Goal: Task Accomplishment & Management: Complete application form

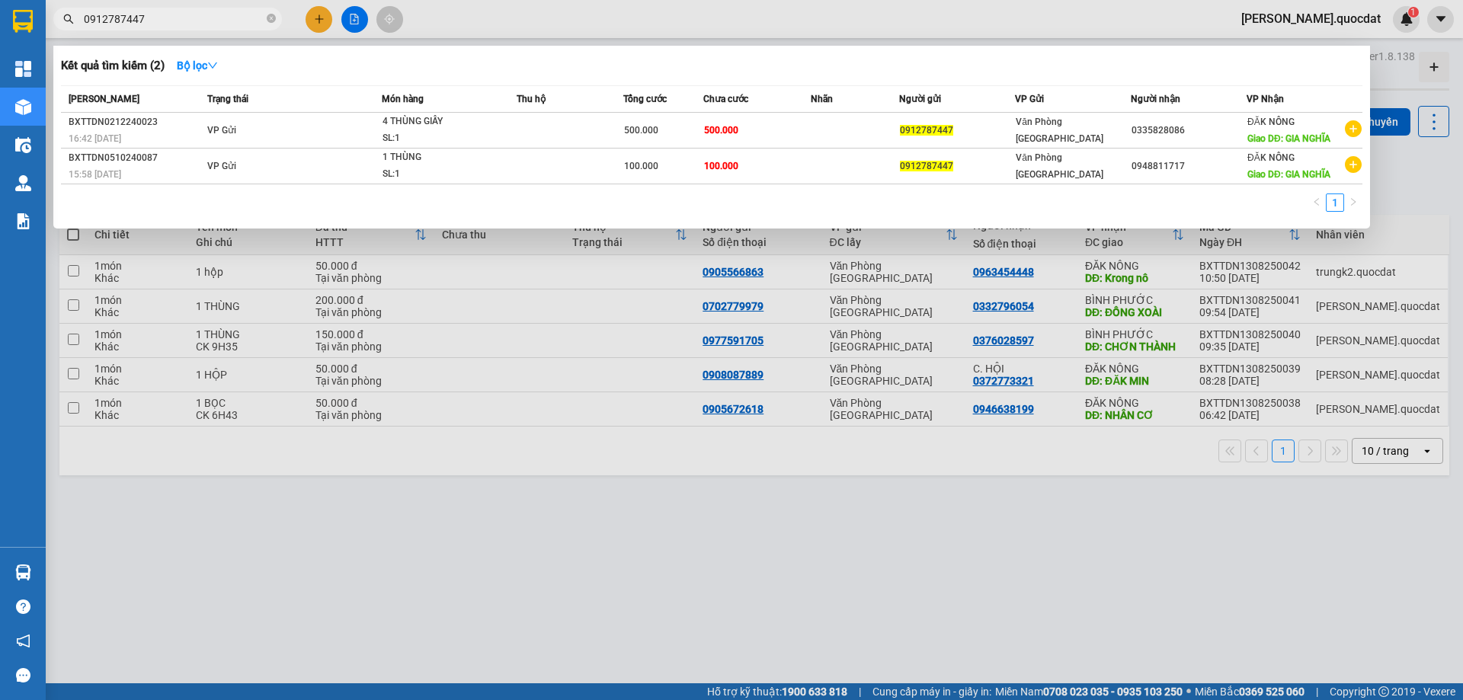
click at [318, 19] on div at bounding box center [731, 350] width 1463 height 700
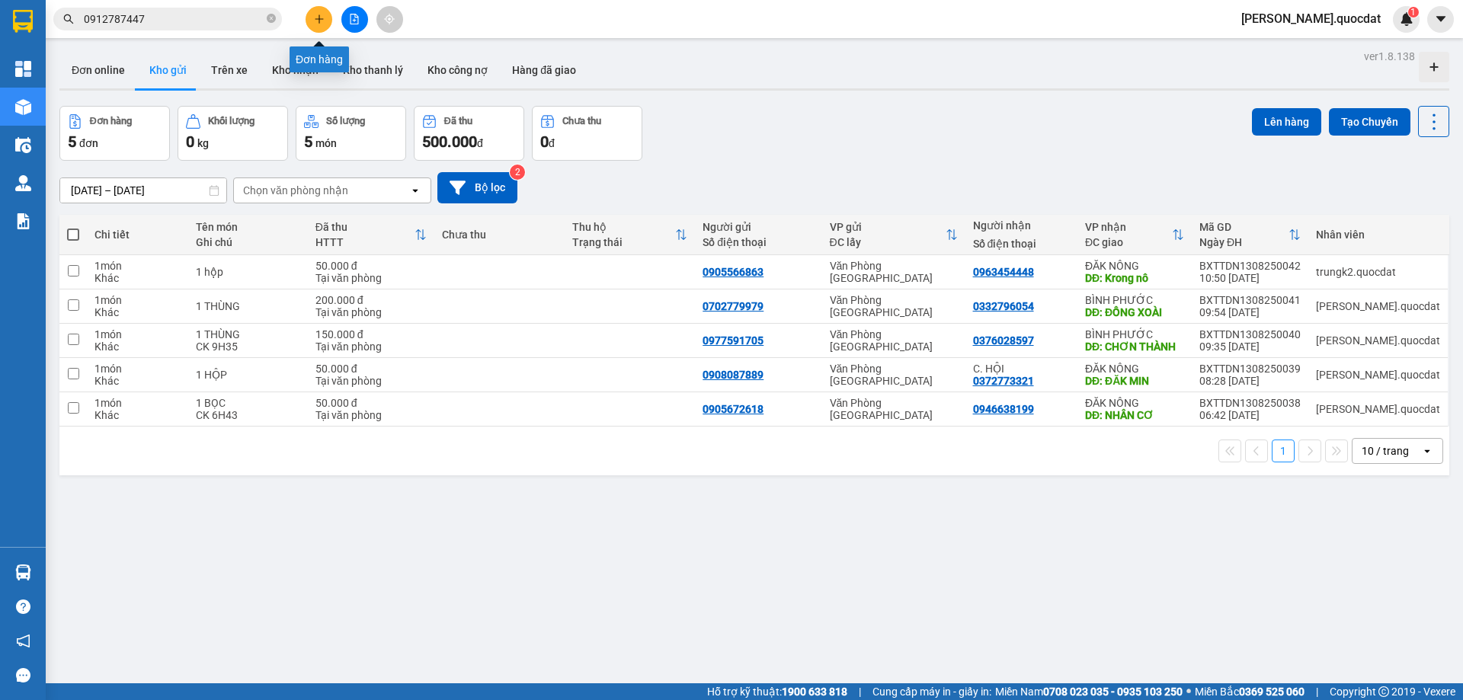
click at [293, 7] on div "Kết quả tìm kiếm ( 2 ) Bộ lọc Mã ĐH Trạng thái Món hàng Thu hộ Tổng cước Chưa c…" at bounding box center [148, 19] width 297 height 27
click at [317, 25] on button at bounding box center [319, 19] width 27 height 27
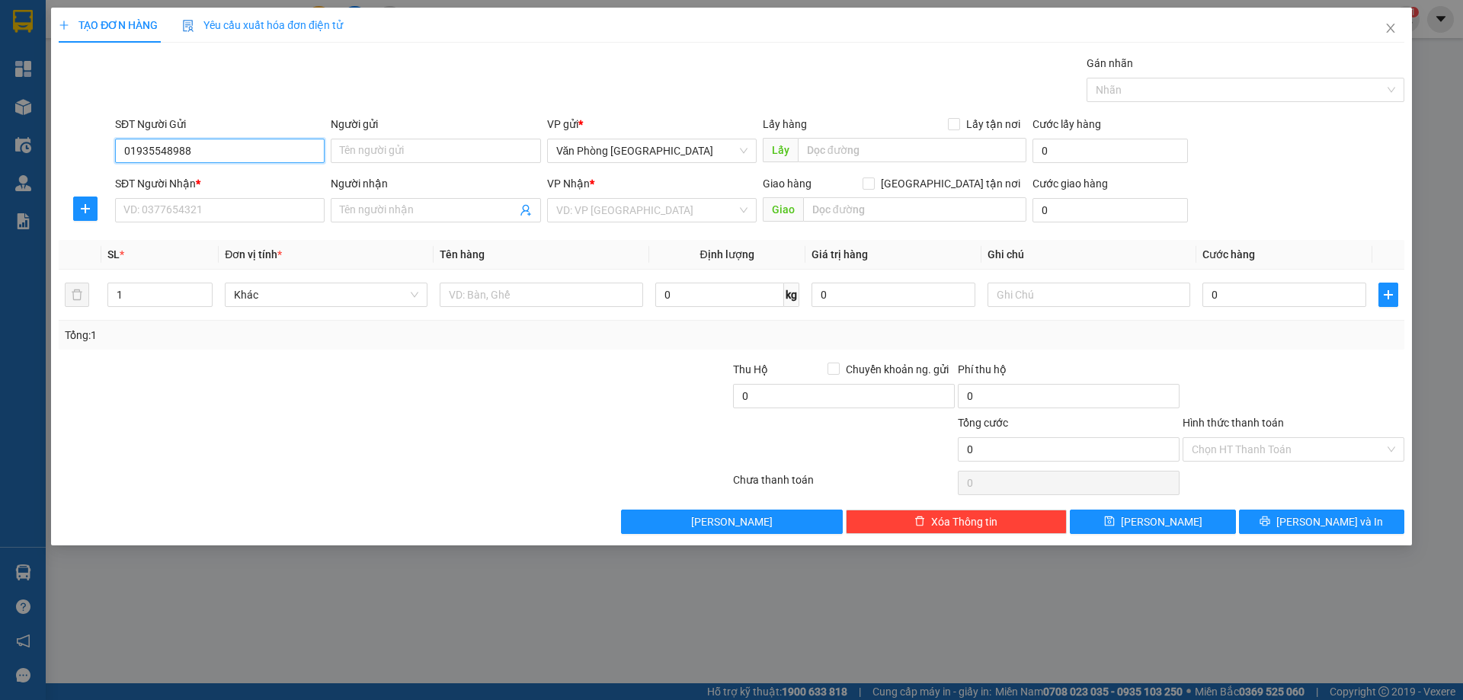
click at [138, 157] on input "01935548988" at bounding box center [220, 151] width 210 height 24
click at [221, 152] on input "0935548988" at bounding box center [220, 151] width 210 height 24
click at [185, 184] on div "0935548988" at bounding box center [219, 181] width 191 height 17
type input "0935548988"
click at [194, 203] on input "SĐT Người Nhận *" at bounding box center [220, 210] width 210 height 24
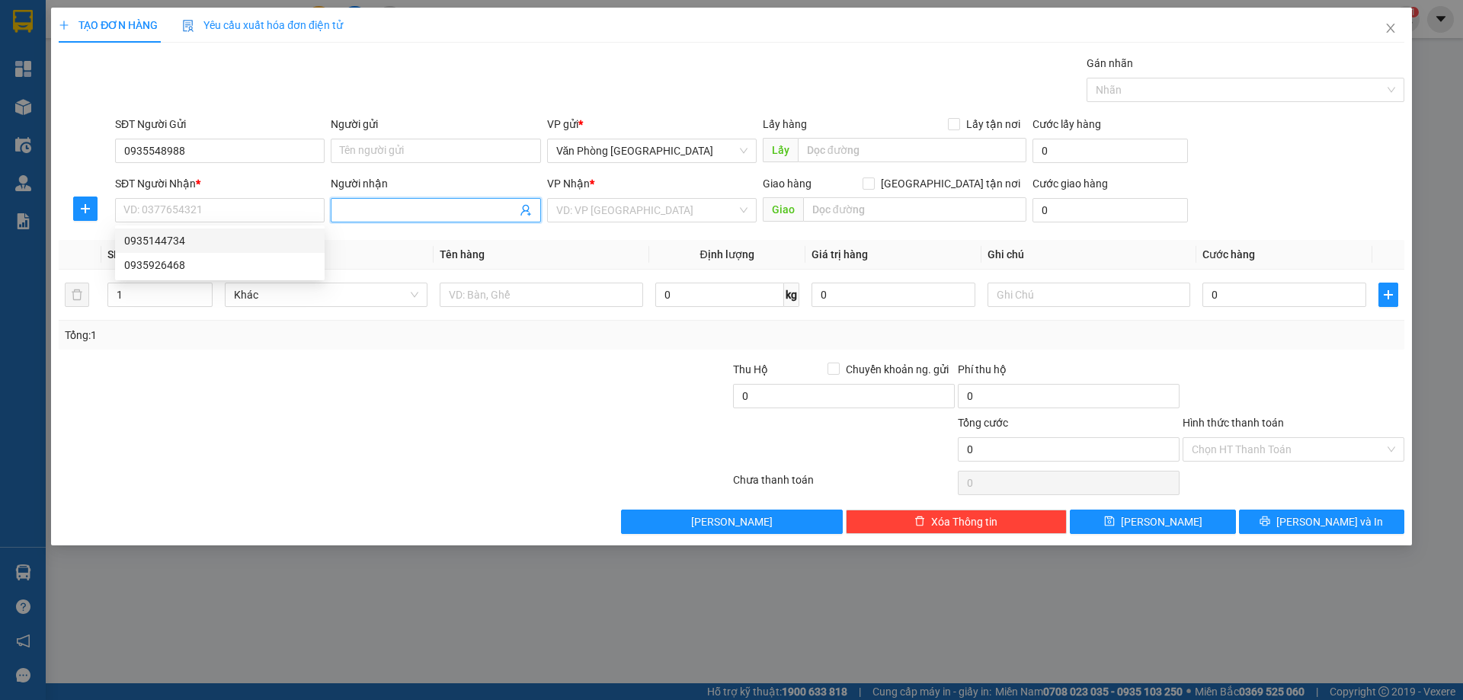
click at [366, 216] on input "Người nhận" at bounding box center [428, 210] width 176 height 17
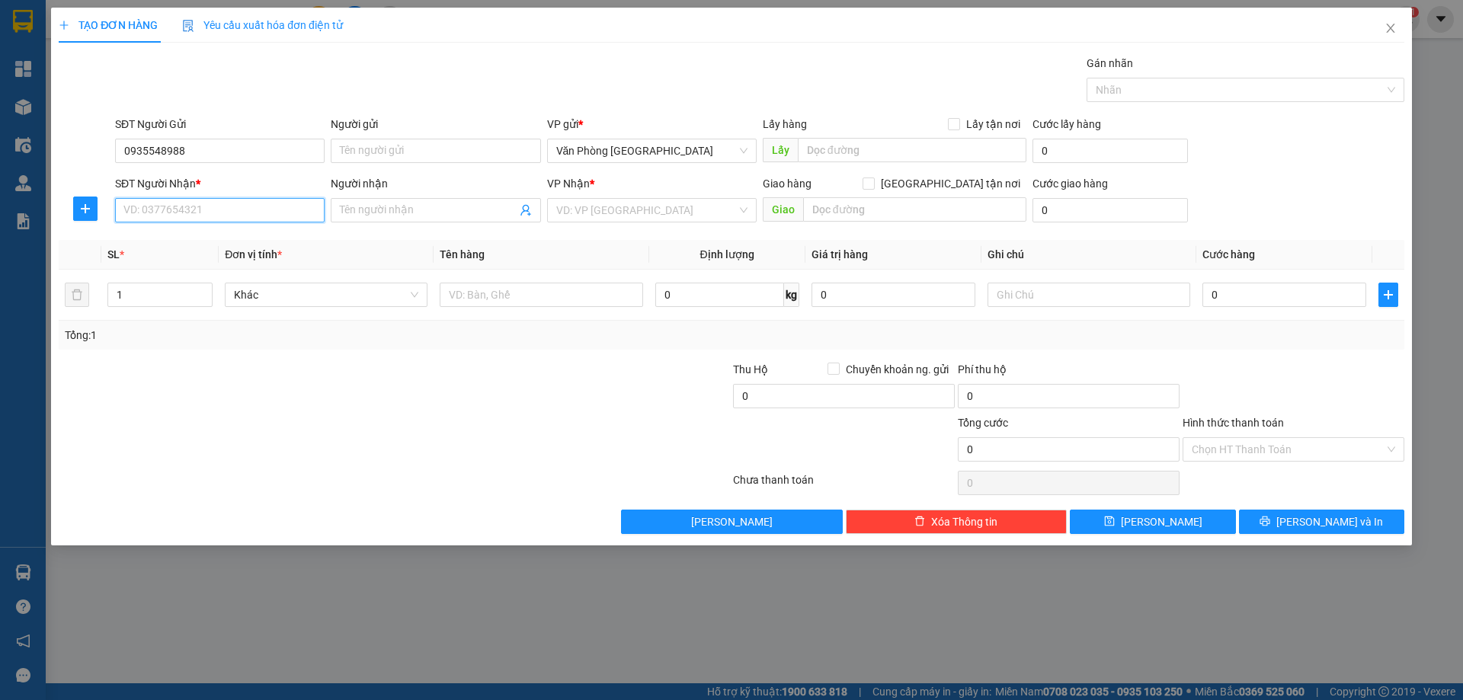
click at [200, 213] on input "SĐT Người Nhận *" at bounding box center [220, 210] width 210 height 24
click at [156, 243] on div "0935144734" at bounding box center [219, 240] width 191 height 17
type input "0935144734"
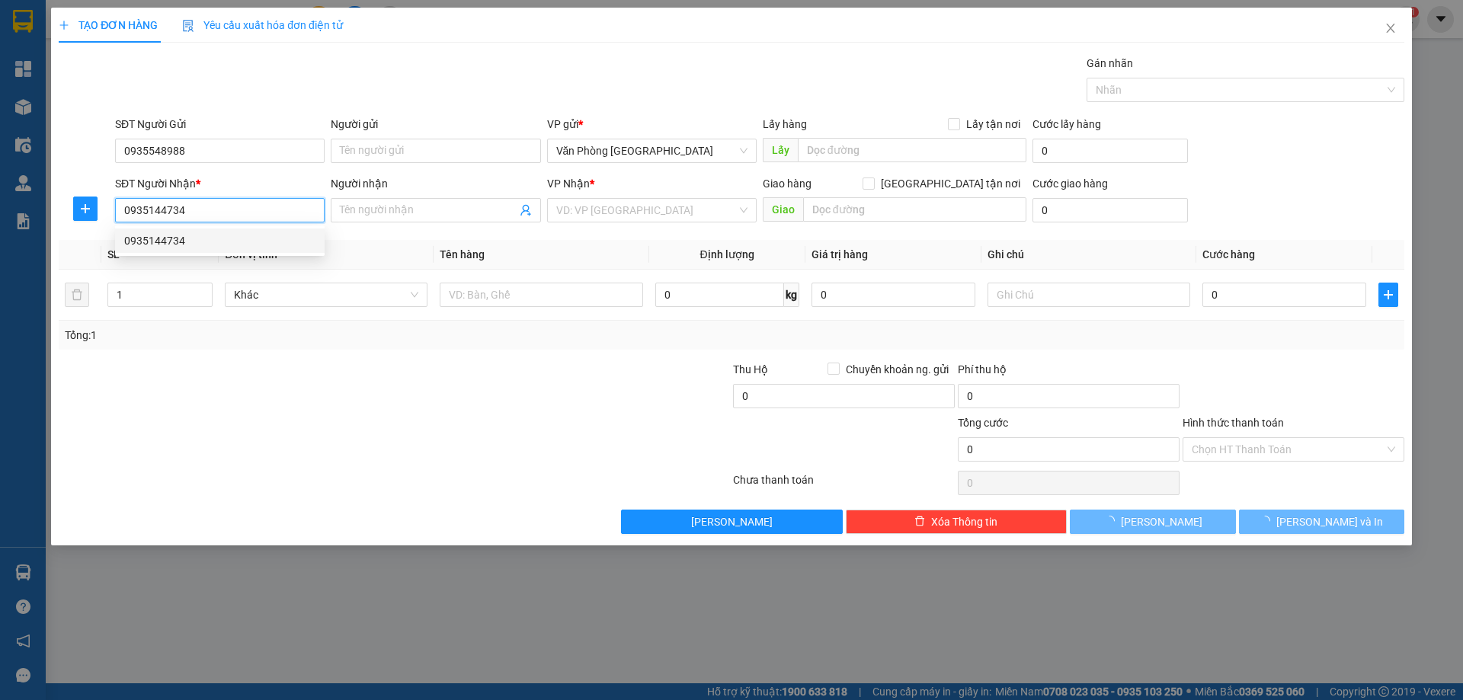
type input "GIA NGHĨA"
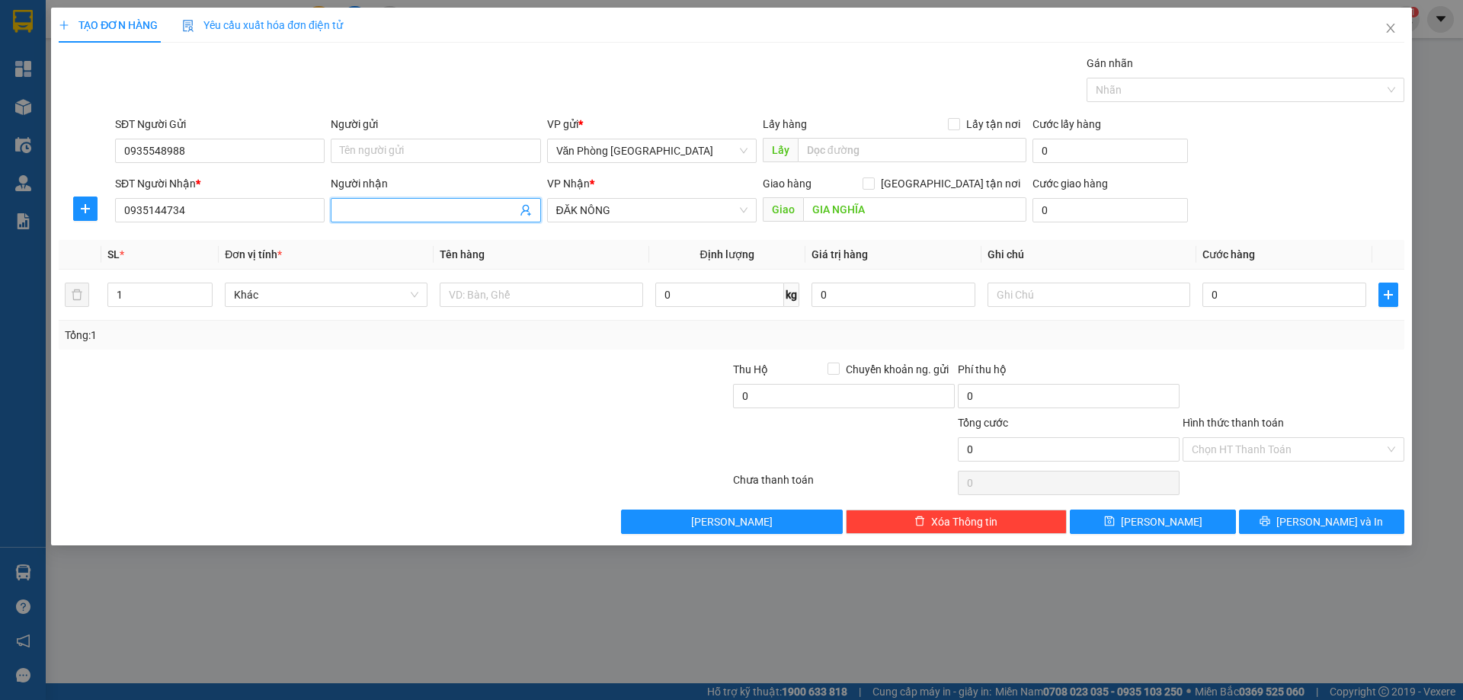
click at [399, 211] on input "Người nhận" at bounding box center [428, 210] width 176 height 17
click at [533, 291] on input "text" at bounding box center [541, 295] width 203 height 24
type input "1 KIỆN"
type input "5"
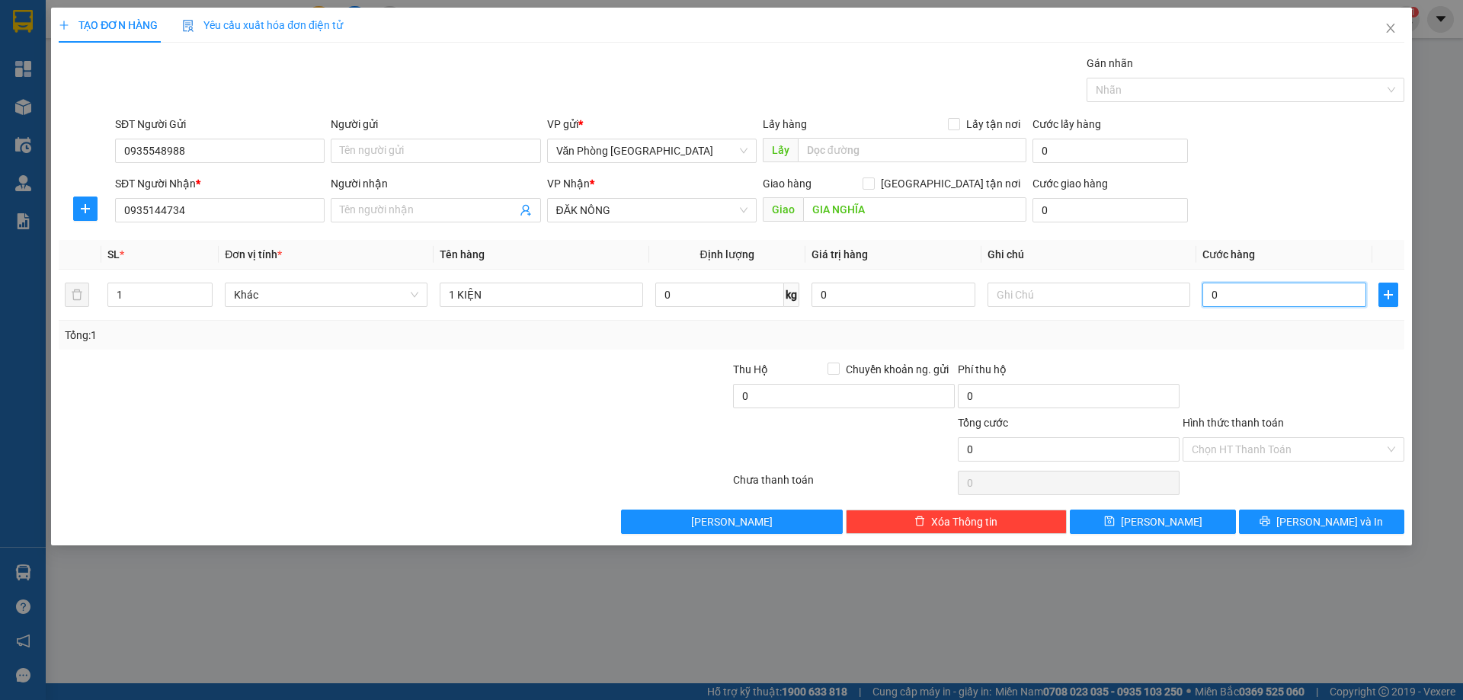
type input "5"
type input "50"
type input "50.000"
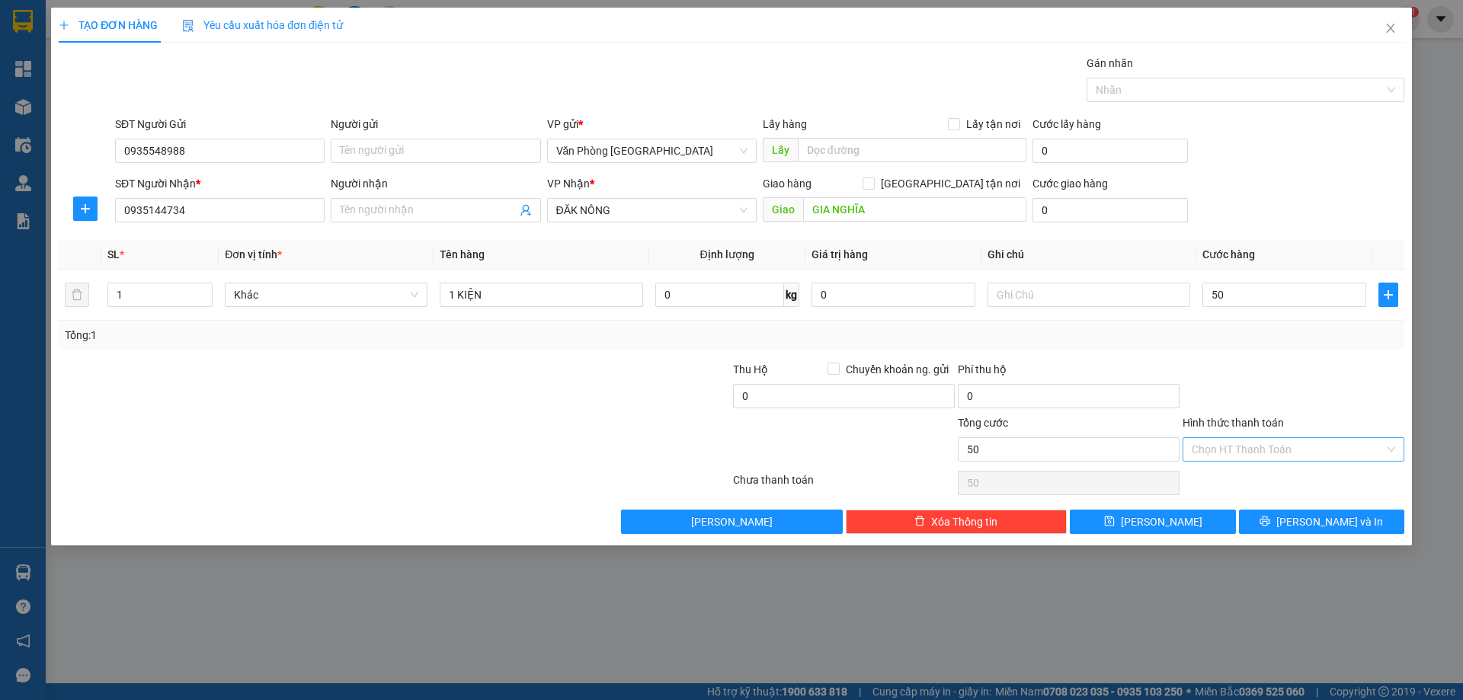
type input "50.000"
click at [1305, 441] on input "Hình thức thanh toán" at bounding box center [1288, 449] width 193 height 23
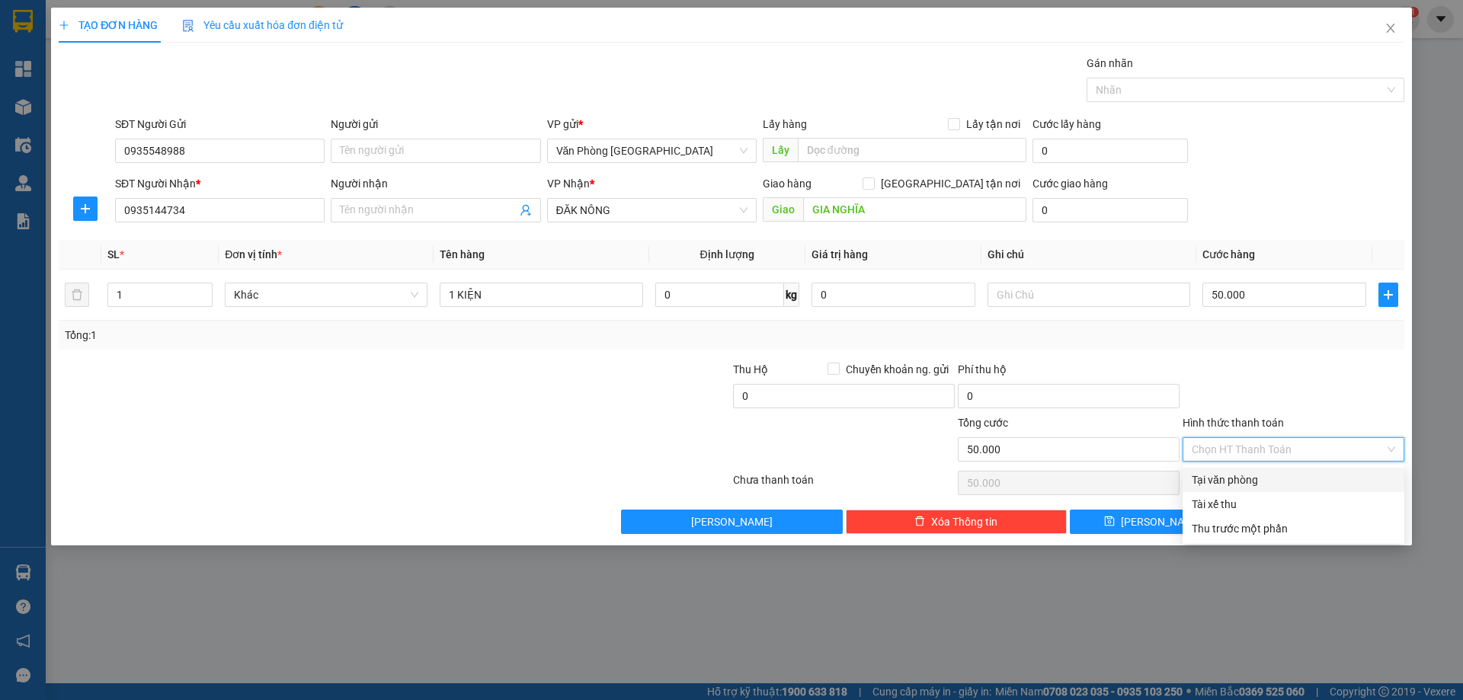
click at [1271, 480] on div "Tại văn phòng" at bounding box center [1293, 480] width 203 height 17
type input "0"
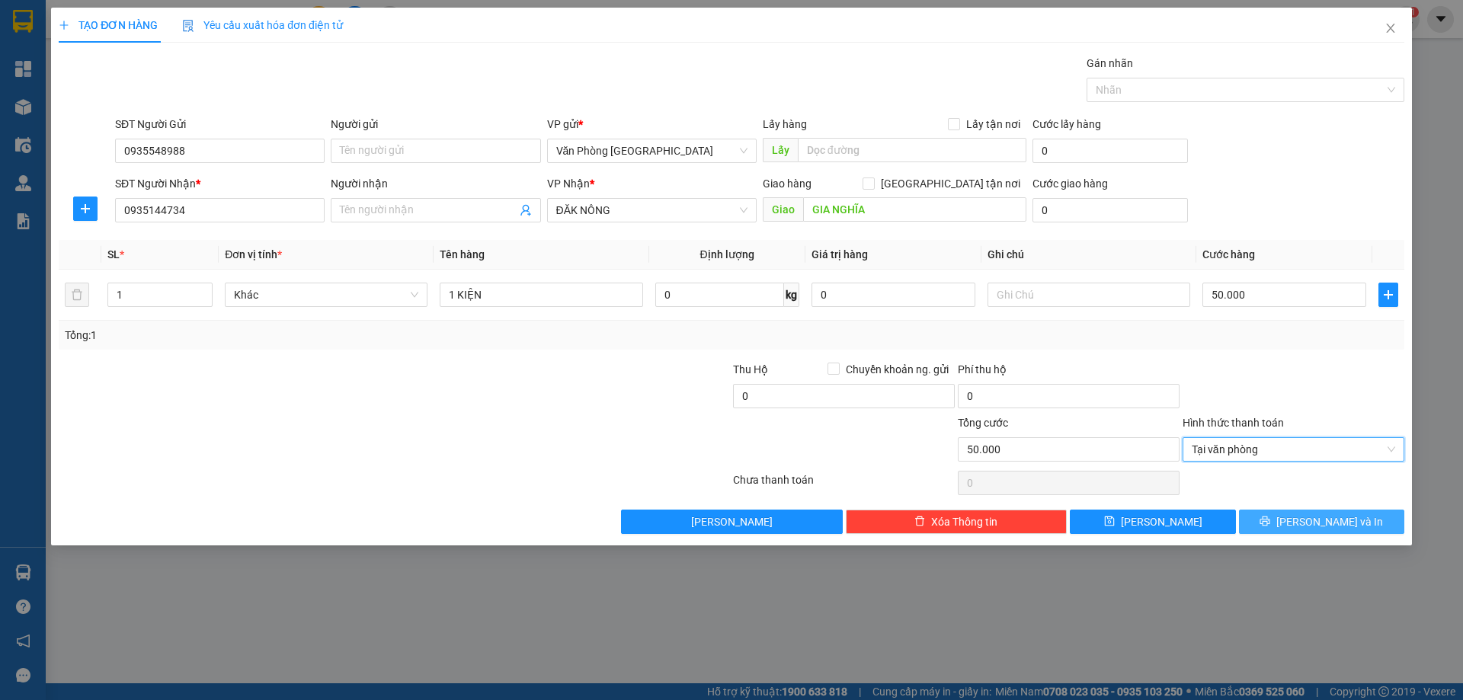
click at [1270, 517] on icon "printer" at bounding box center [1265, 522] width 10 height 10
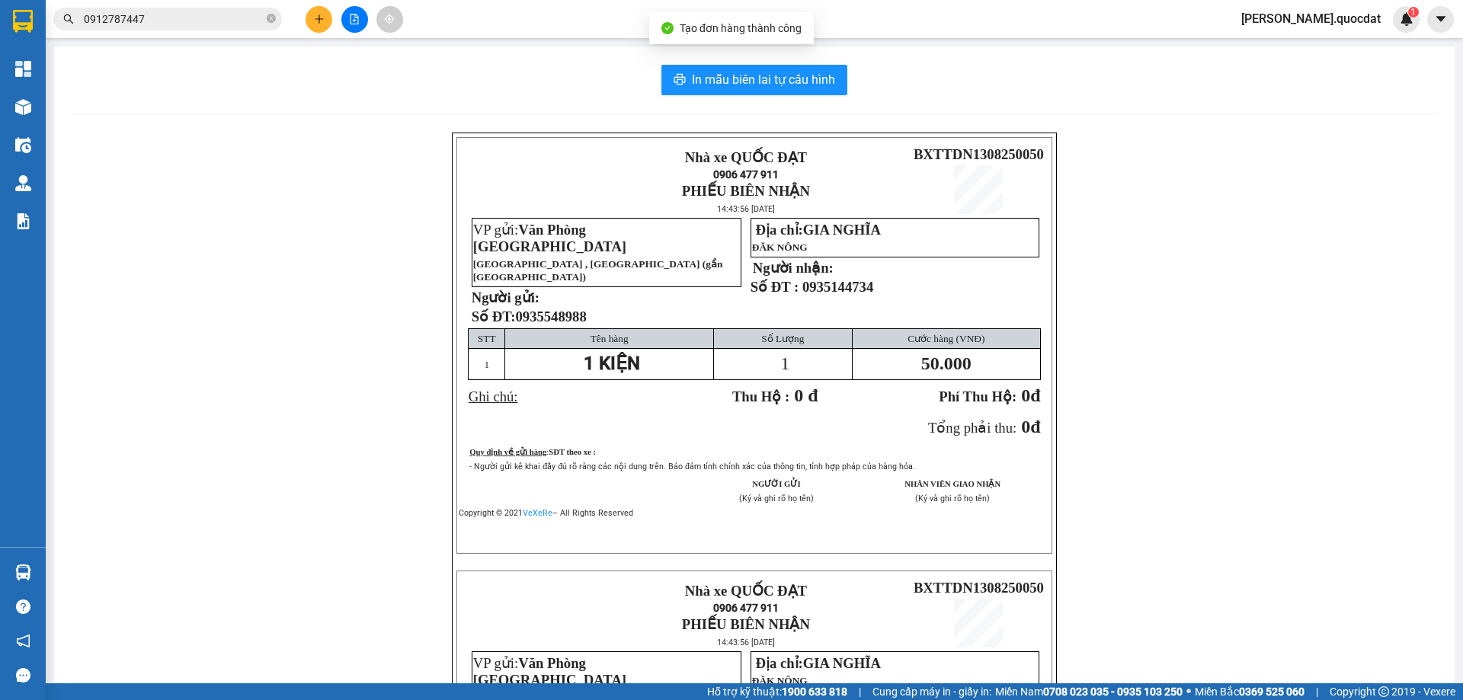
click at [759, 50] on div "In mẫu biên lai tự cấu hình Nhà xe QUỐC ĐẠT 0906 477 911 PHIẾU BIÊN NHẬN 14:43:…" at bounding box center [754, 538] width 1401 height 984
click at [741, 59] on div "In mẫu biên lai tự cấu hình Nhà xe QUỐC ĐẠT 0906 477 911 PHIẾU BIÊN NHẬN 14:43:…" at bounding box center [754, 538] width 1401 height 984
click at [730, 71] on span "In mẫu biên lai tự cấu hình" at bounding box center [763, 79] width 143 height 19
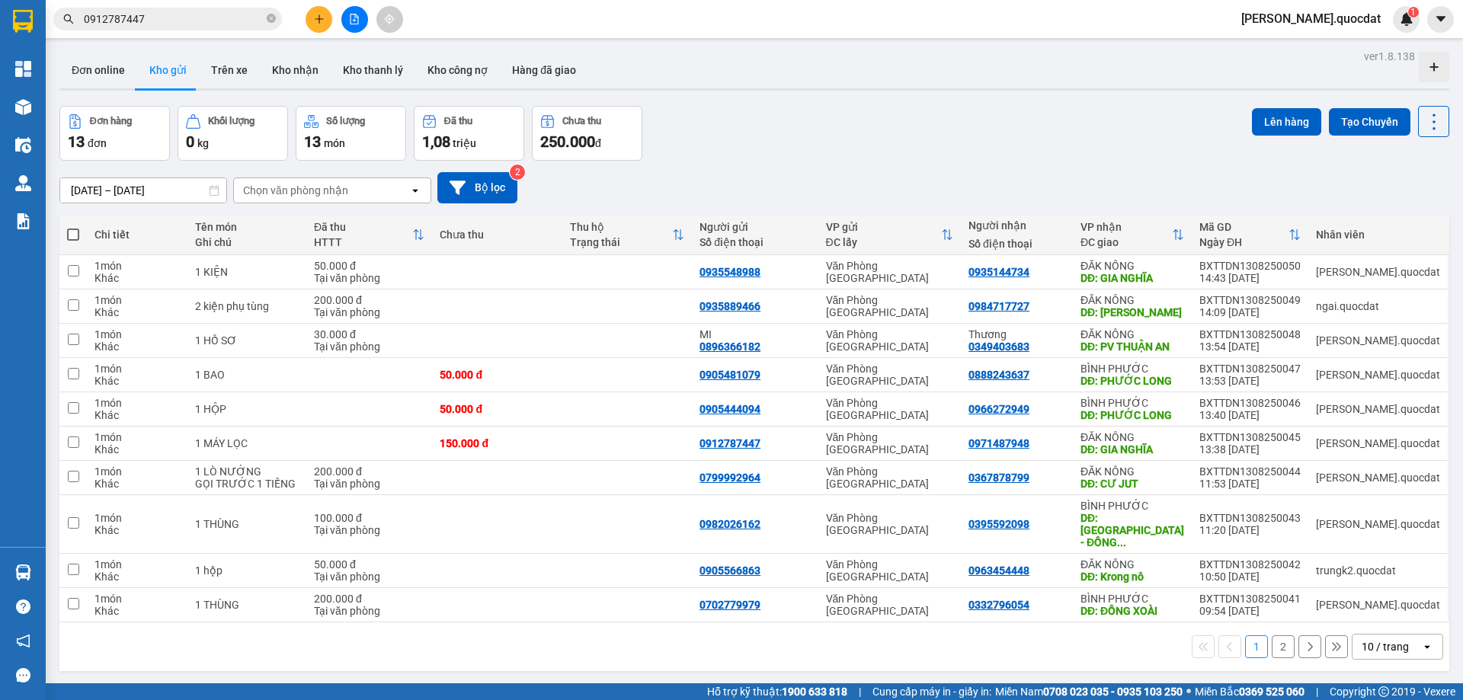
click at [306, 14] on div at bounding box center [354, 19] width 114 height 27
click at [314, 24] on icon "plus" at bounding box center [319, 19] width 11 height 11
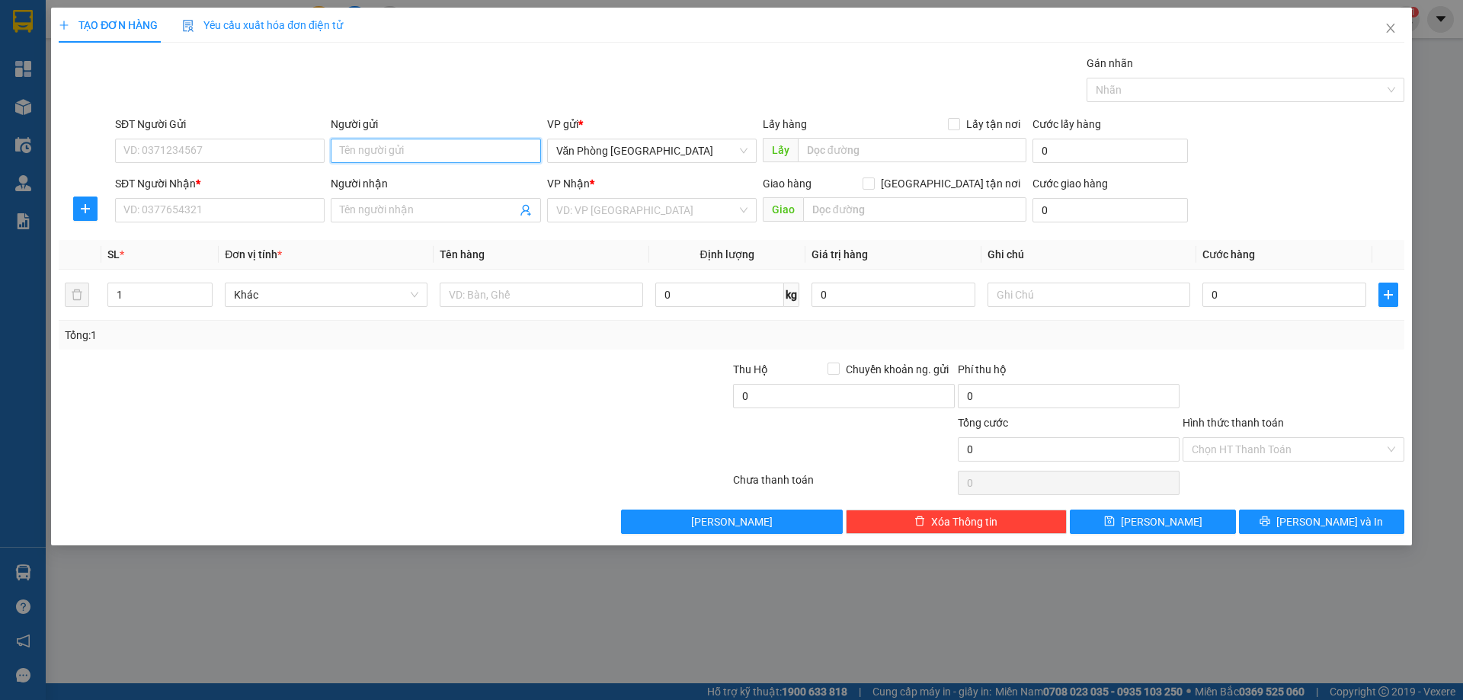
click at [370, 141] on input "Người gửi" at bounding box center [436, 151] width 210 height 24
click at [627, 149] on span "Văn Phòng [GEOGRAPHIC_DATA]" at bounding box center [651, 150] width 191 height 23
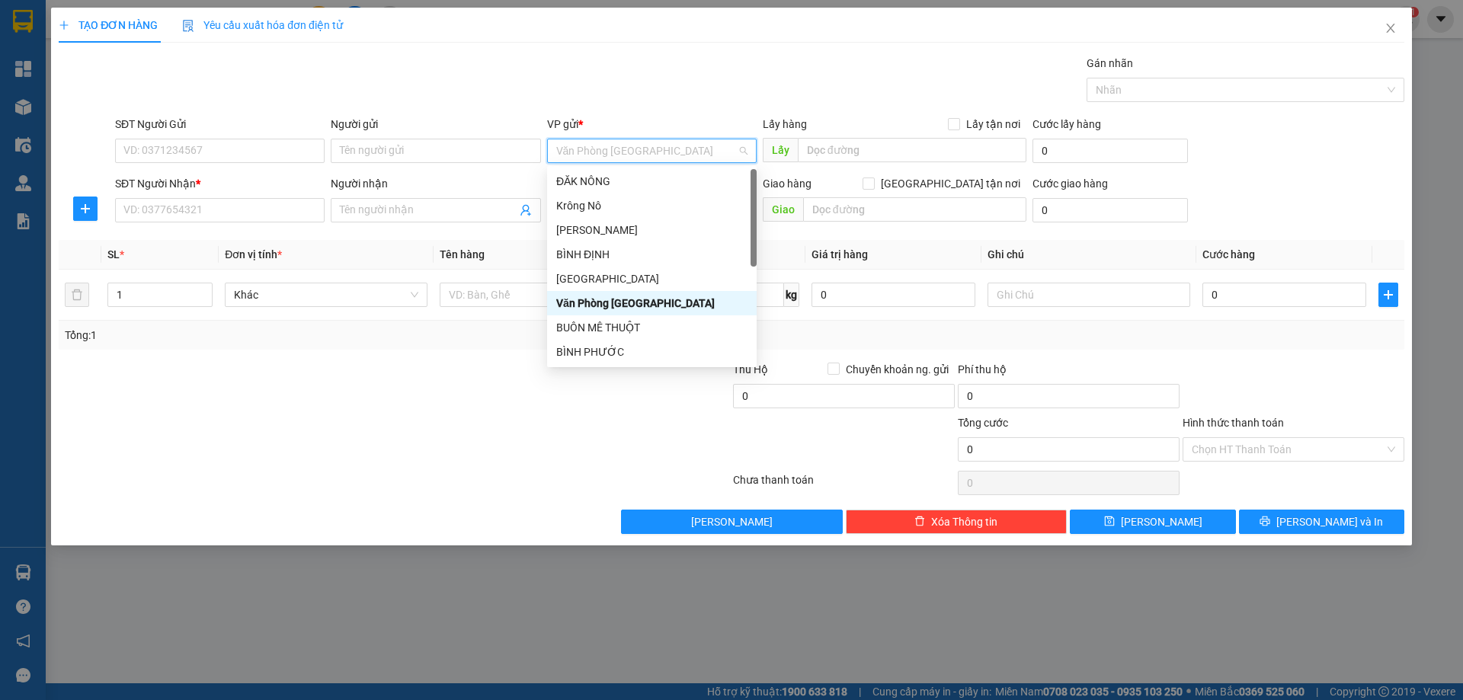
click at [627, 149] on span "Văn Phòng [GEOGRAPHIC_DATA]" at bounding box center [651, 150] width 191 height 23
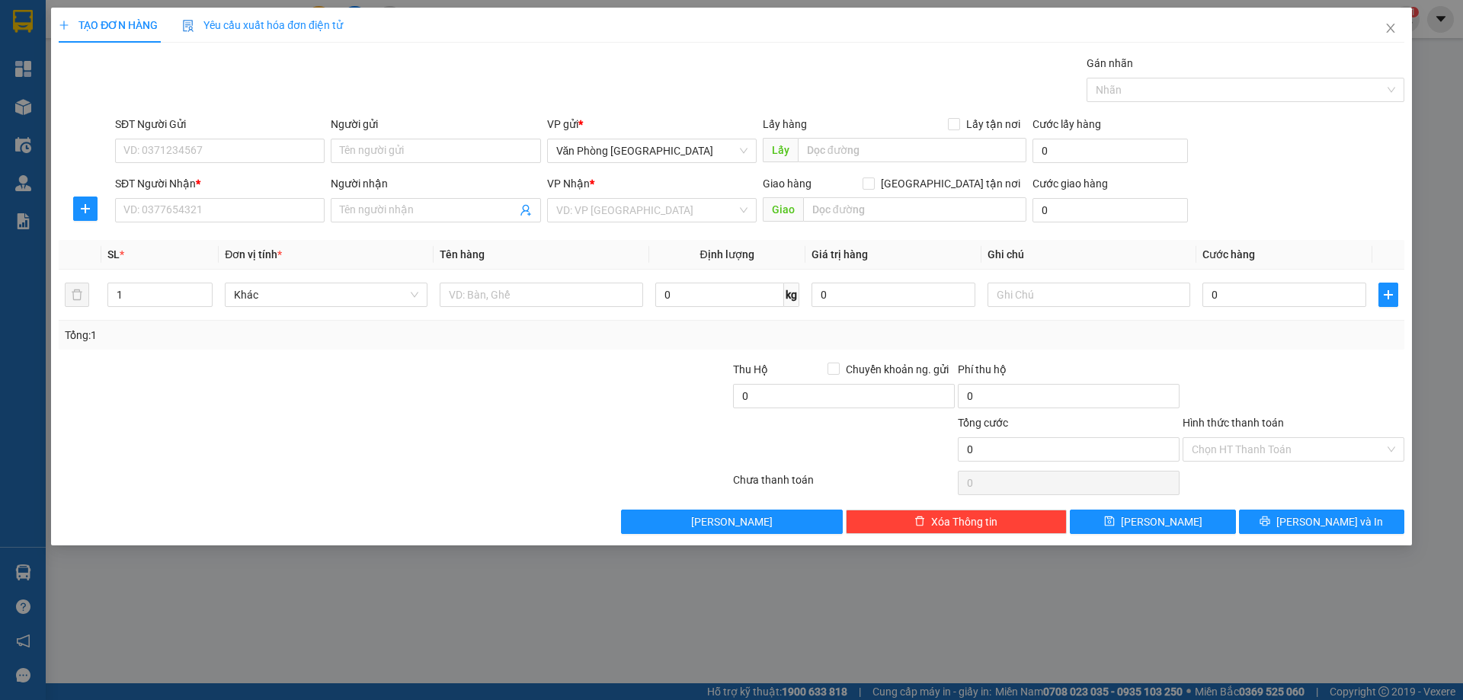
click at [643, 117] on div "VP gửi *" at bounding box center [652, 124] width 210 height 17
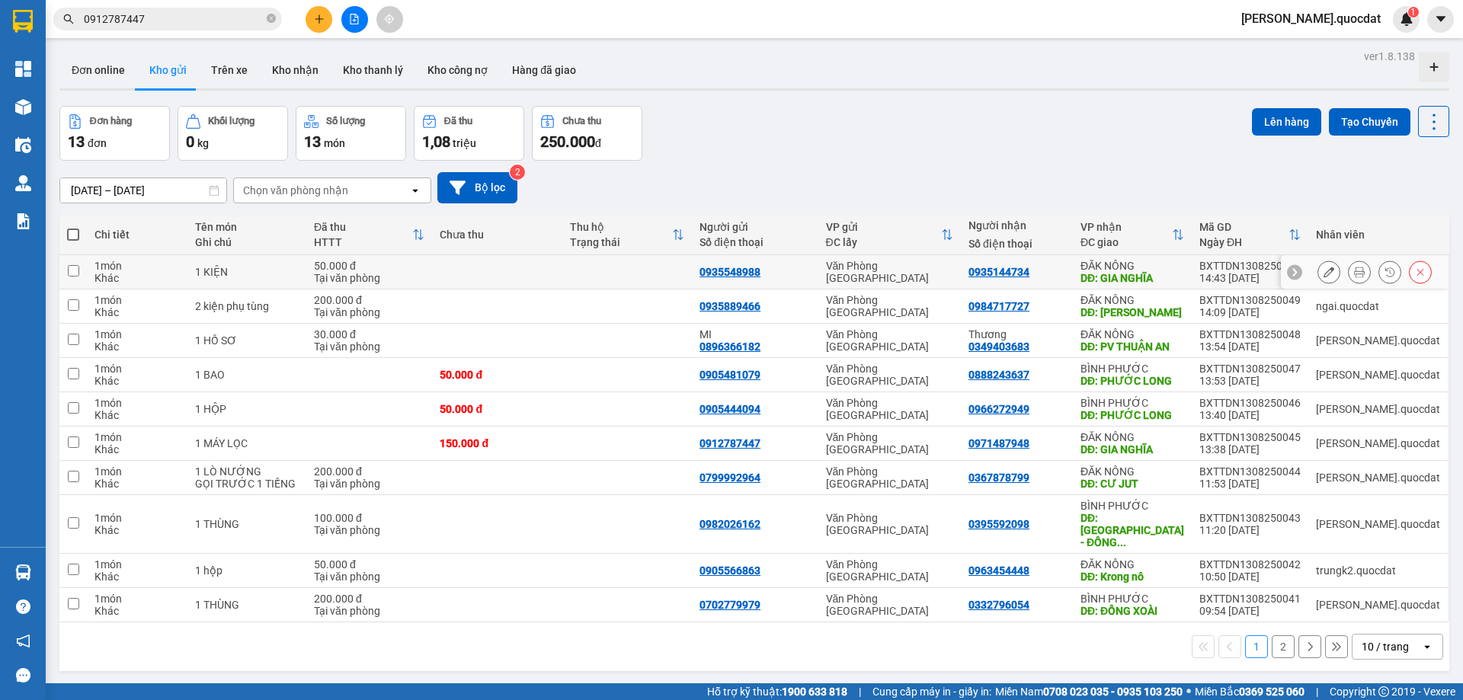
click at [1354, 269] on icon at bounding box center [1359, 272] width 11 height 11
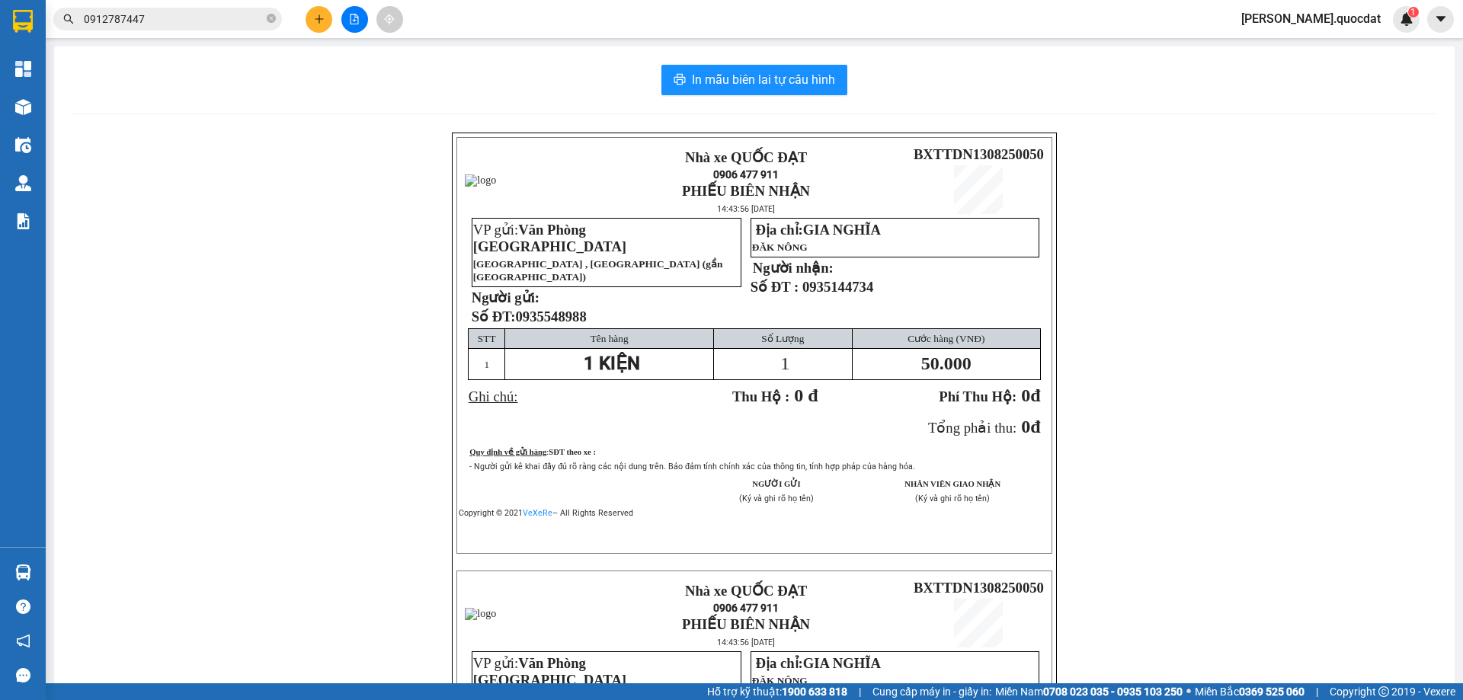
click at [938, 274] on p "Người nhận:" at bounding box center [894, 268] width 287 height 17
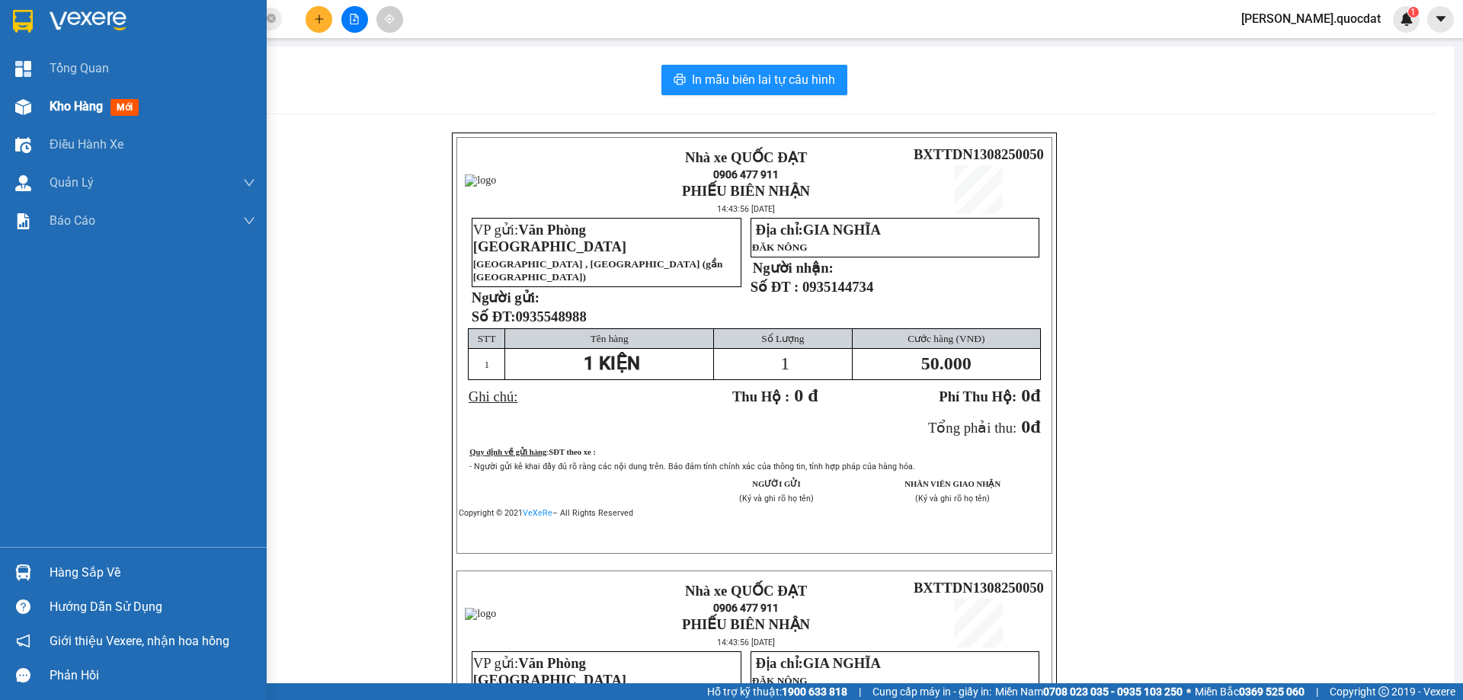
click at [69, 114] on span "Kho hàng" at bounding box center [76, 106] width 53 height 14
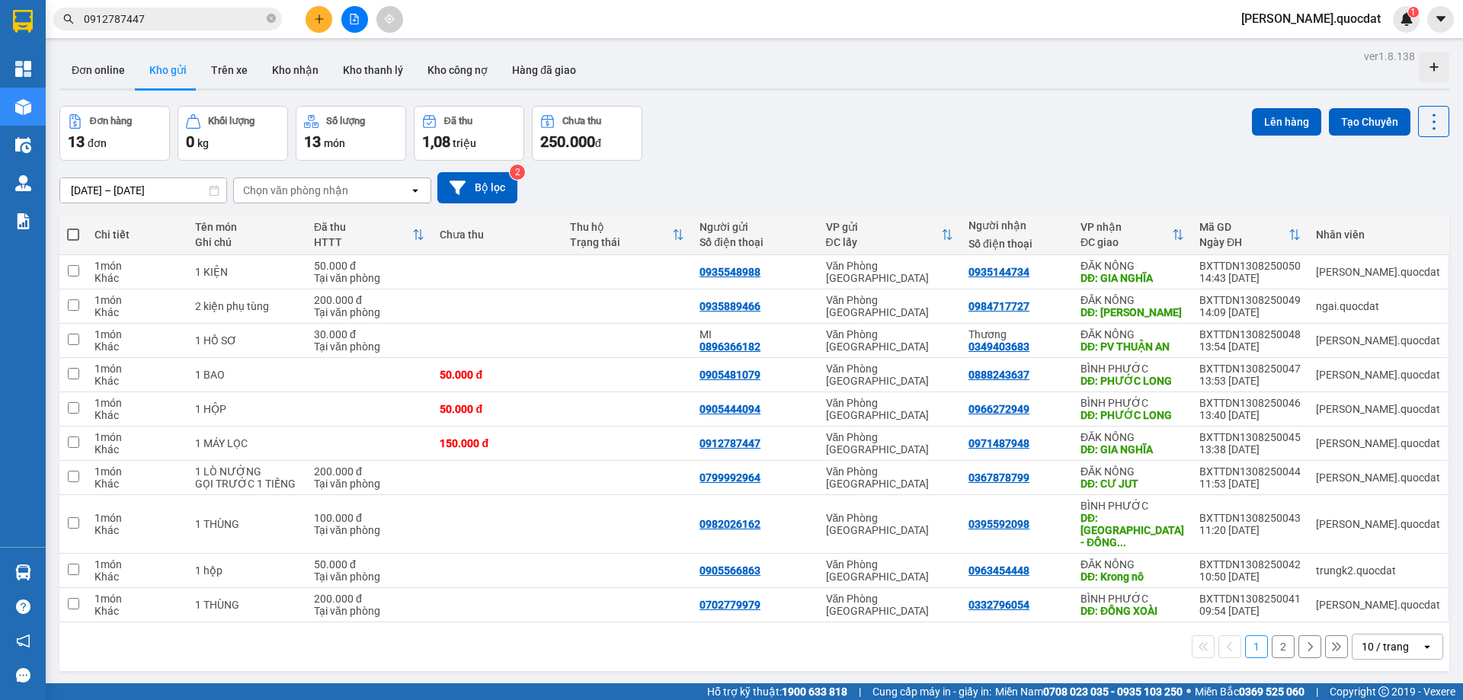
click at [1356, 659] on div "ver 1.8.138 Đơn online Kho gửi Trên xe Kho nhận Kho thanh lý Kho công nợ Hàng đ…" at bounding box center [754, 396] width 1402 height 700
click at [1372, 642] on div "10 / trang" at bounding box center [1385, 646] width 47 height 15
click at [1385, 591] on div "100 / trang" at bounding box center [1385, 601] width 91 height 27
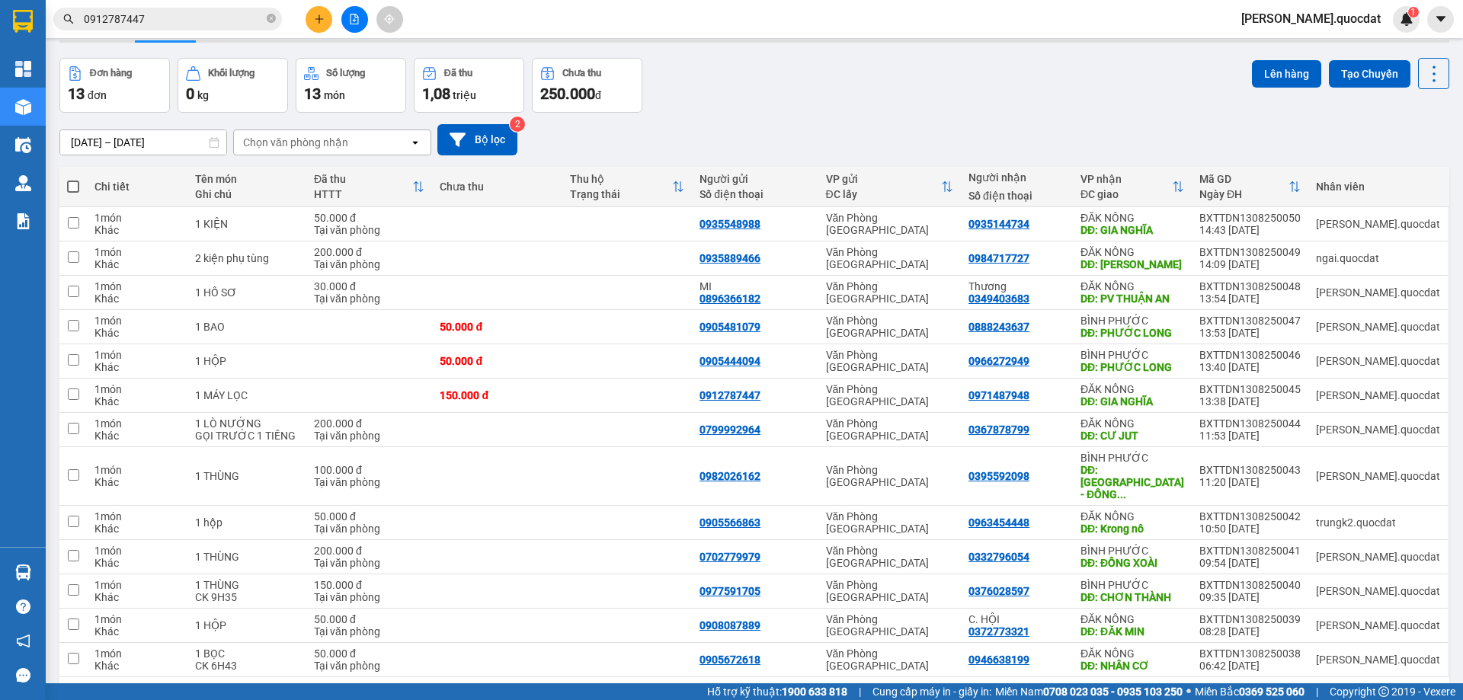
scroll to position [92, 0]
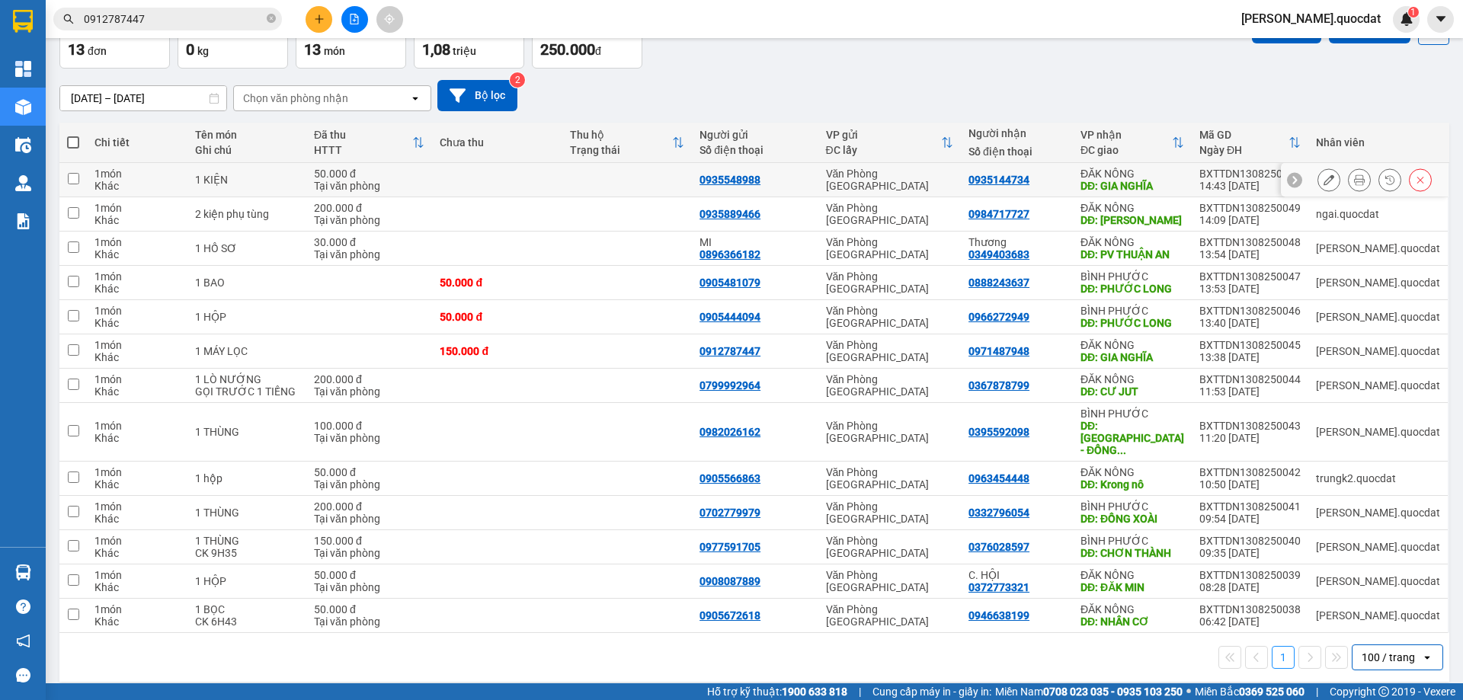
click at [424, 172] on div "50.000 đ" at bounding box center [369, 174] width 110 height 12
checkbox input "true"
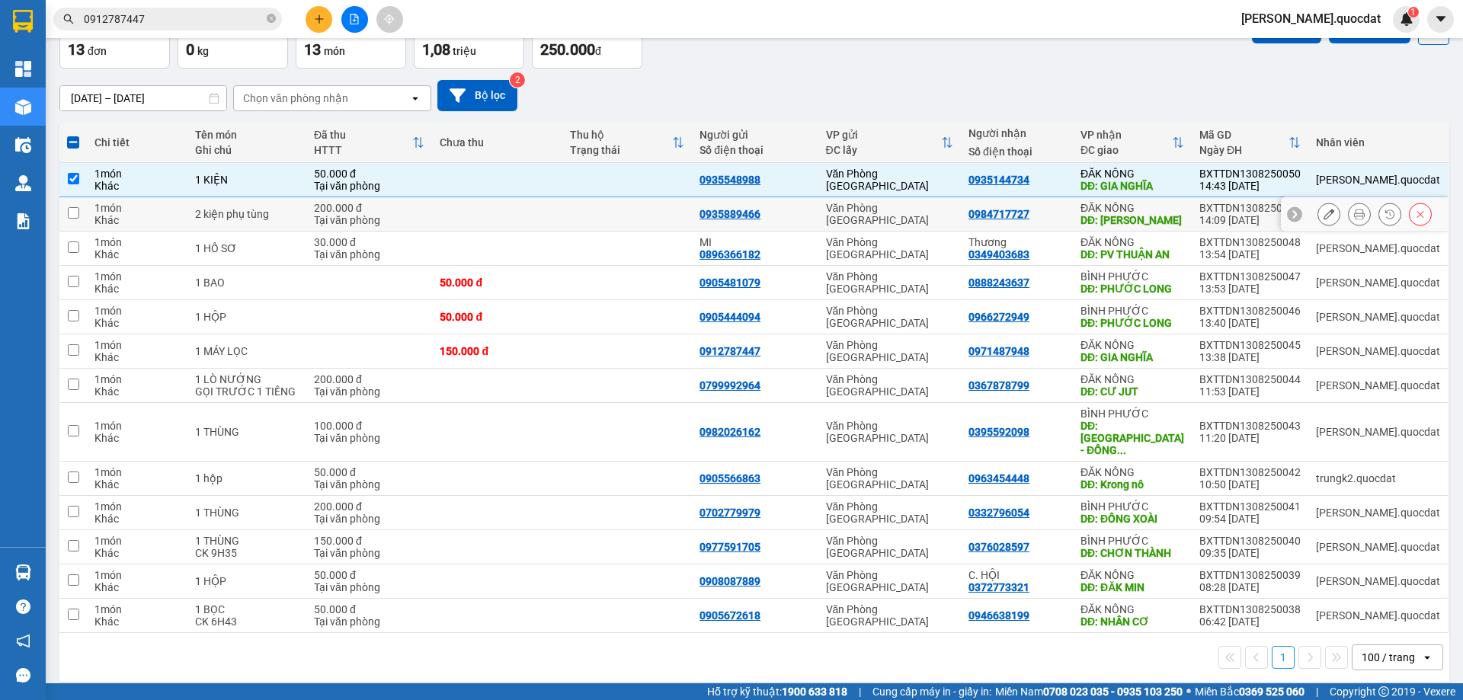
click at [432, 200] on td "200.000 đ Tại văn phòng" at bounding box center [369, 214] width 126 height 34
checkbox input "true"
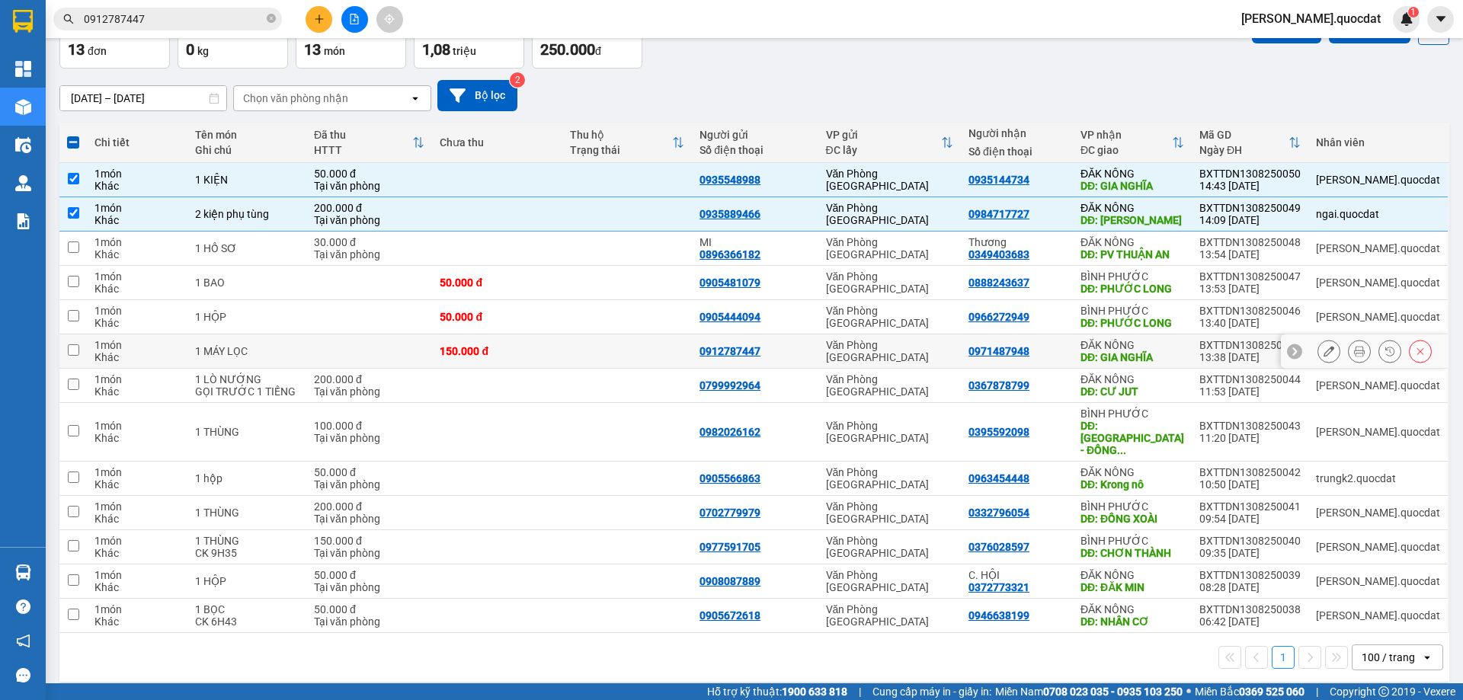
click at [594, 360] on td at bounding box center [627, 352] width 130 height 34
checkbox input "true"
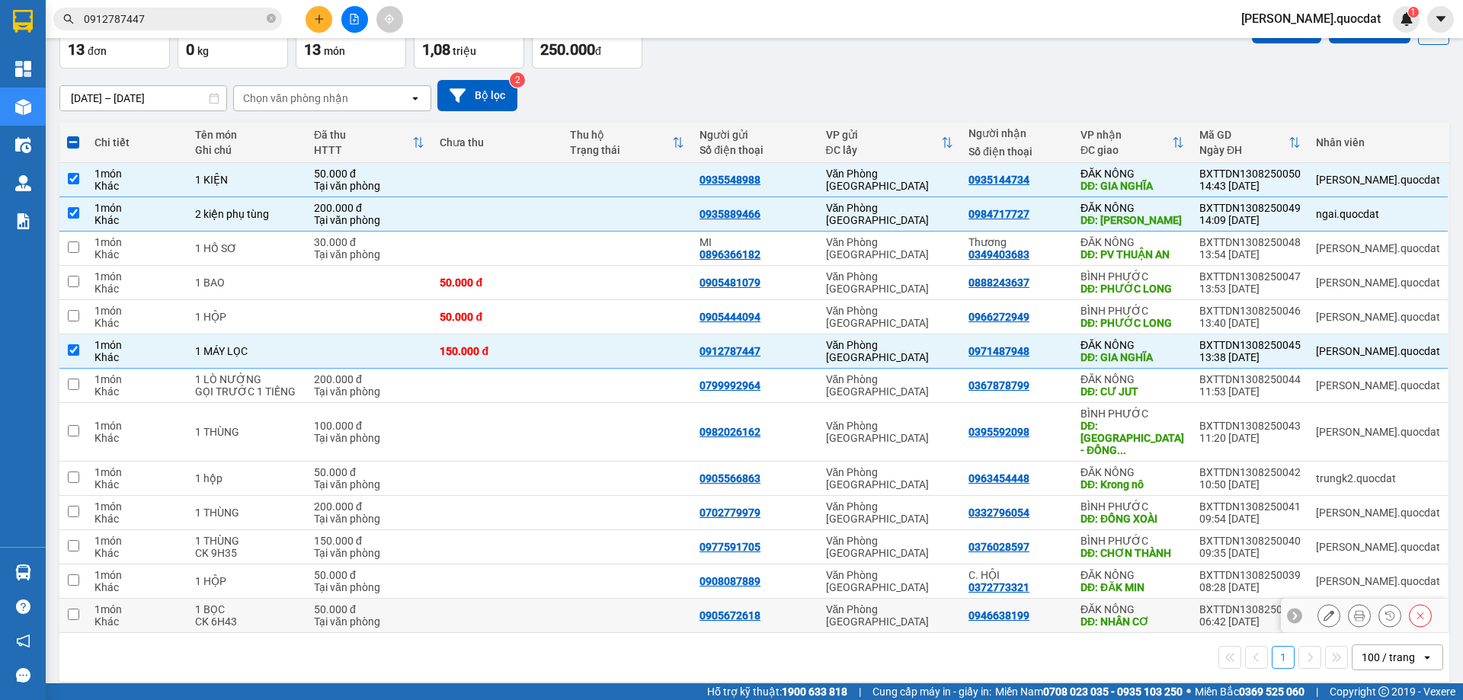
click at [1065, 610] on div "0946638199" at bounding box center [1017, 616] width 97 height 12
checkbox input "true"
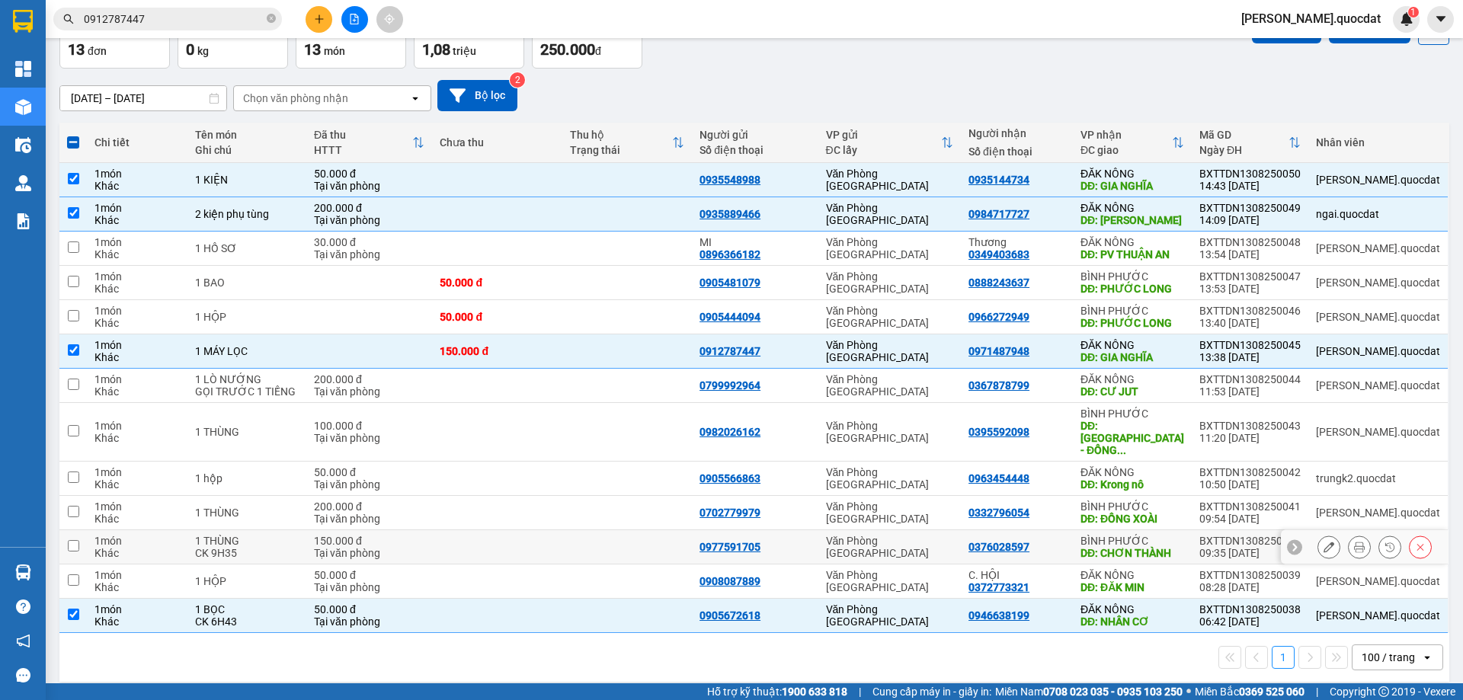
click at [1120, 534] on td "BÌNH PHƯỚC DĐ: CHƠN THÀNH" at bounding box center [1132, 547] width 119 height 34
checkbox input "true"
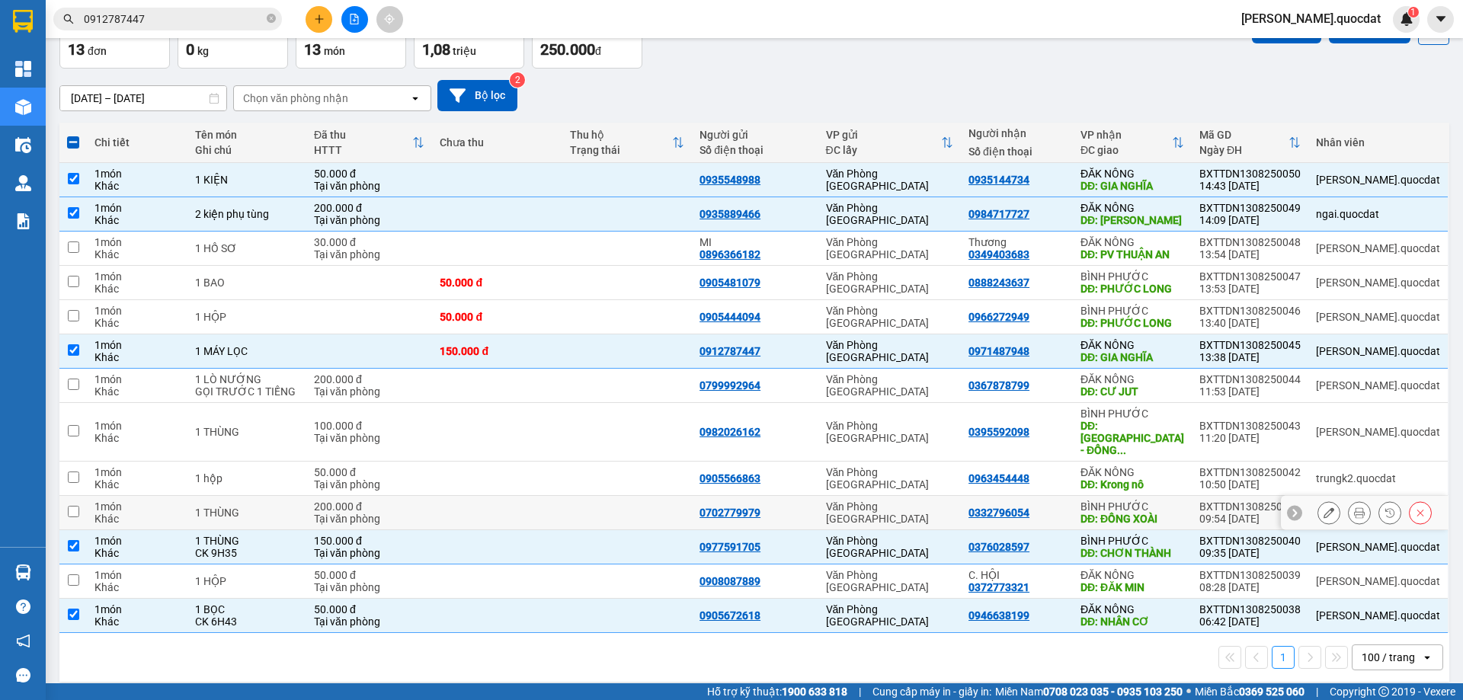
click at [1065, 507] on div "0332796054" at bounding box center [1017, 513] width 97 height 12
checkbox input "true"
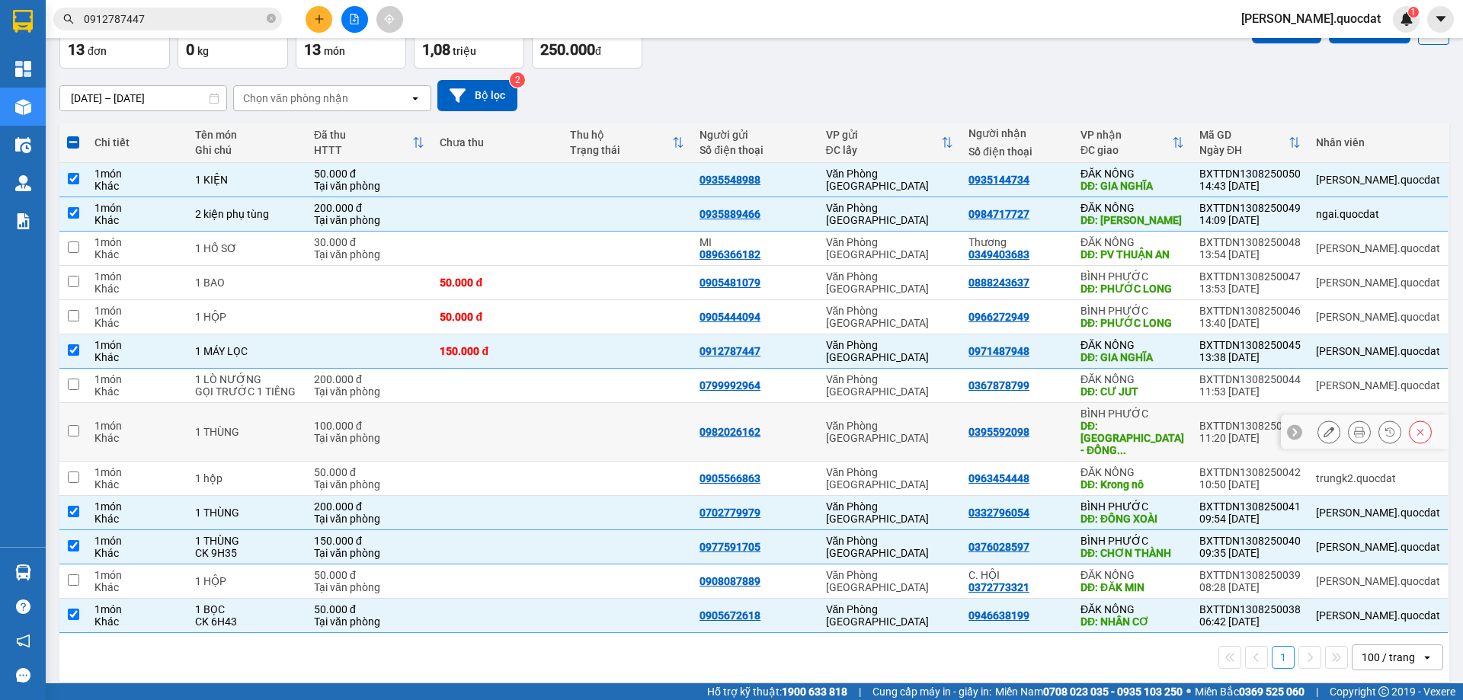
click at [562, 430] on td at bounding box center [497, 432] width 130 height 59
checkbox input "true"
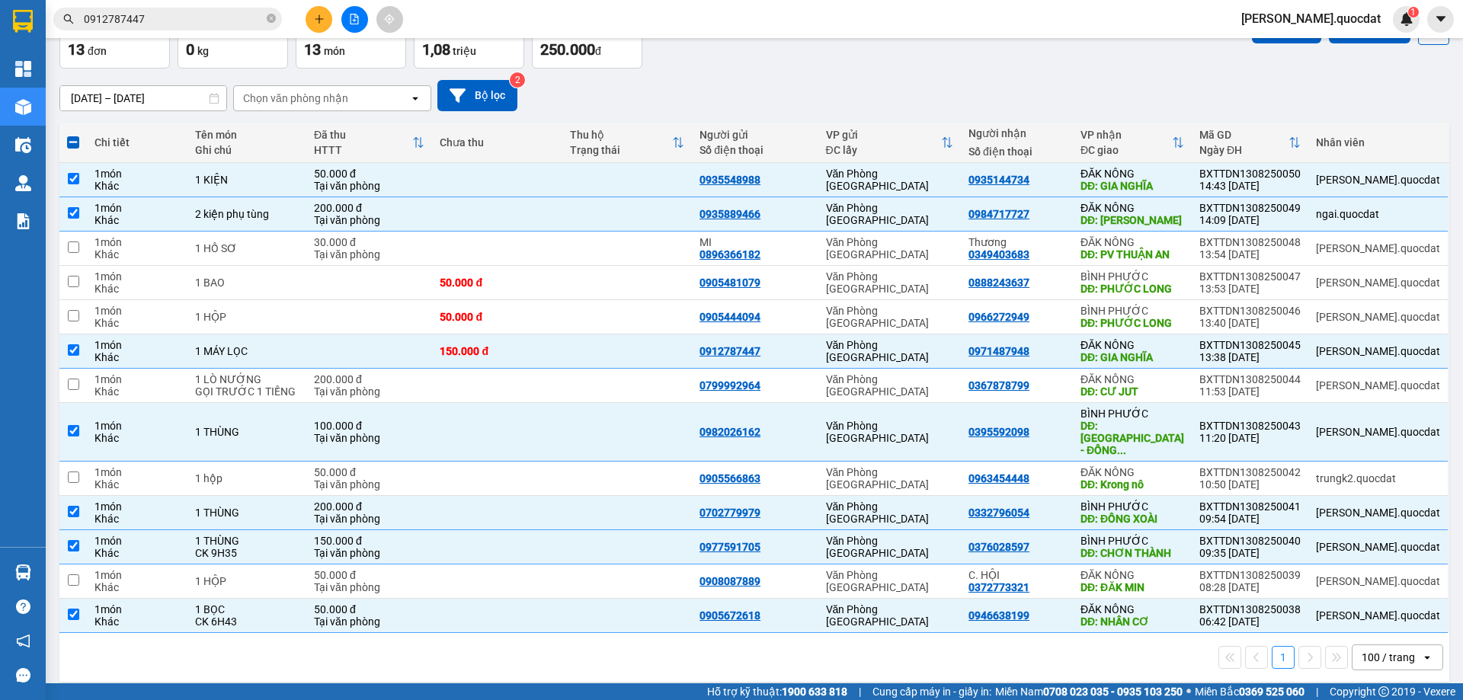
click at [1092, 87] on div "[DATE] – [DATE] Press the down arrow key to interact with the calendar and sele…" at bounding box center [754, 95] width 1390 height 31
click at [319, 18] on icon "plus" at bounding box center [319, 18] width 1 height 8
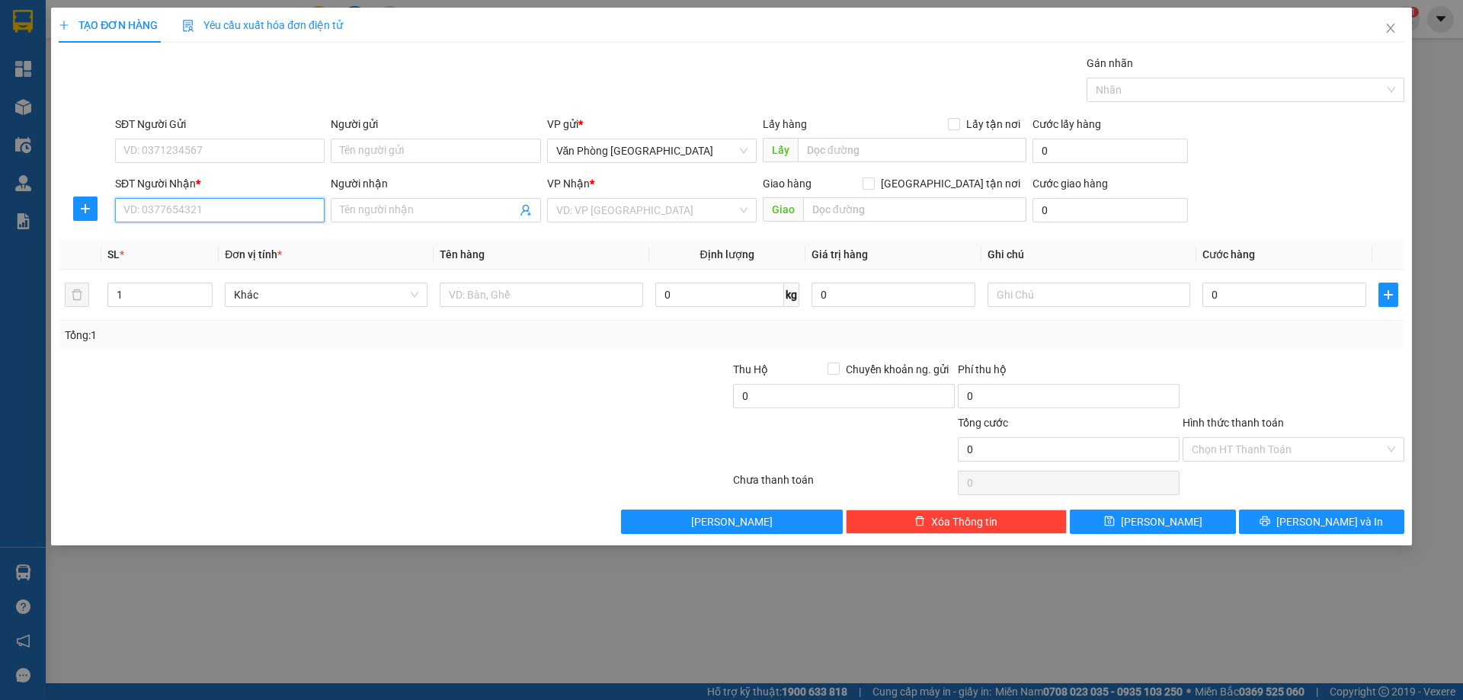
click at [174, 219] on input "SĐT Người Nhận *" at bounding box center [220, 210] width 210 height 24
type input "0905476669"
click at [242, 172] on form "SĐT Người Gửi VD: 0371234567 Người gửi Tên người gửi VP gửi * Văn Phòng [GEOGRA…" at bounding box center [732, 172] width 1346 height 113
click at [260, 163] on div "SĐT Người Gửi VD: 0371234567" at bounding box center [220, 142] width 210 height 53
click at [261, 156] on input "SĐT Người Gửi" at bounding box center [220, 151] width 210 height 24
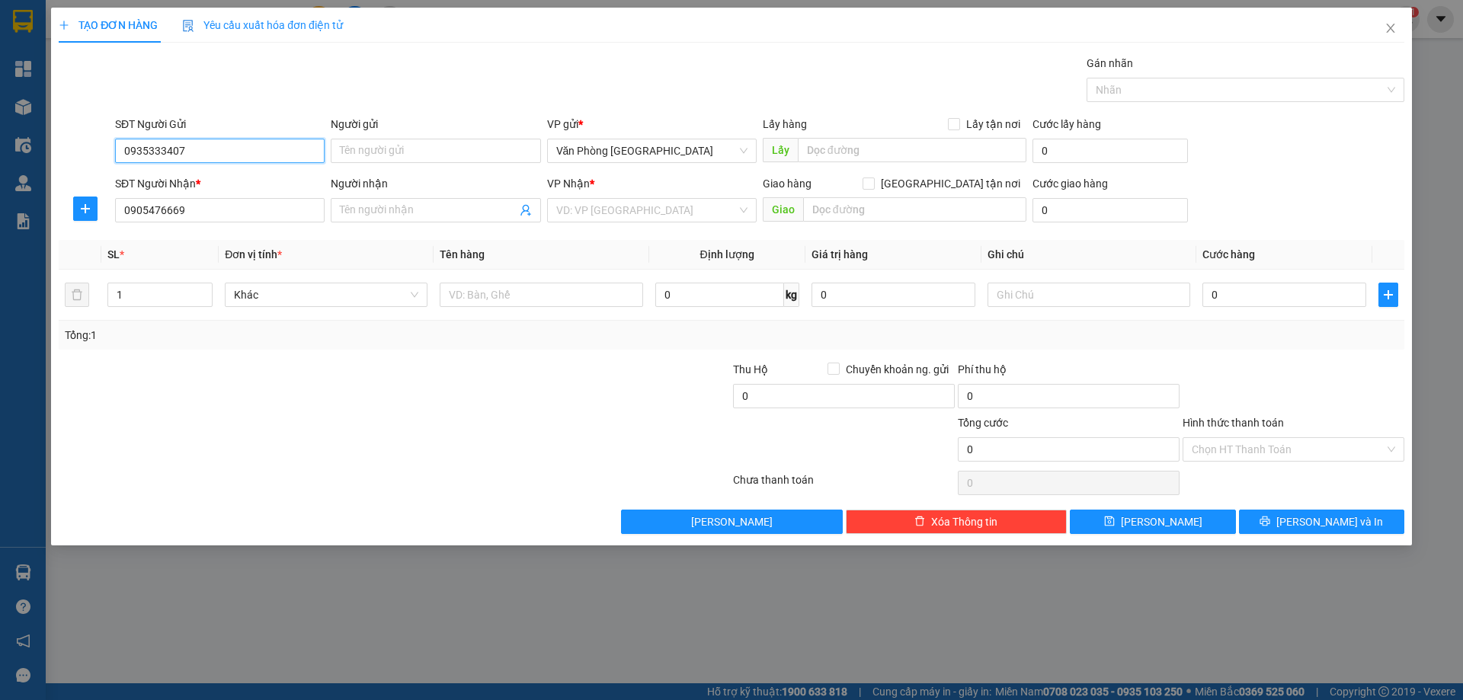
type input "0935333407"
drag, startPoint x: 596, startPoint y: 224, endPoint x: 600, endPoint y: 210, distance: 15.2
click at [596, 223] on div "VP Nhận * VD: VP [GEOGRAPHIC_DATA]" at bounding box center [652, 201] width 210 height 53
click at [600, 210] on input "search" at bounding box center [646, 210] width 181 height 23
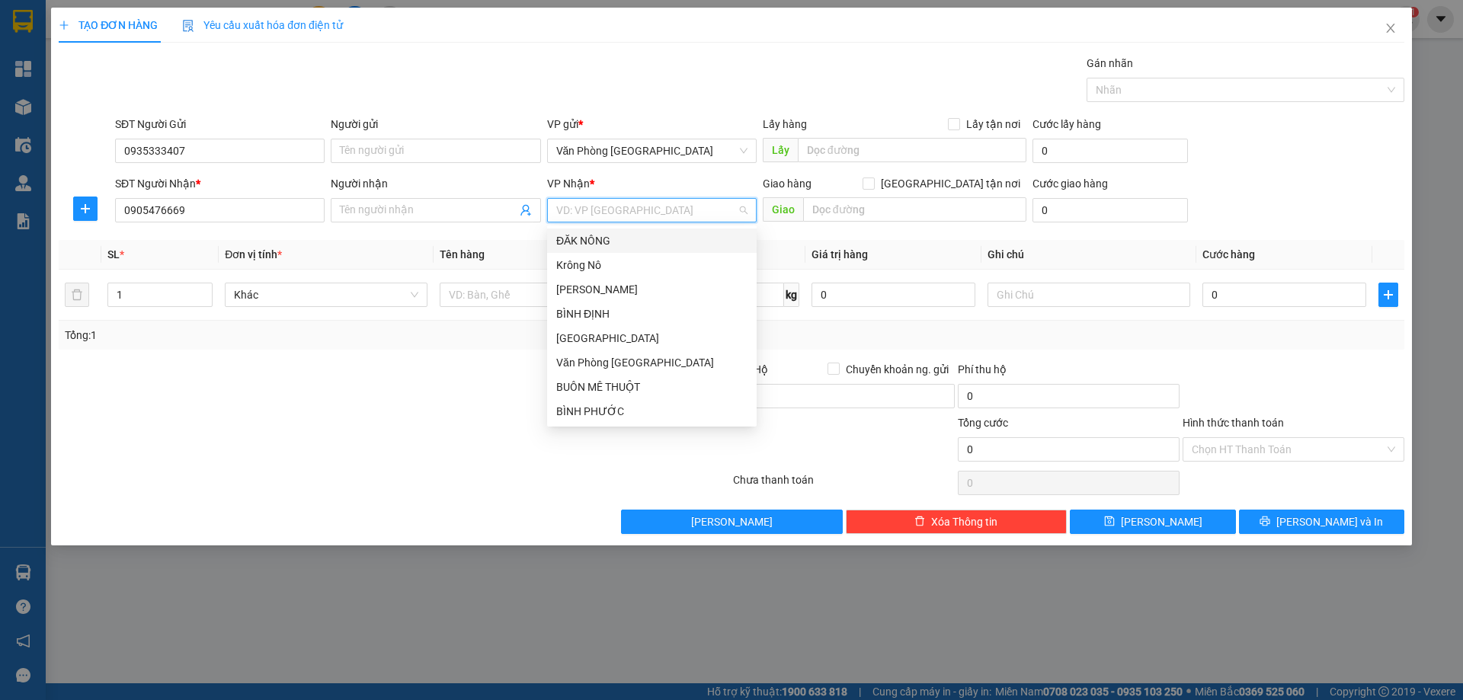
click at [618, 239] on div "ĐĂK NÔNG" at bounding box center [651, 240] width 191 height 17
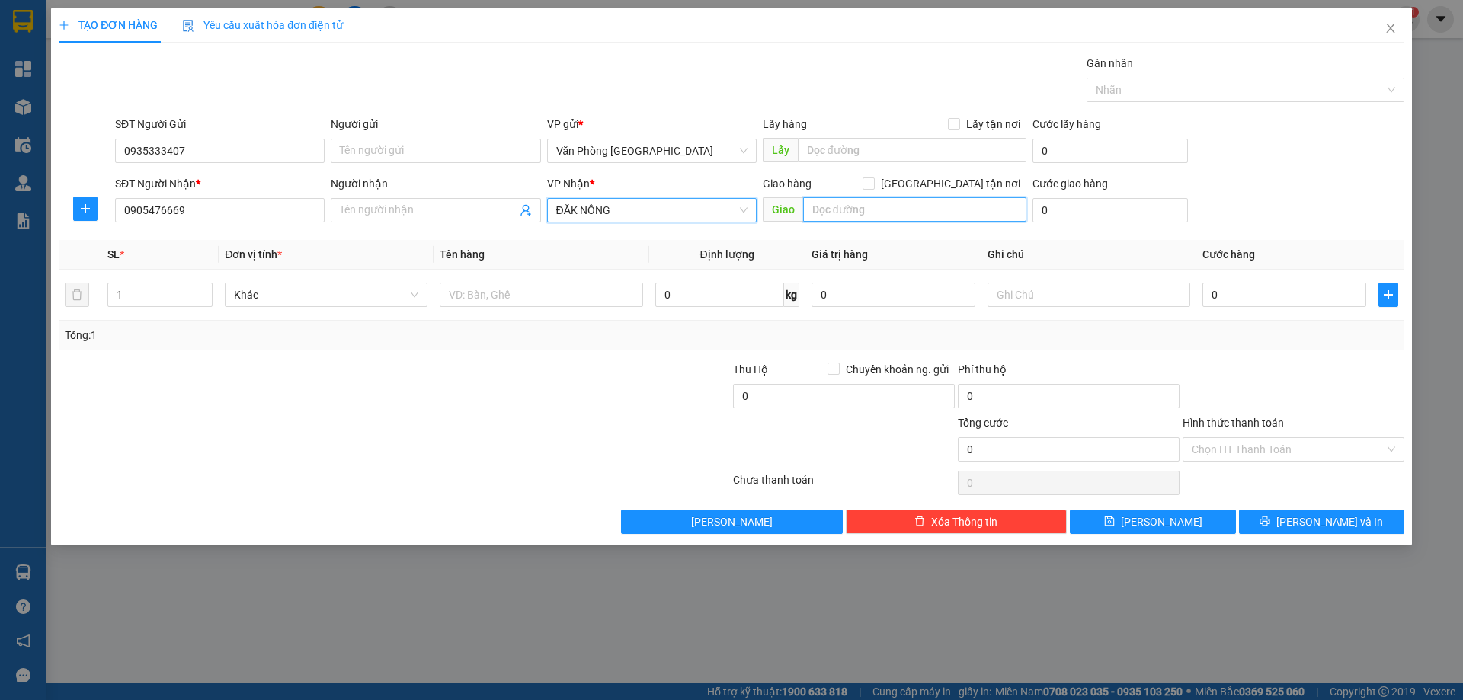
click at [874, 198] on input "text" at bounding box center [914, 209] width 223 height 24
type input "d"
type input "đ"
type input "D"
type input "ĐĂK NIA"
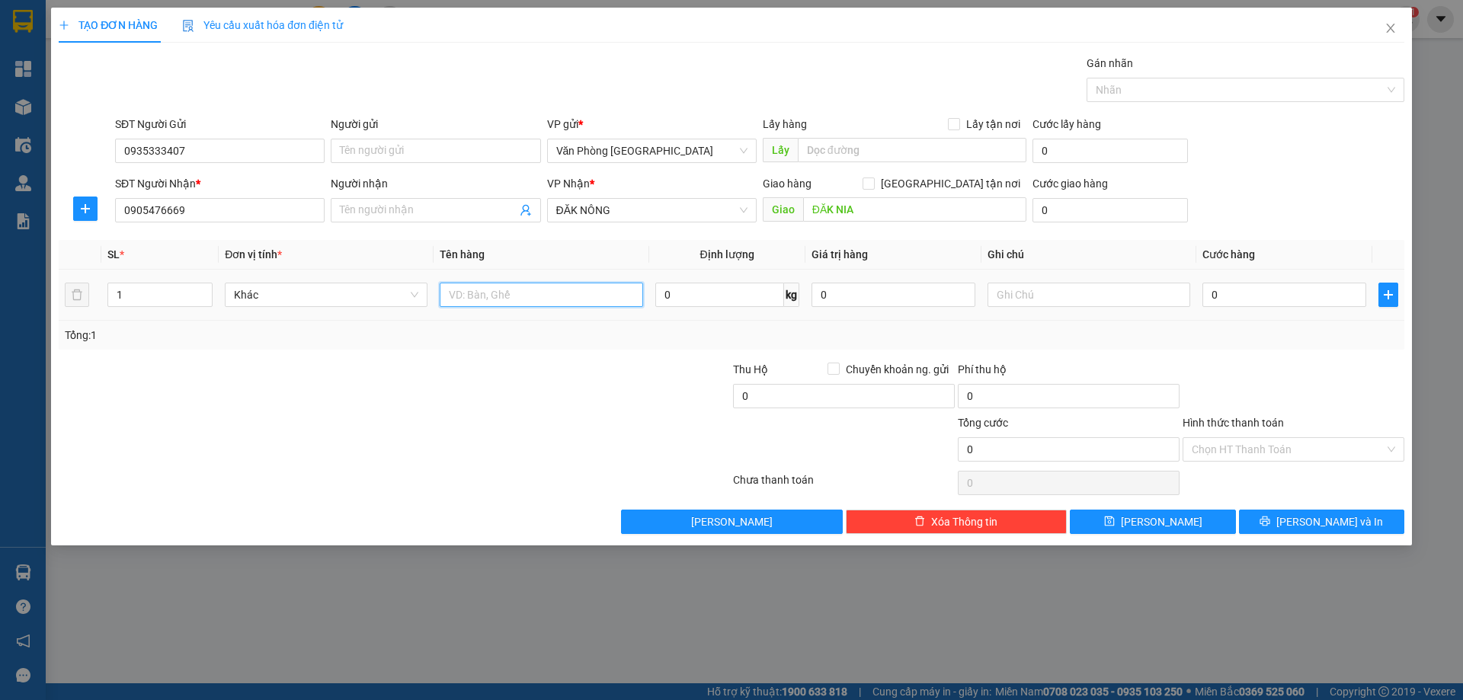
click at [545, 298] on input "text" at bounding box center [541, 295] width 203 height 24
type input "1 HỘP"
type input "5"
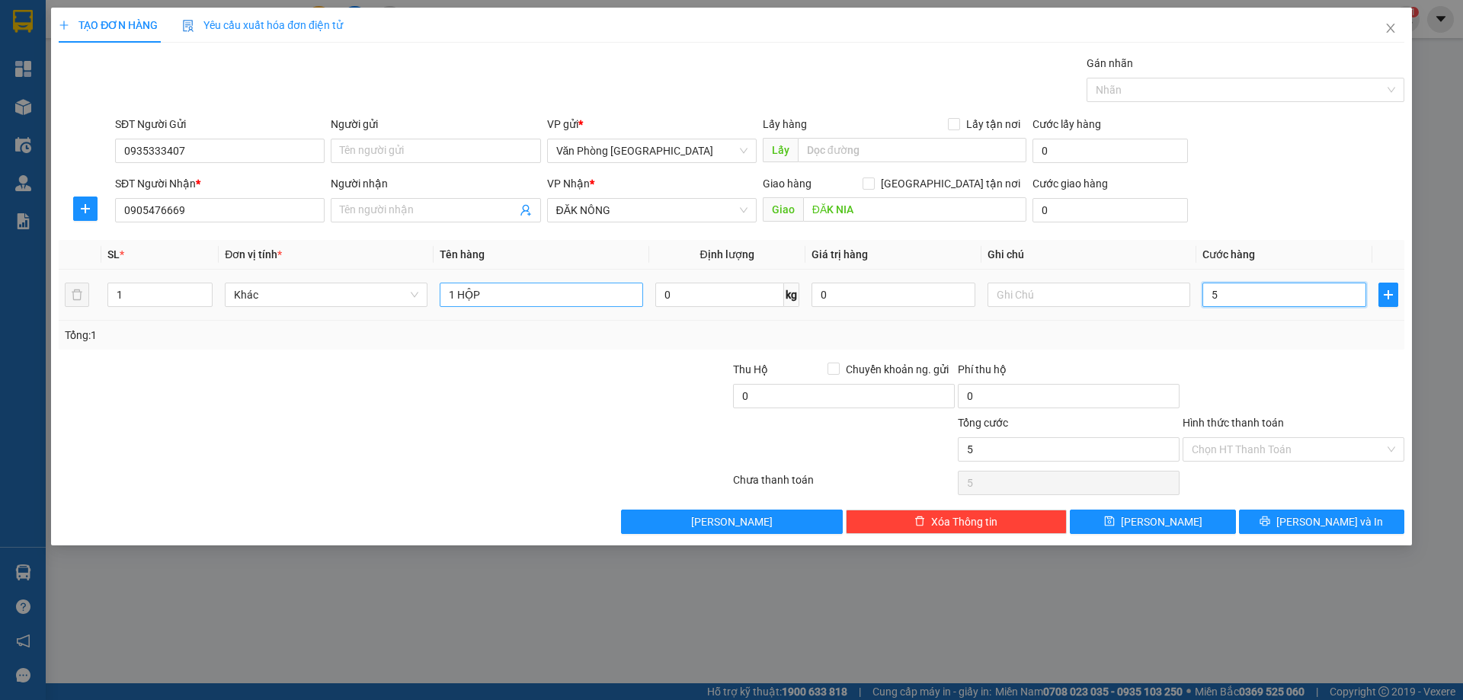
type input "50"
type input "50.000"
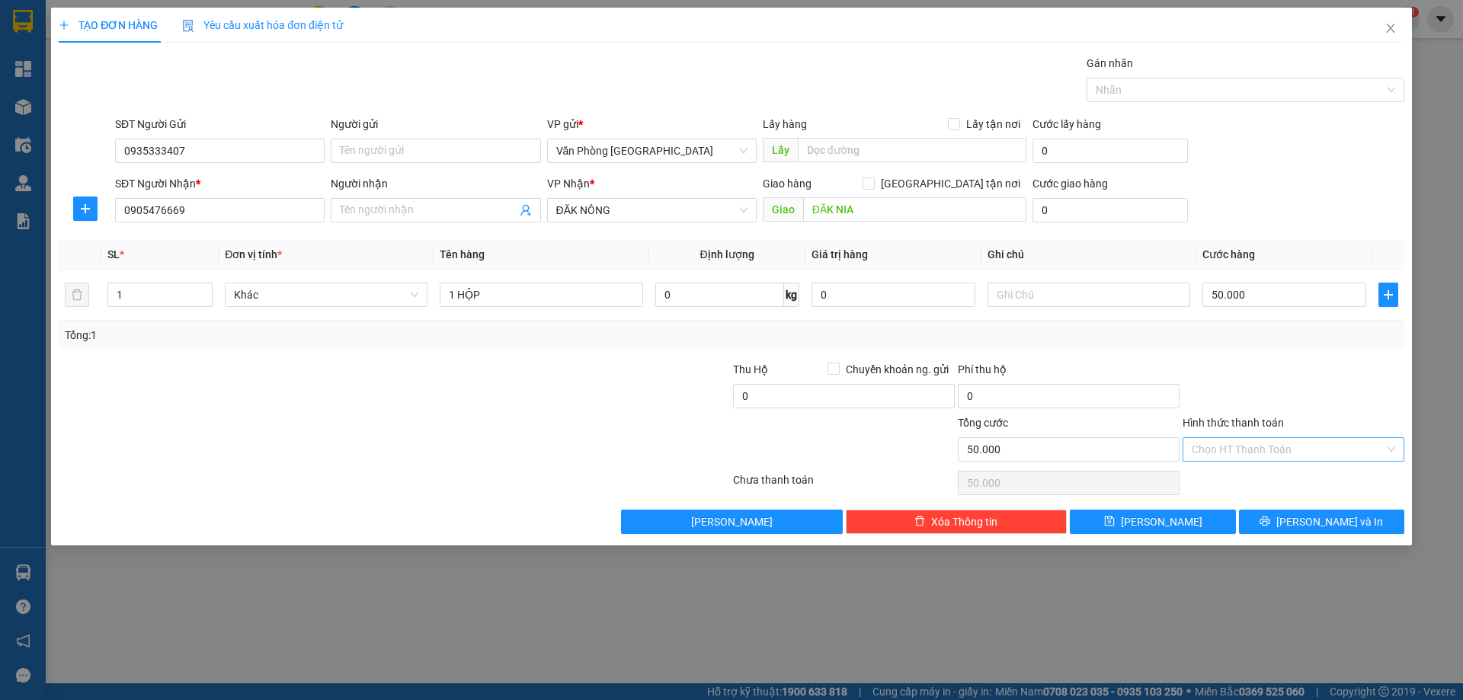
click at [1222, 449] on input "Hình thức thanh toán" at bounding box center [1288, 449] width 193 height 23
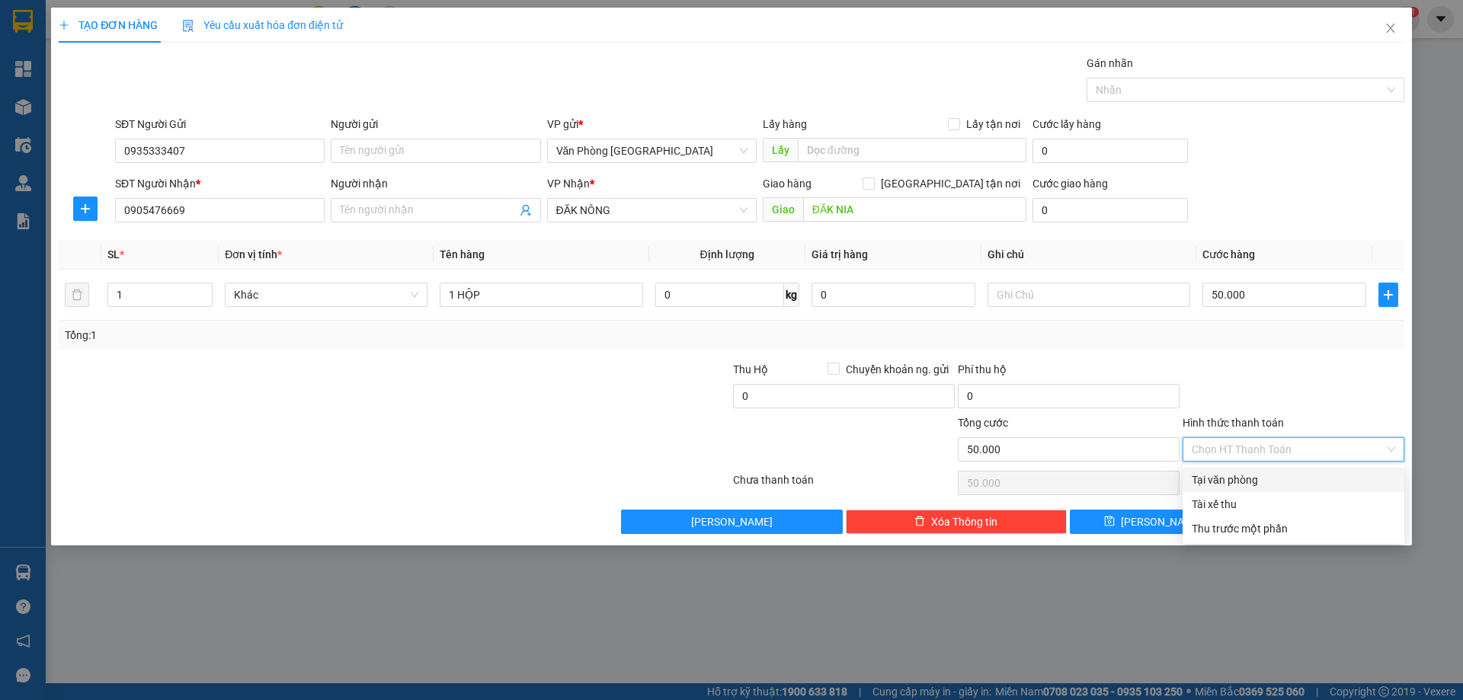
click at [1233, 475] on div "Tại văn phòng" at bounding box center [1293, 480] width 203 height 17
type input "0"
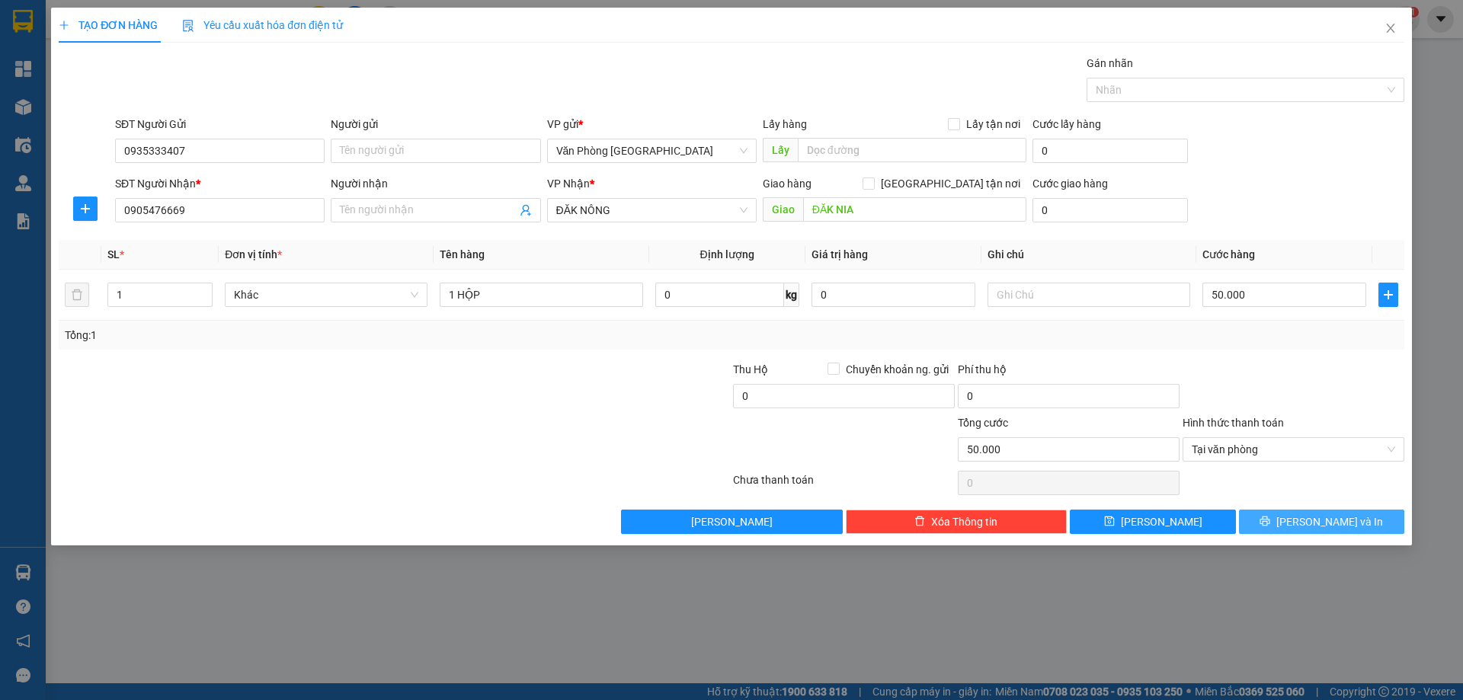
click at [1355, 521] on button "[PERSON_NAME] và In" at bounding box center [1321, 522] width 165 height 24
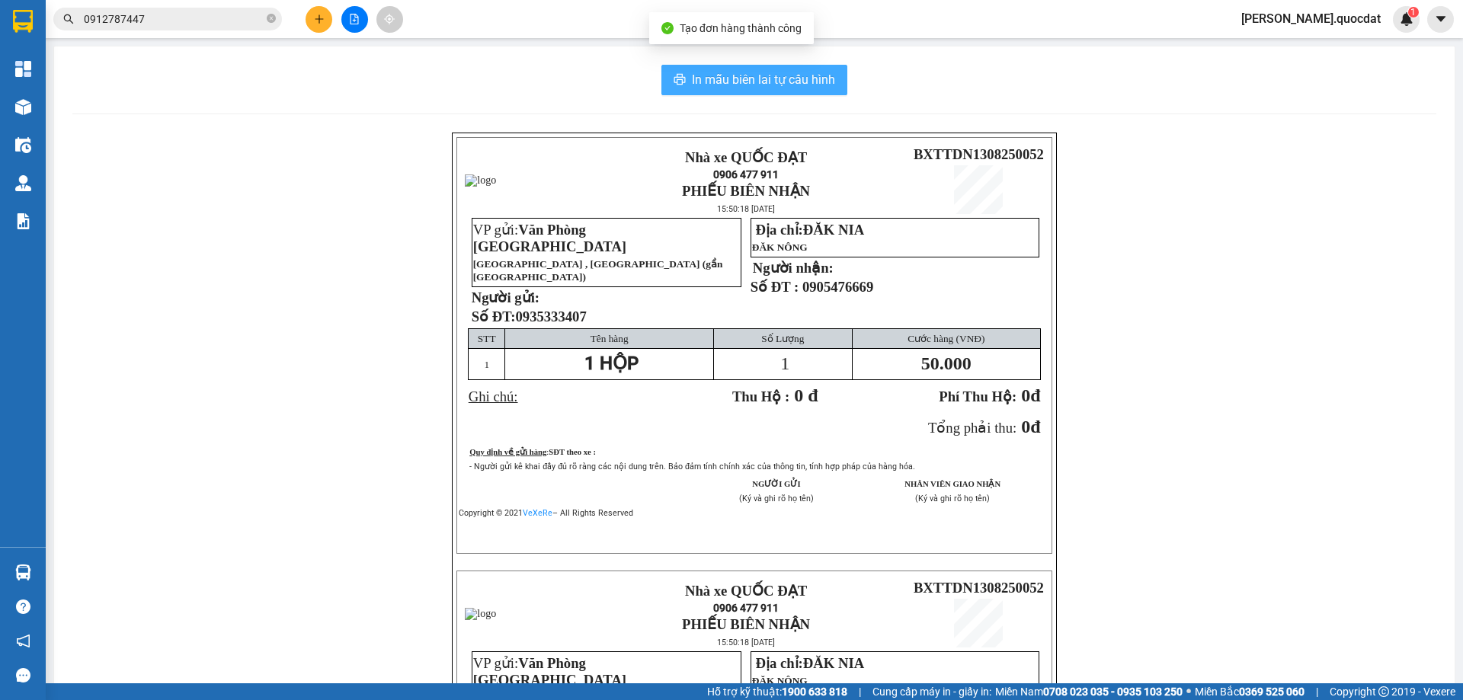
click at [729, 86] on span "In mẫu biên lai tự cấu hình" at bounding box center [763, 79] width 143 height 19
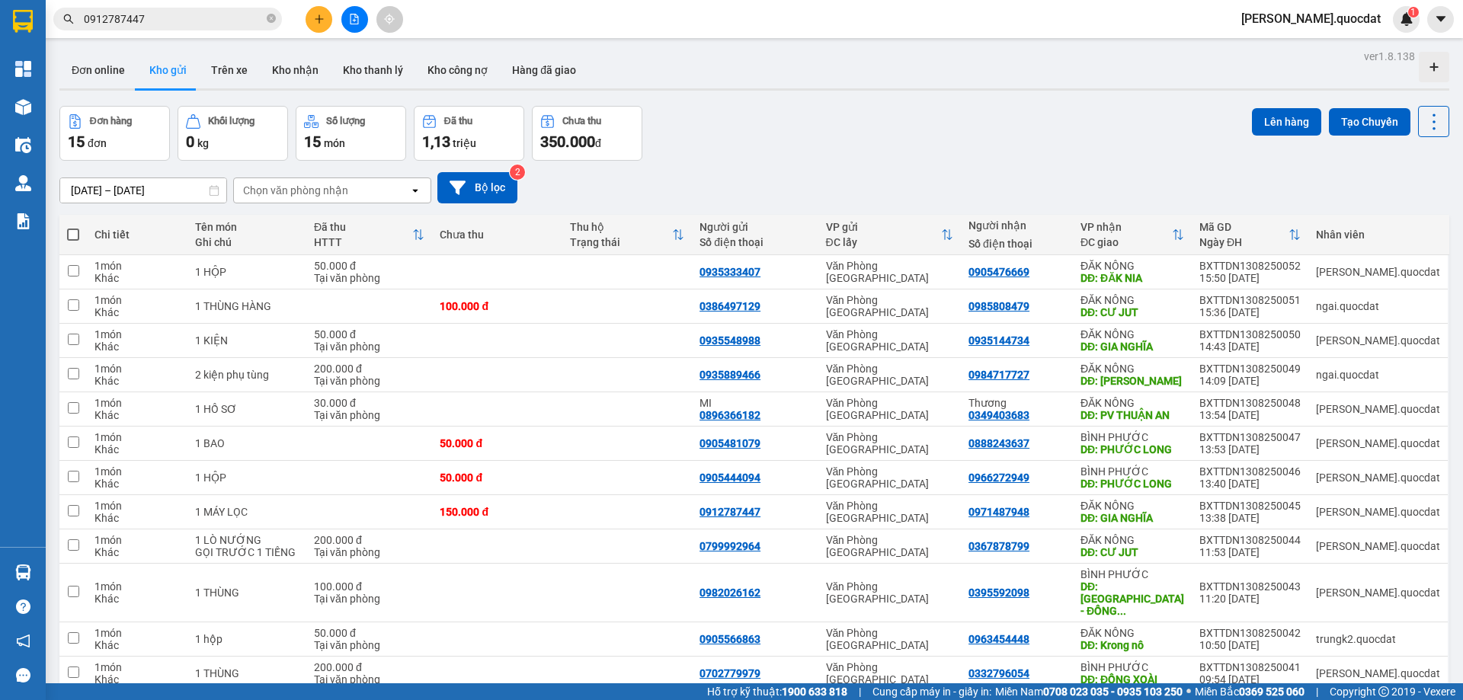
drag, startPoint x: 537, startPoint y: 261, endPoint x: 783, endPoint y: 152, distance: 268.2
click at [783, 152] on div "Đơn hàng 15 đơn Khối lượng 0 kg Số lượng 15 món Đã thu 1,13 triệu Chưa thu 350.…" at bounding box center [754, 133] width 1390 height 55
click at [782, 146] on div "Đơn hàng 15 đơn Khối lượng 0 kg Số lượng 15 món Đã thu 1,13 triệu Chưa thu 350.…" at bounding box center [754, 133] width 1390 height 55
click at [917, 151] on div "Đơn hàng 15 đơn Khối lượng 0 kg Số lượng 15 món Đã thu 1,13 triệu Chưa thu 350.…" at bounding box center [754, 133] width 1390 height 55
click at [323, 22] on icon "plus" at bounding box center [319, 19] width 11 height 11
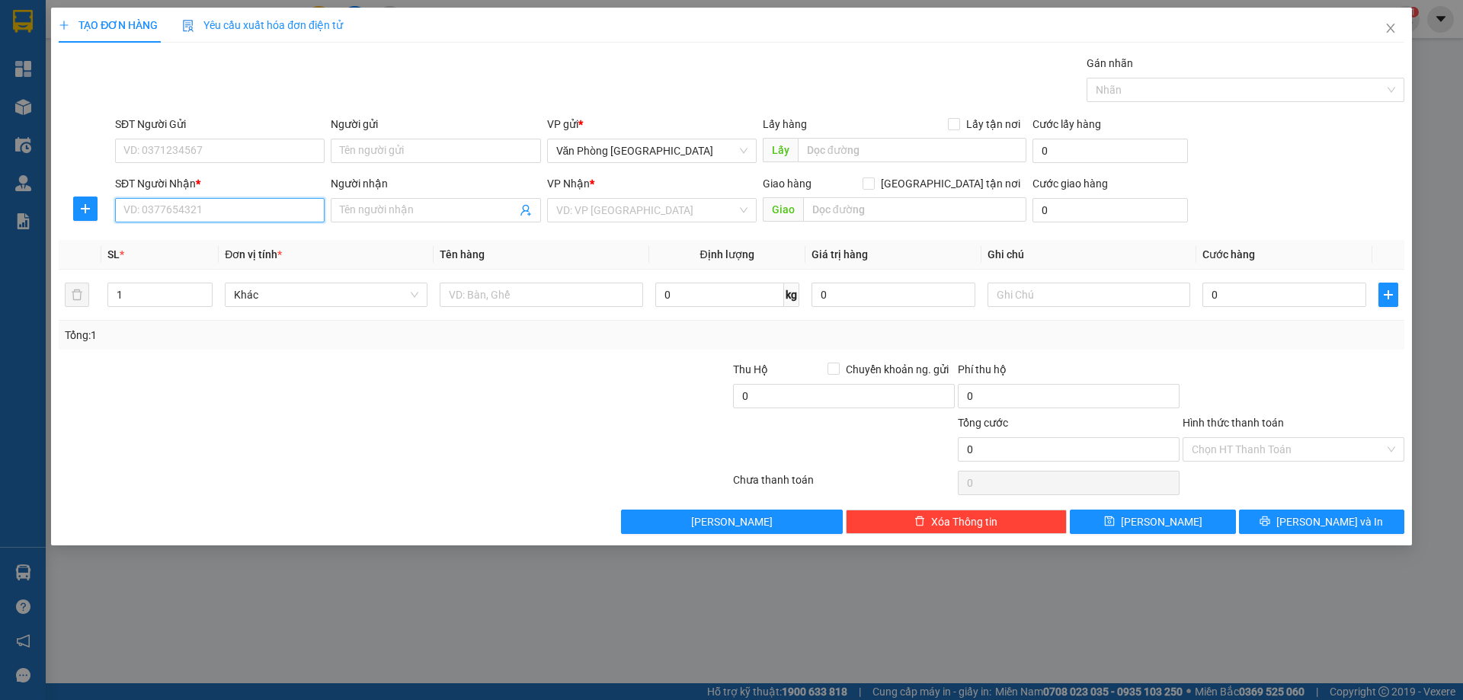
click at [245, 209] on input "SĐT Người Nhận *" at bounding box center [220, 210] width 210 height 24
type input "0333103379"
click at [294, 149] on input "SĐT Người Gửi" at bounding box center [220, 151] width 210 height 24
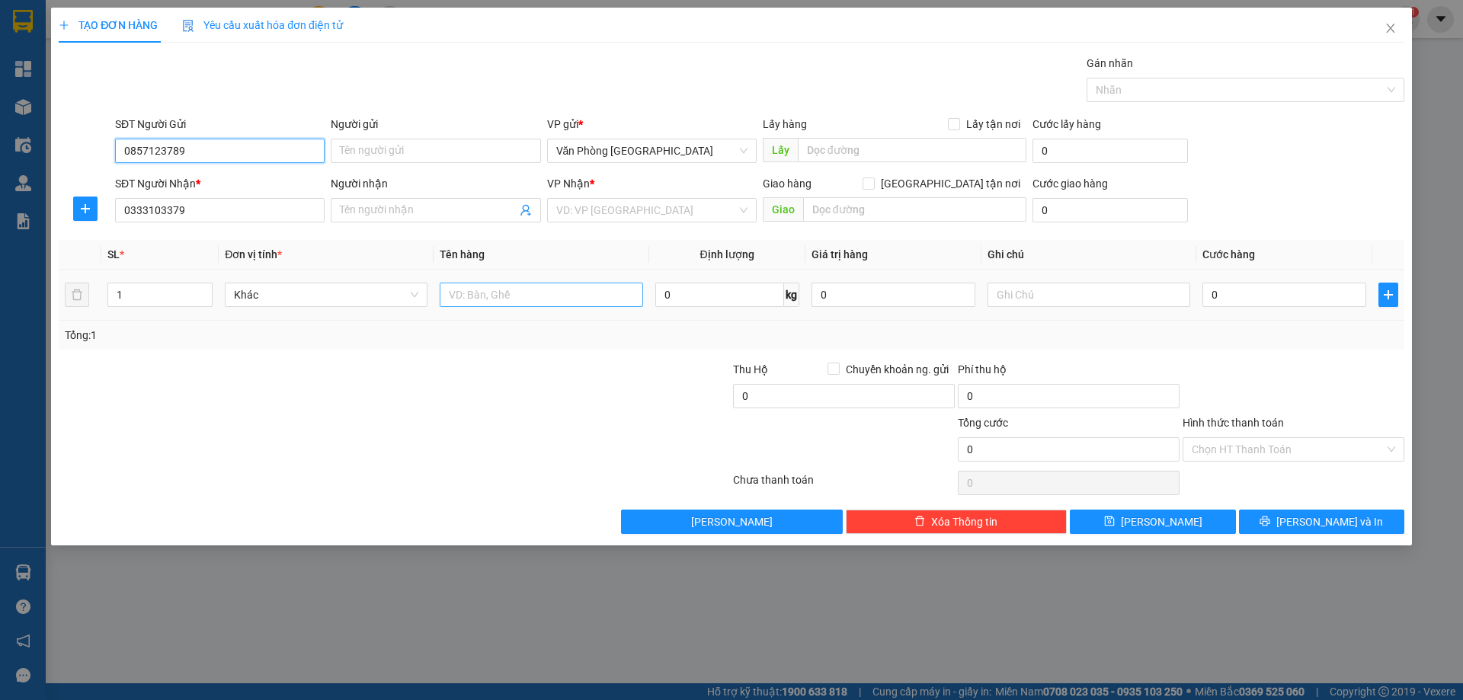
type input "0857123789"
click at [495, 291] on input "text" at bounding box center [541, 295] width 203 height 24
type input "1 XE MÁY"
click at [625, 226] on div "VP Nhận * VD: VP [GEOGRAPHIC_DATA]" at bounding box center [652, 201] width 210 height 53
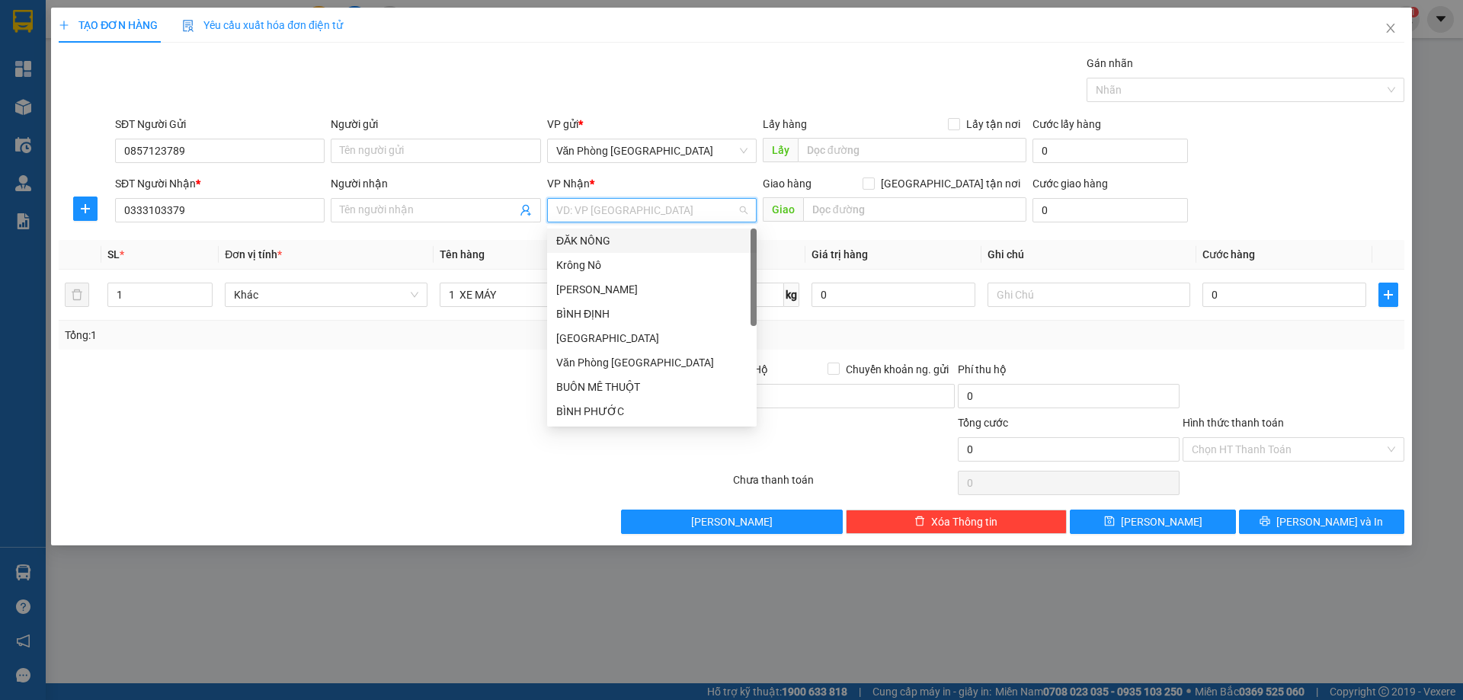
click at [639, 212] on input "search" at bounding box center [646, 210] width 181 height 23
click at [605, 238] on div "ĐĂK NÔNG" at bounding box center [651, 240] width 191 height 17
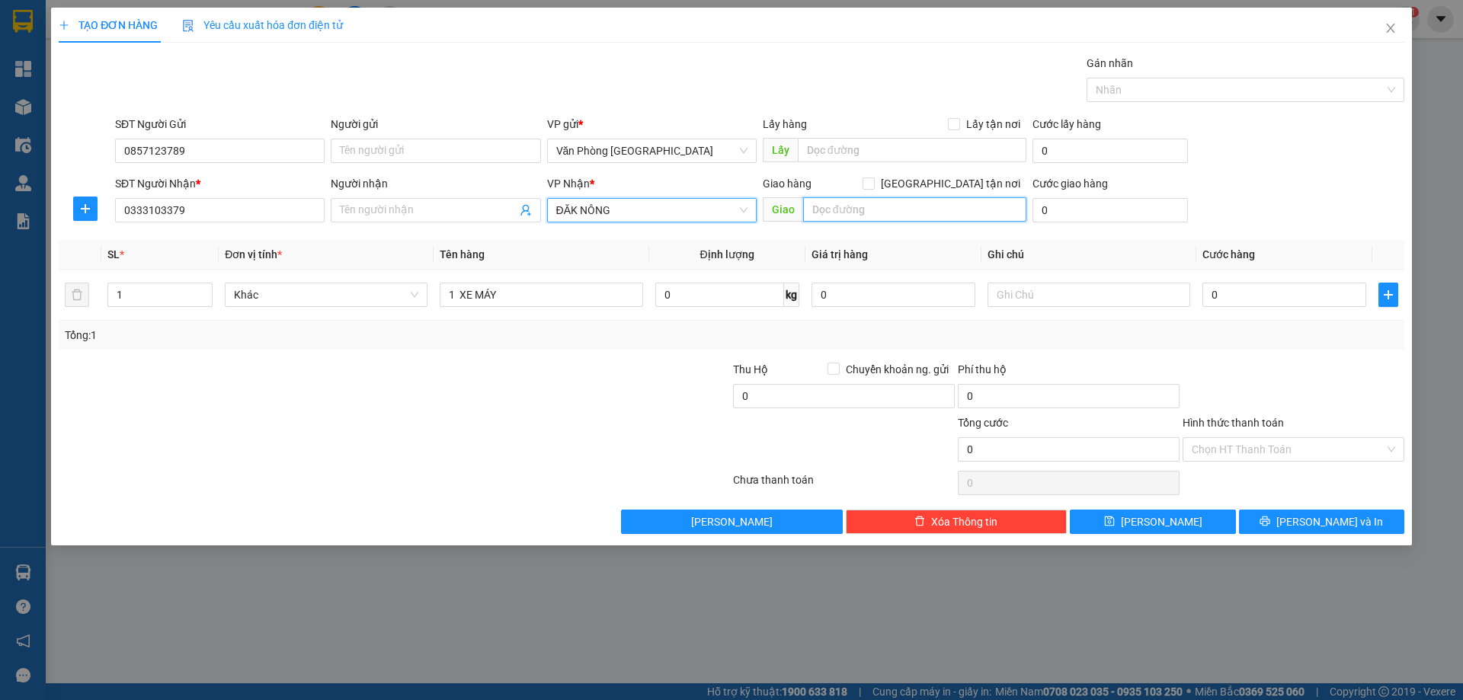
click at [921, 219] on input "text" at bounding box center [914, 209] width 223 height 24
type input "NAM N'JANG"
drag, startPoint x: 1261, startPoint y: 322, endPoint x: 1261, endPoint y: 299, distance: 22.9
click at [1261, 316] on div "SL * Đơn vị tính * Tên hàng Định lượng Giá trị hàng Ghi chú Cước hàng 1 Khác 1 …" at bounding box center [732, 295] width 1346 height 110
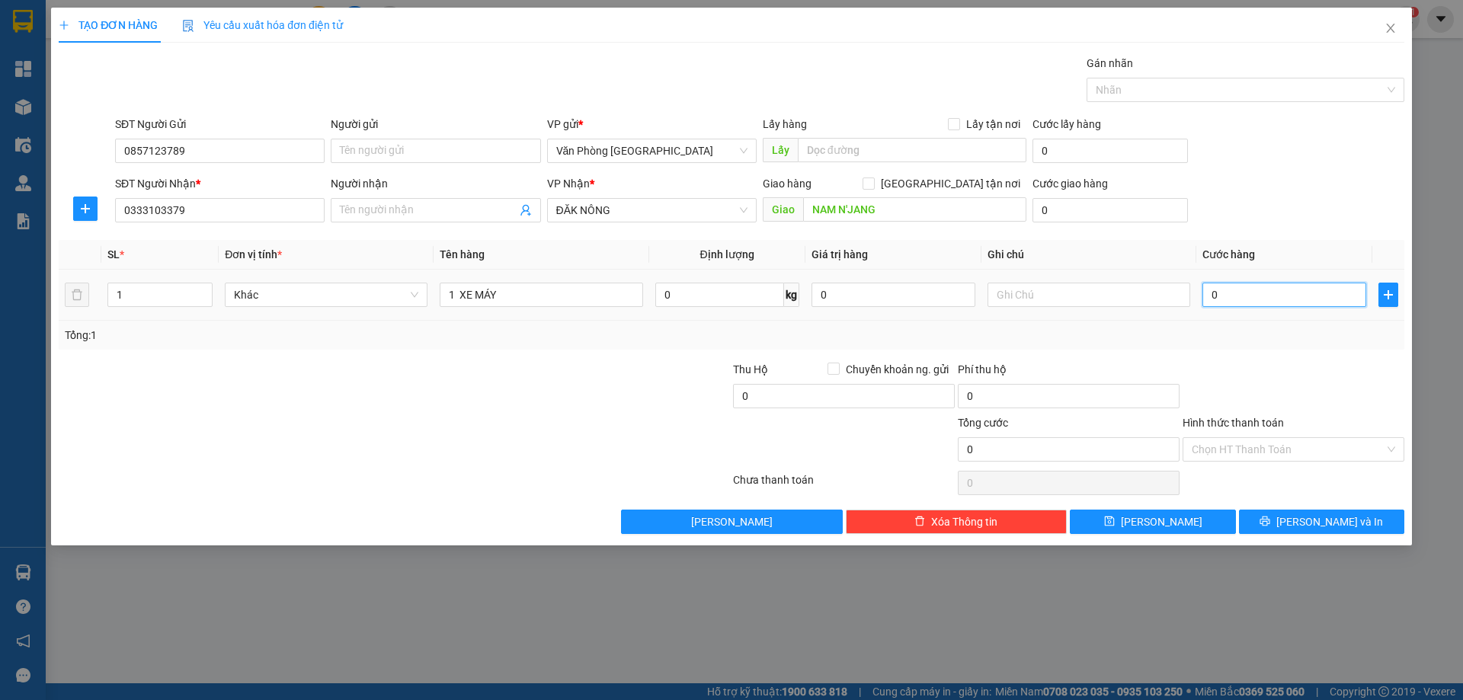
click at [1261, 299] on input "0" at bounding box center [1285, 295] width 164 height 24
type input "5"
type input "50"
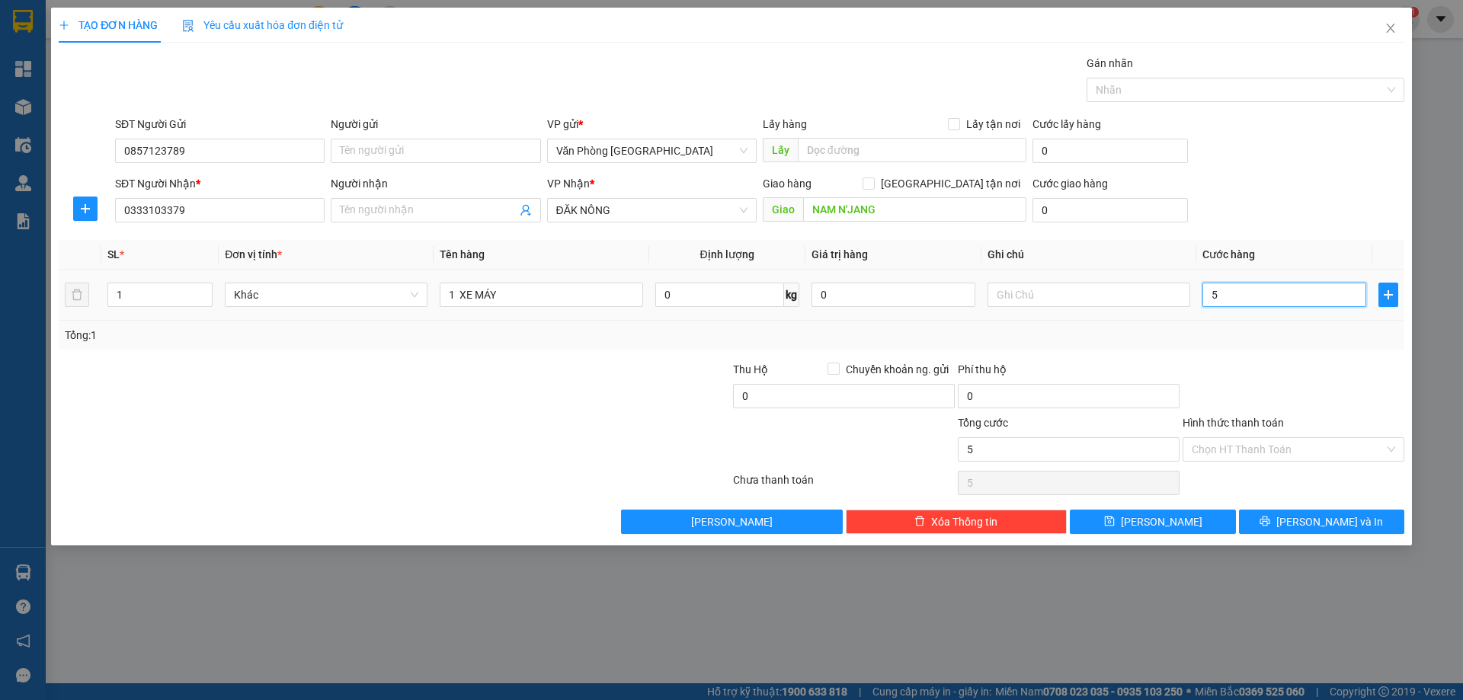
type input "50"
type input "500"
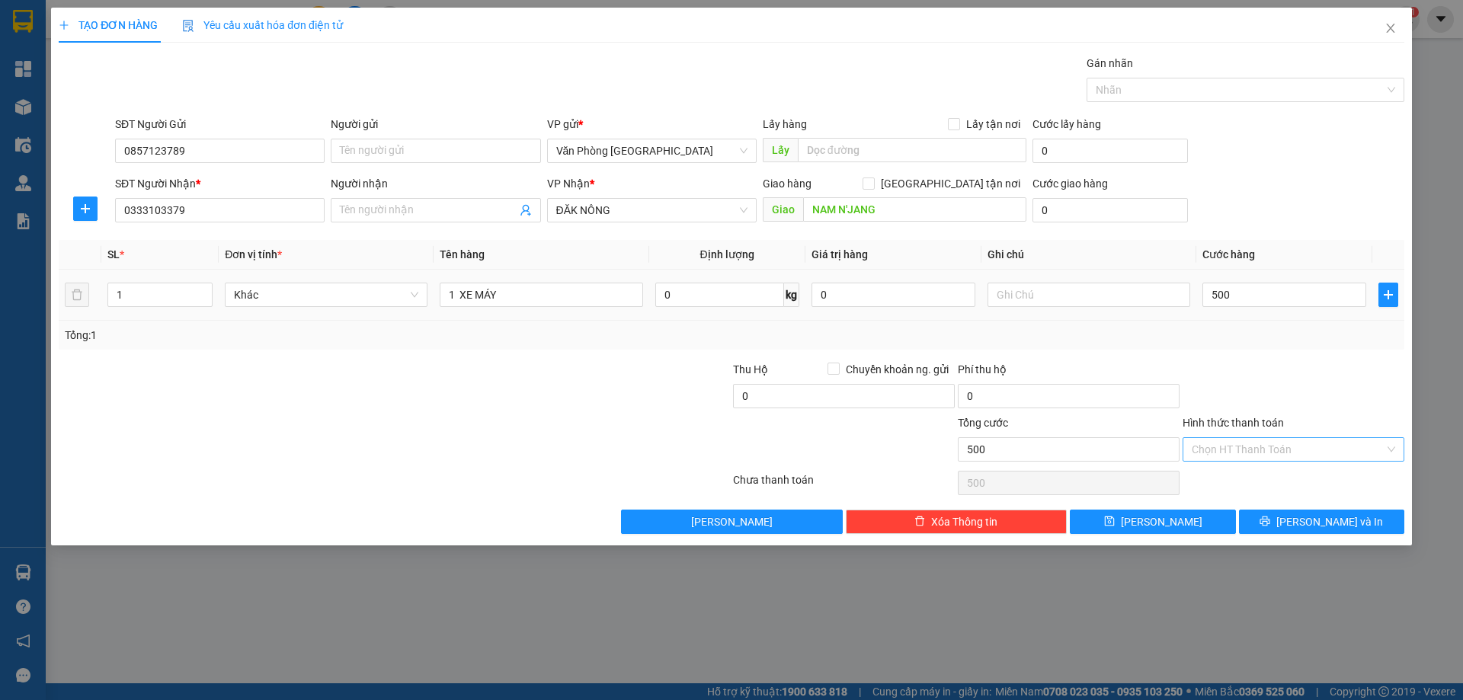
type input "500.000"
click at [1331, 458] on input "Hình thức thanh toán" at bounding box center [1288, 449] width 193 height 23
click at [1242, 466] on div "Transit Pickup Surcharge Ids Transit Deliver Surcharge Ids Transit Deliver Surc…" at bounding box center [732, 294] width 1346 height 479
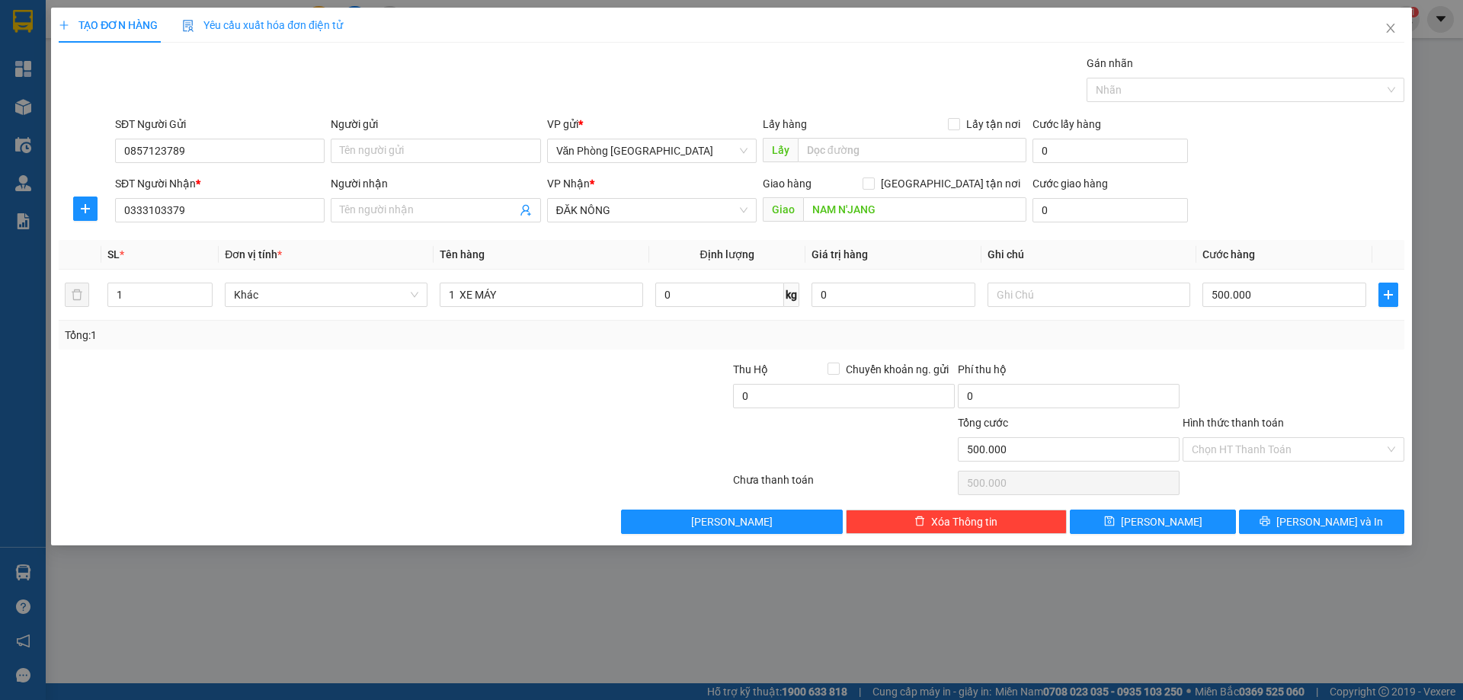
click at [1328, 328] on div "Tổng: 1" at bounding box center [732, 335] width 1334 height 17
click at [1308, 512] on button "[PERSON_NAME] và In" at bounding box center [1321, 522] width 165 height 24
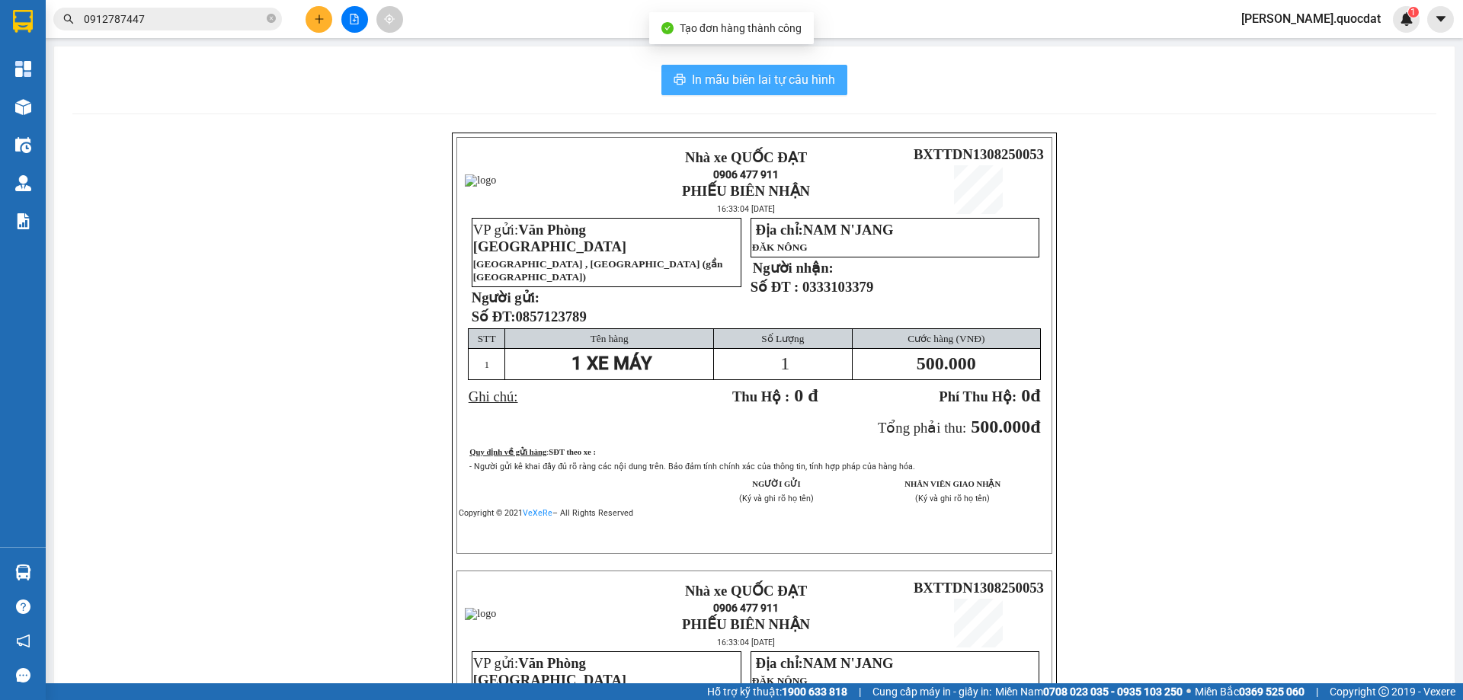
click at [711, 75] on span "In mẫu biên lai tự cấu hình" at bounding box center [763, 79] width 143 height 19
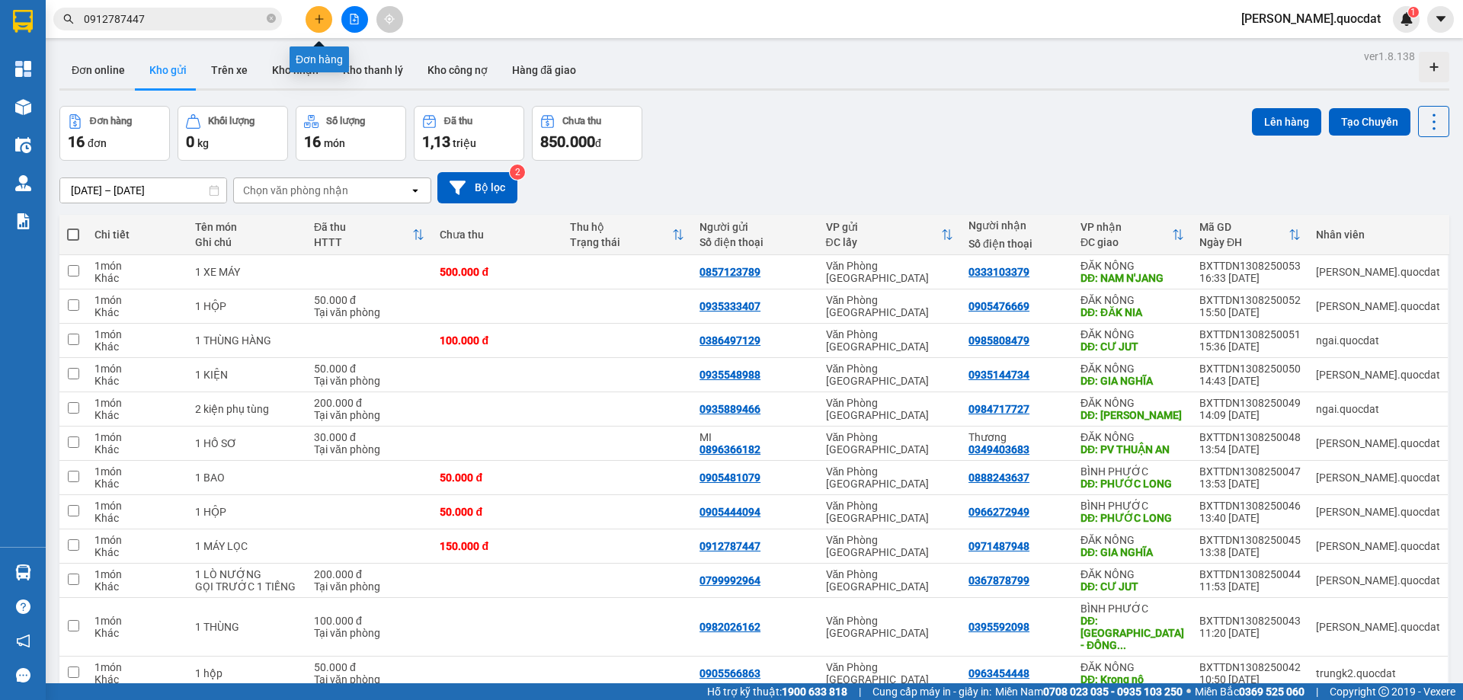
click at [315, 18] on icon "plus" at bounding box center [319, 19] width 11 height 11
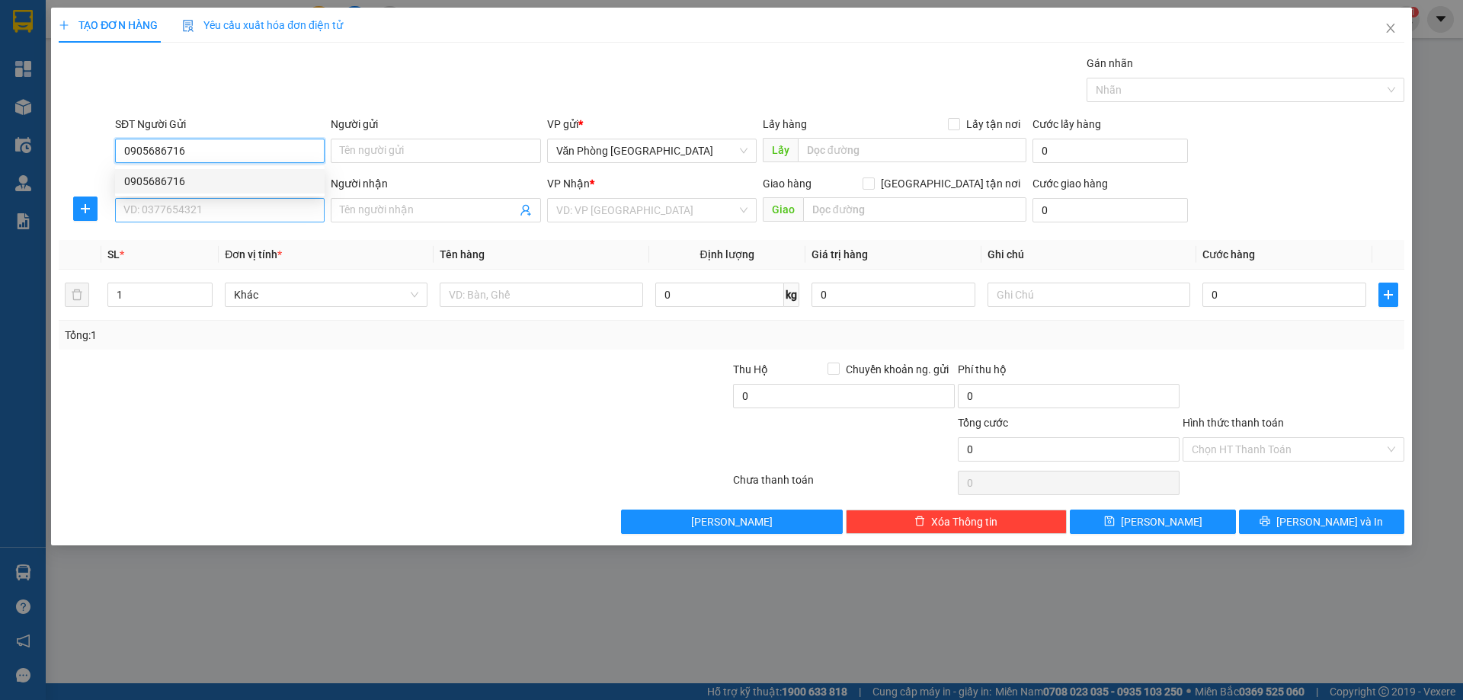
type input "0905686716"
click at [200, 201] on input "SĐT Người Nhận *" at bounding box center [220, 210] width 210 height 24
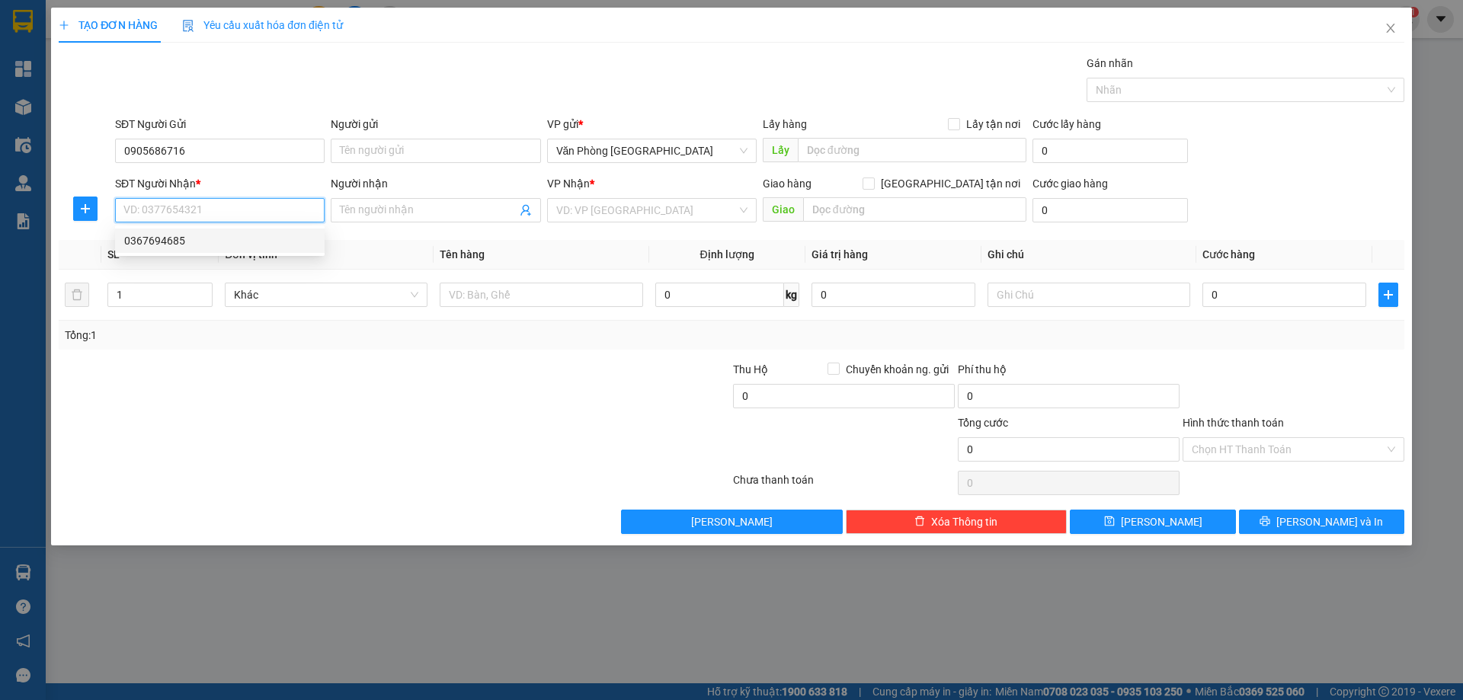
click at [154, 240] on div "0367694685" at bounding box center [219, 240] width 191 height 17
type input "0367694685"
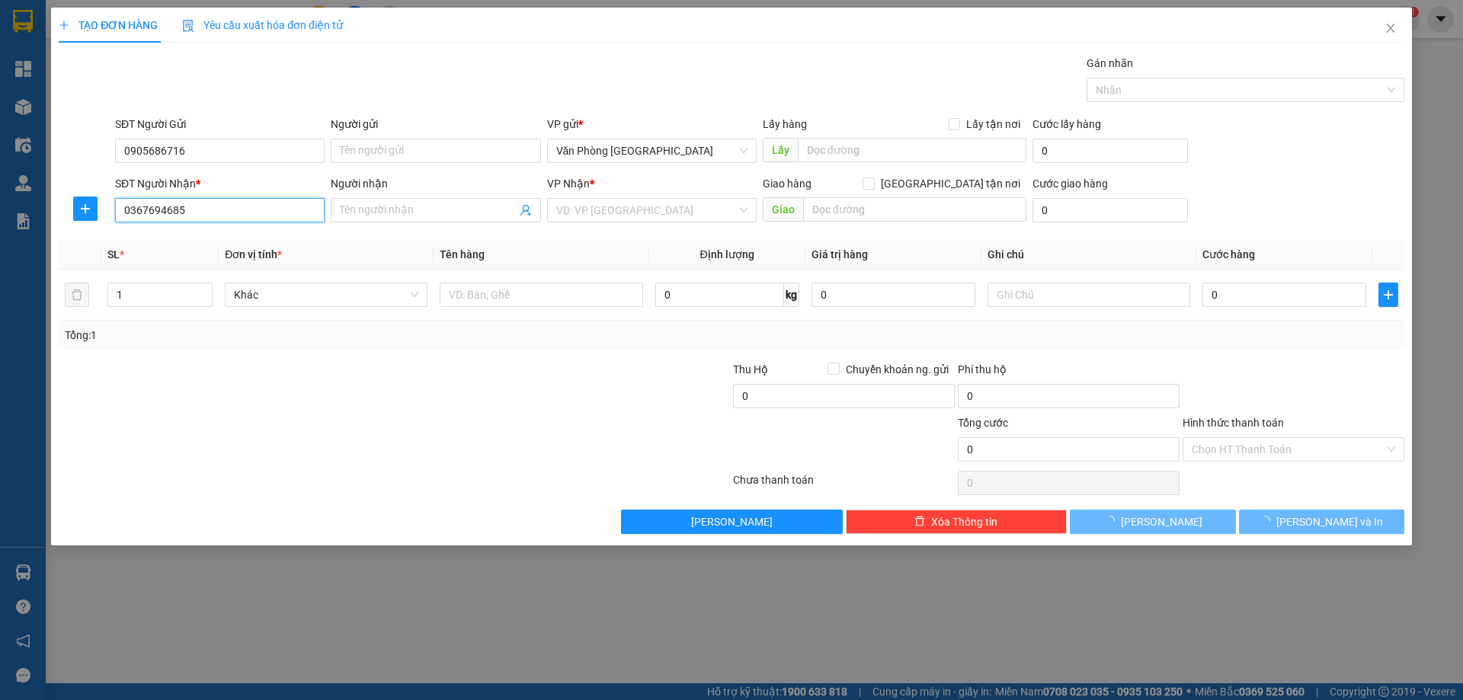
type input "ĐĂK SONG"
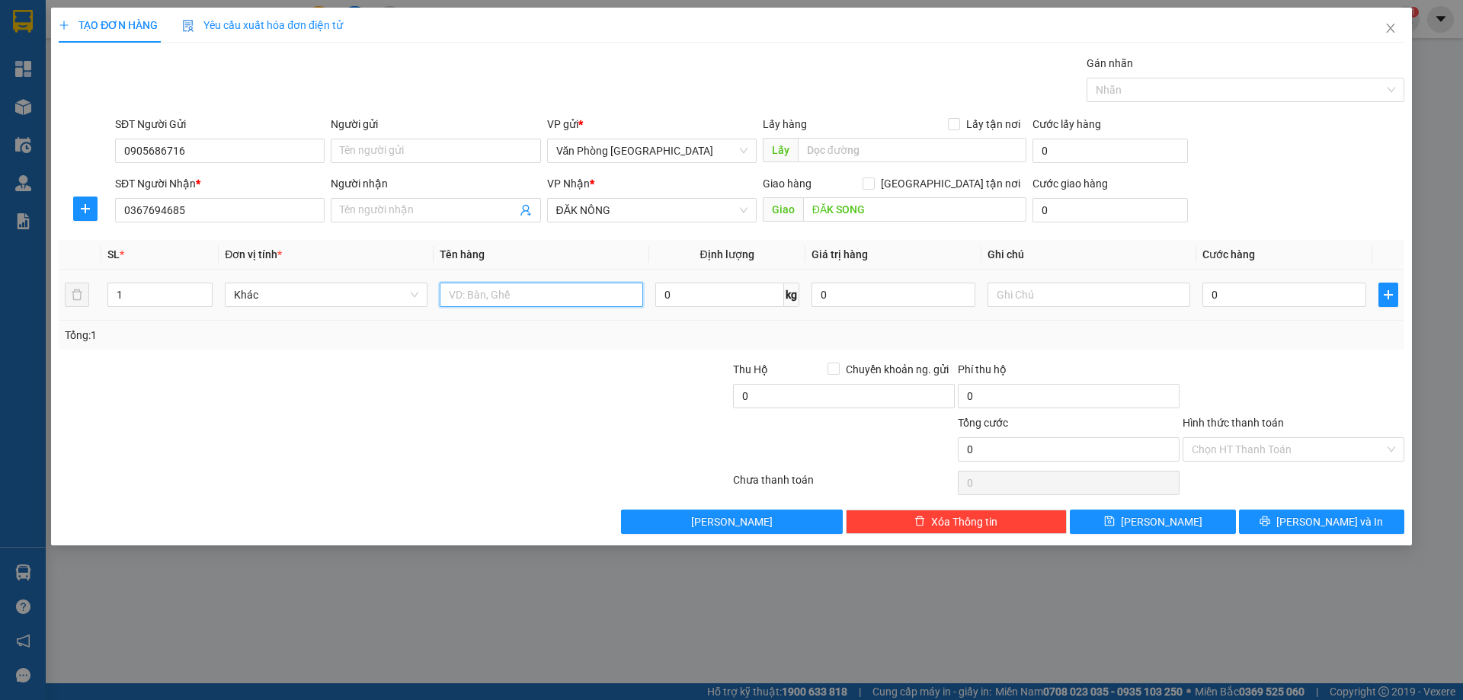
click at [465, 302] on input "text" at bounding box center [541, 295] width 203 height 24
type input "1 HỒ SƠ"
type input "5"
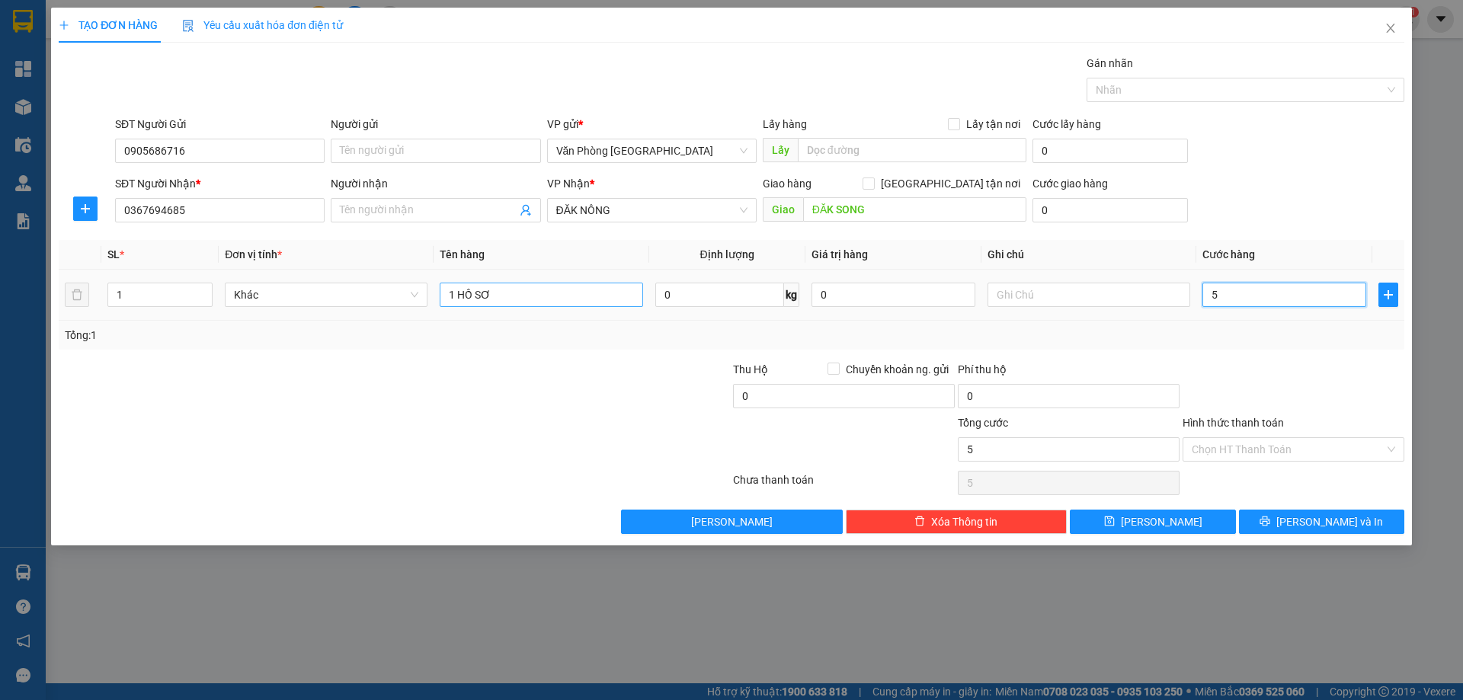
type input "50"
type input "50.000"
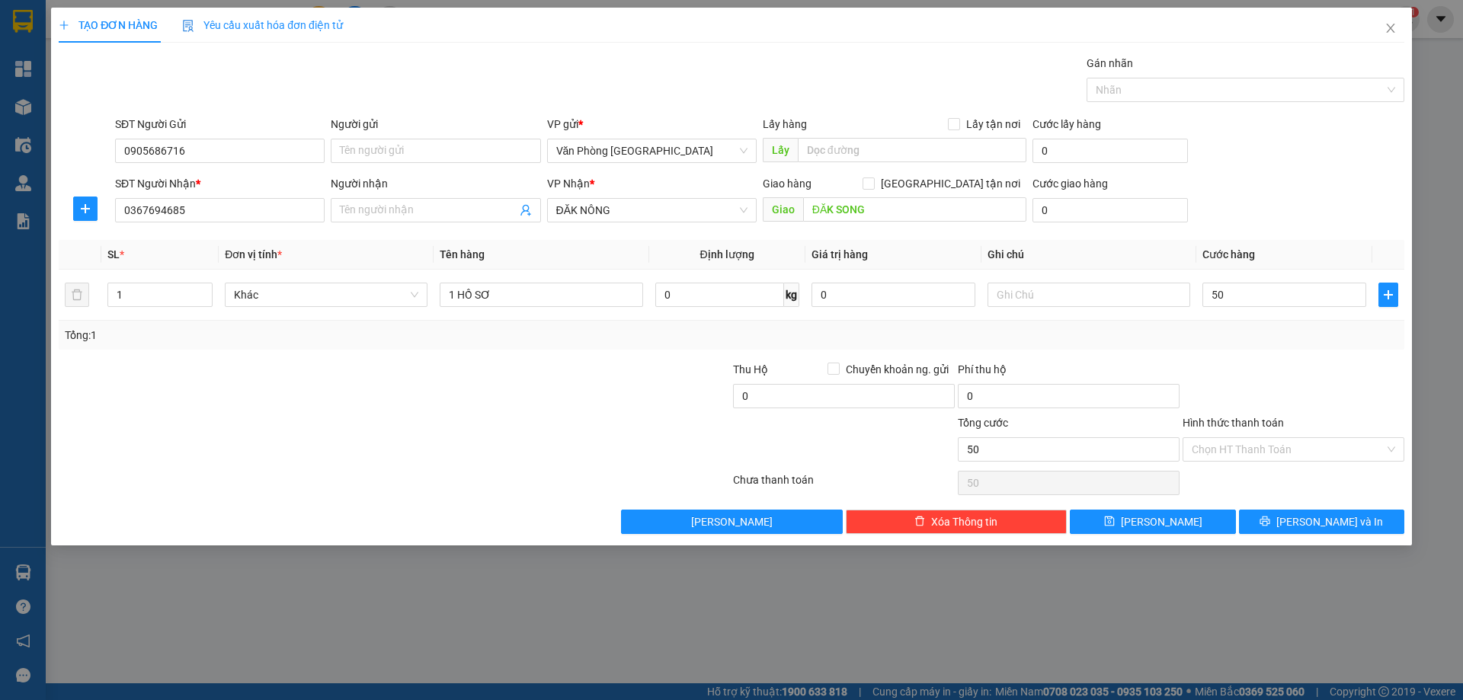
type input "50.000"
click at [1277, 346] on div "Tổng: 1" at bounding box center [732, 335] width 1346 height 29
click at [1270, 520] on icon "printer" at bounding box center [1265, 522] width 10 height 10
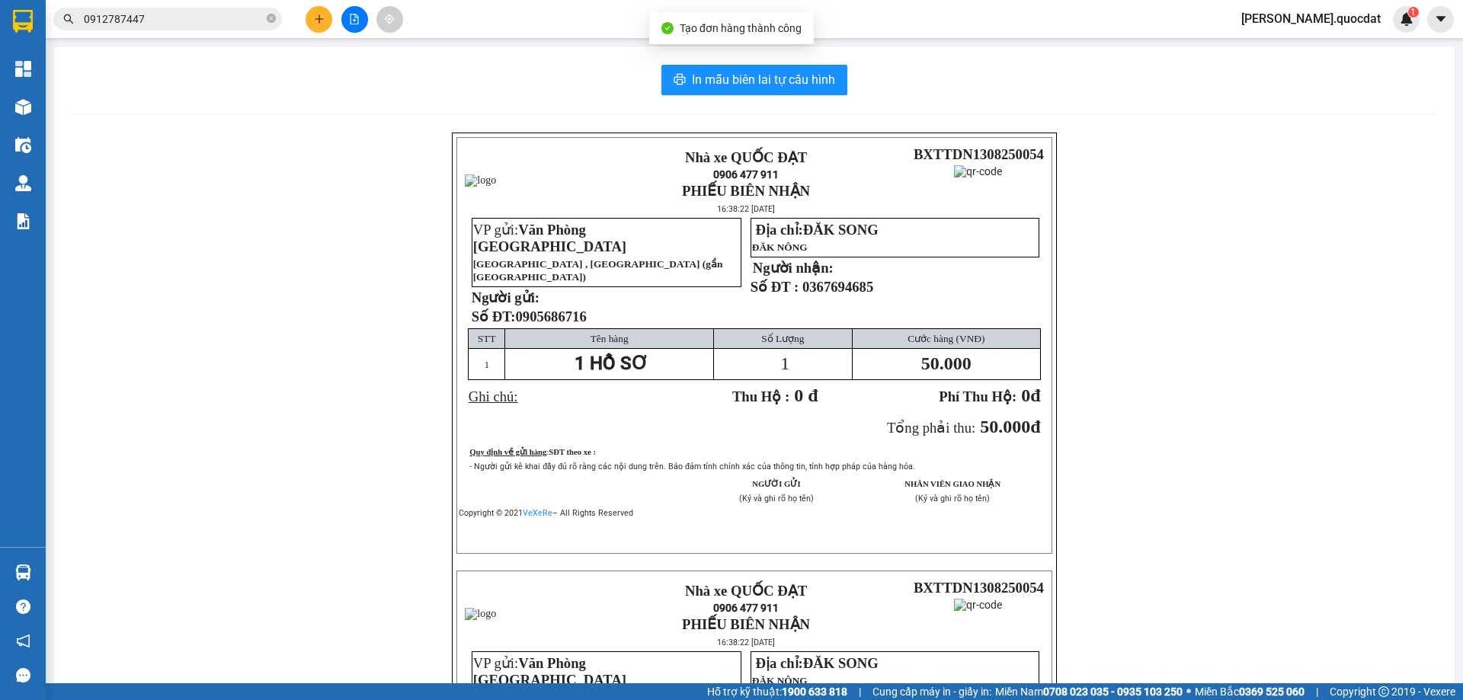
click at [709, 59] on div "In mẫu biên lai tự cấu hình Nhà xe QUỐC ĐẠT 0906 477 911 PHIẾU BIÊN NHẬN 16:38:…" at bounding box center [754, 538] width 1401 height 984
click at [708, 72] on span "In mẫu biên lai tự cấu hình" at bounding box center [763, 79] width 143 height 19
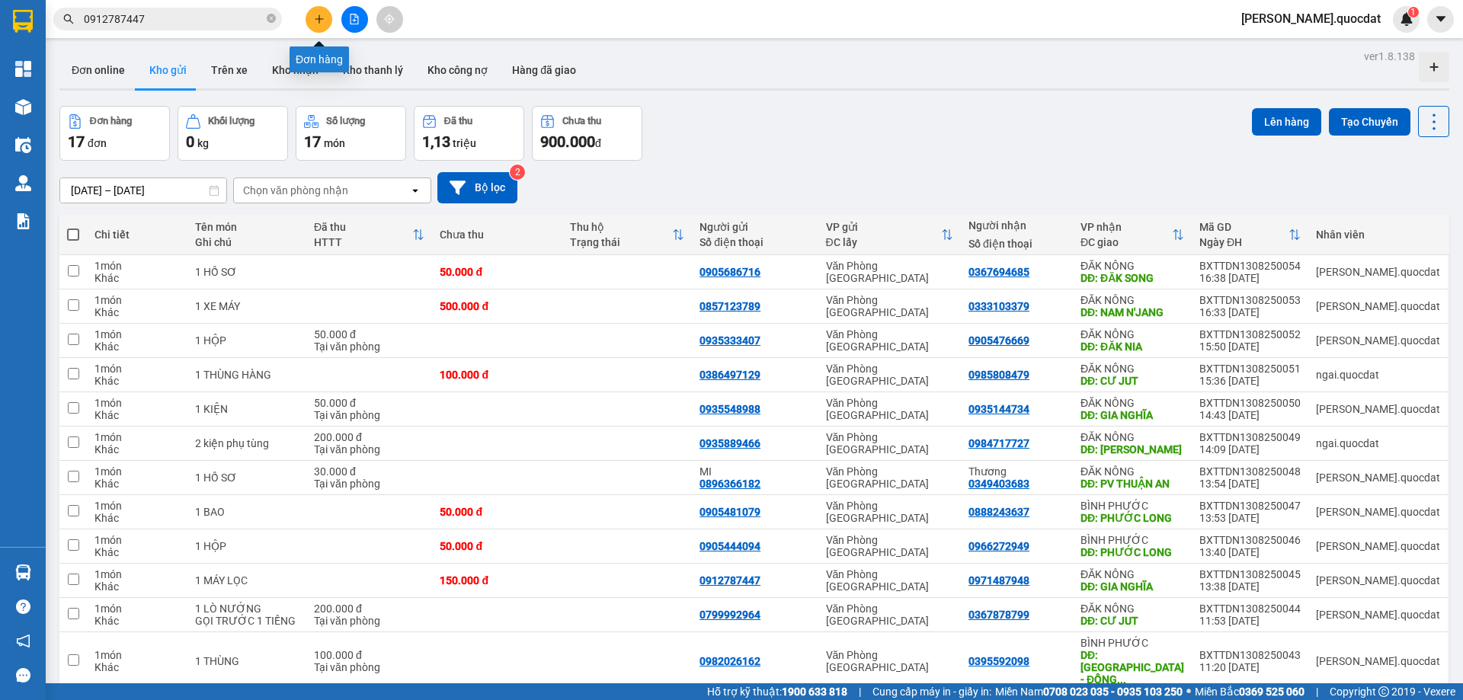
click at [328, 13] on button at bounding box center [319, 19] width 27 height 27
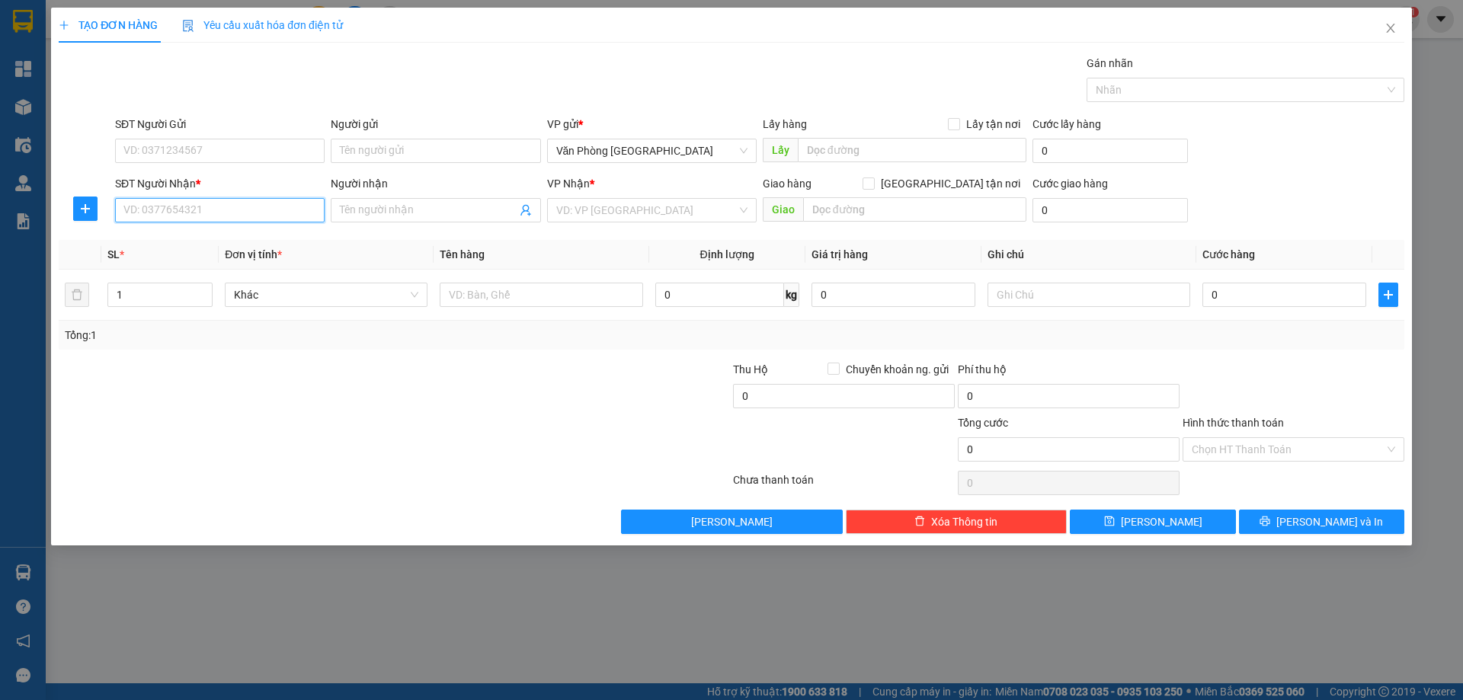
click at [143, 213] on input "SĐT Người Nhận *" at bounding box center [220, 210] width 210 height 24
type input "0988133234"
click at [175, 235] on div "0988133234" at bounding box center [219, 240] width 191 height 17
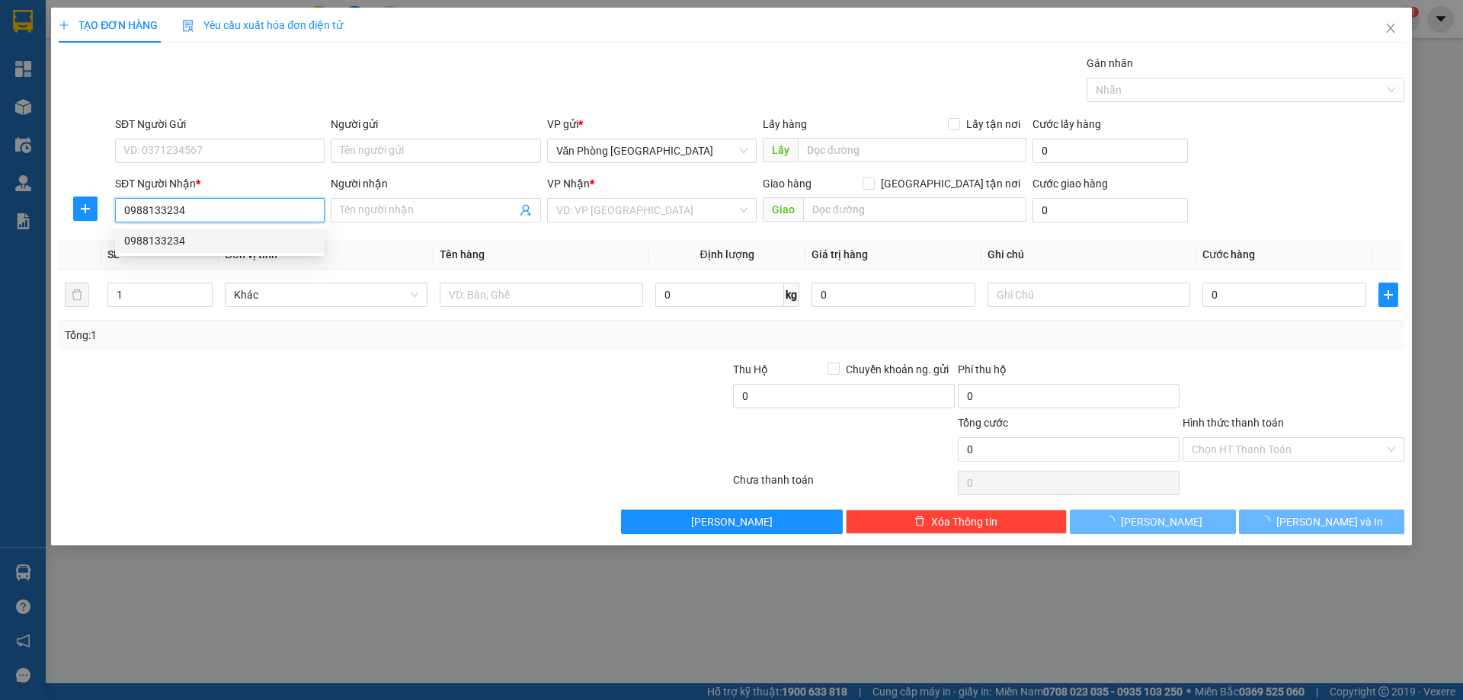
type input "ĐĂK SONG"
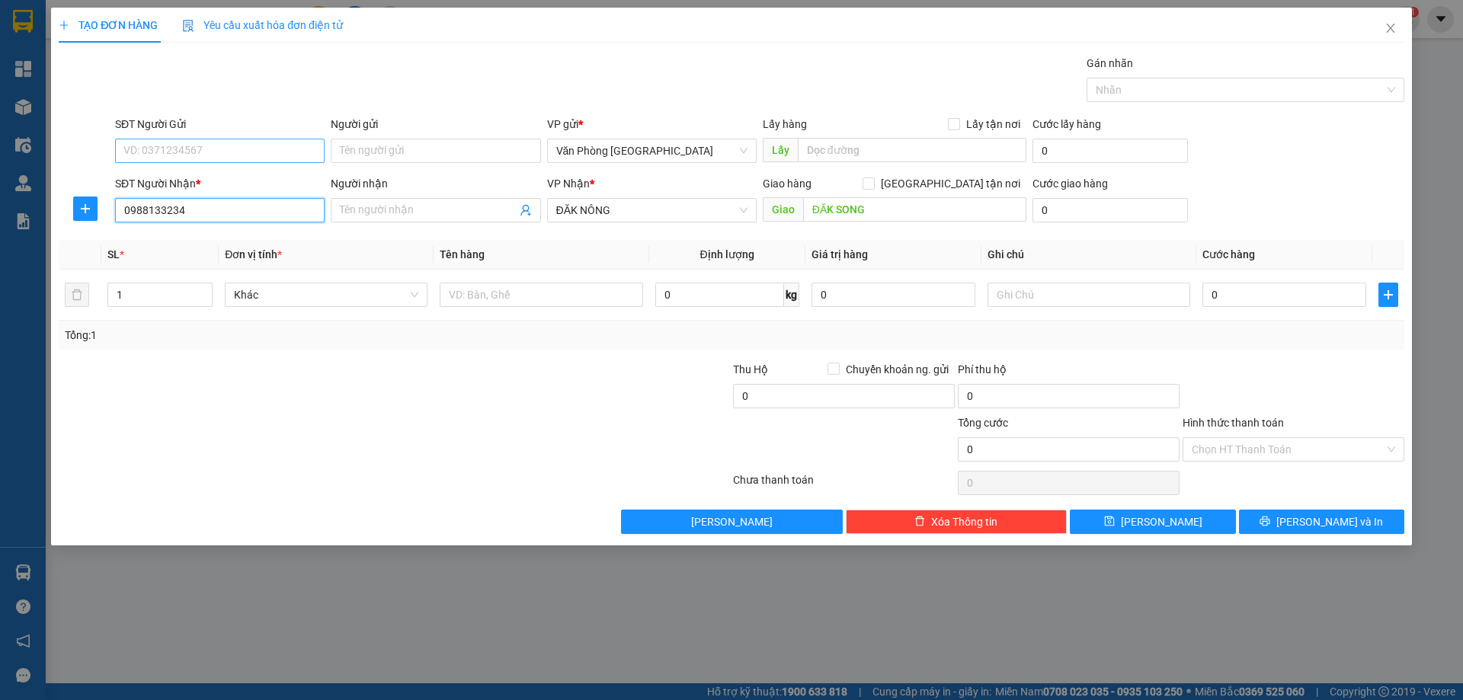
type input "0988133234"
click at [221, 162] on input "SĐT Người Gửi" at bounding box center [220, 151] width 210 height 24
click at [148, 232] on div "0708008365" at bounding box center [219, 230] width 191 height 17
type input "0708008365"
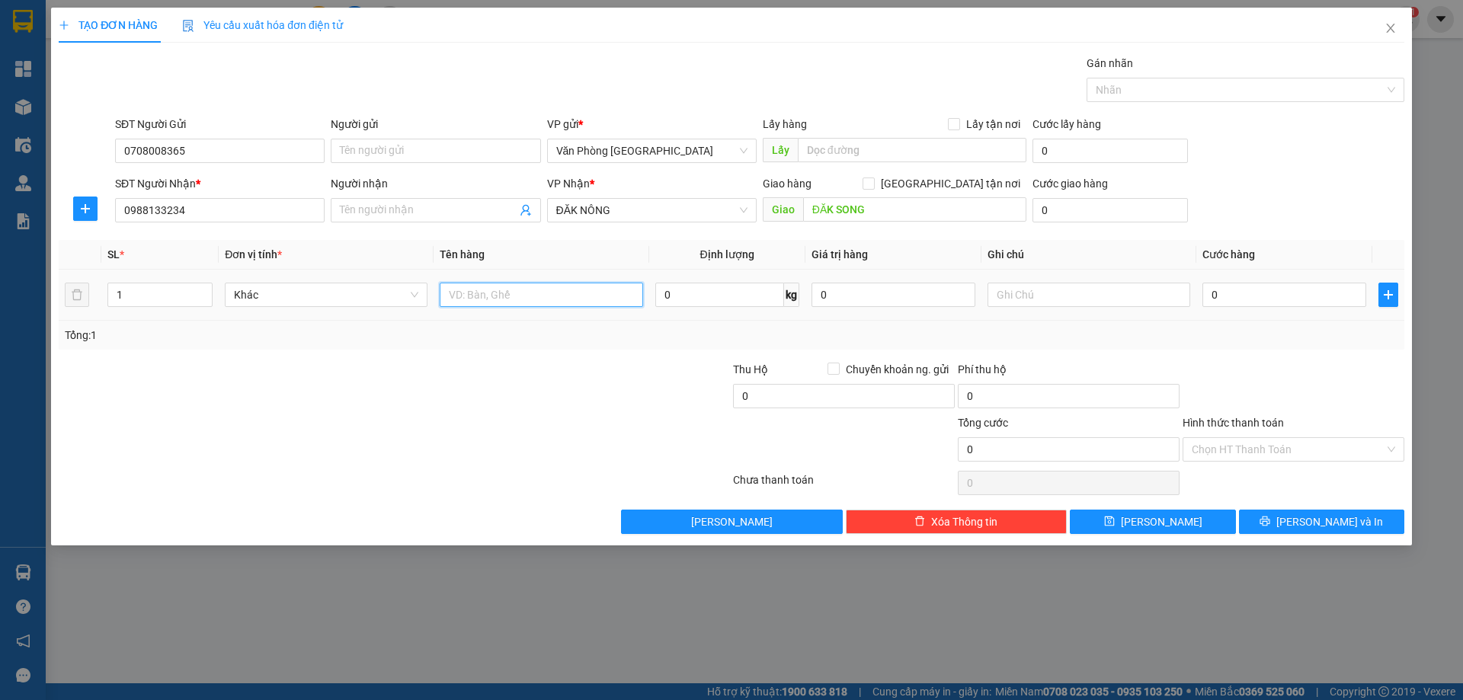
click at [597, 293] on input "text" at bounding box center [541, 295] width 203 height 24
type input "1 THÙNG"
type input "1"
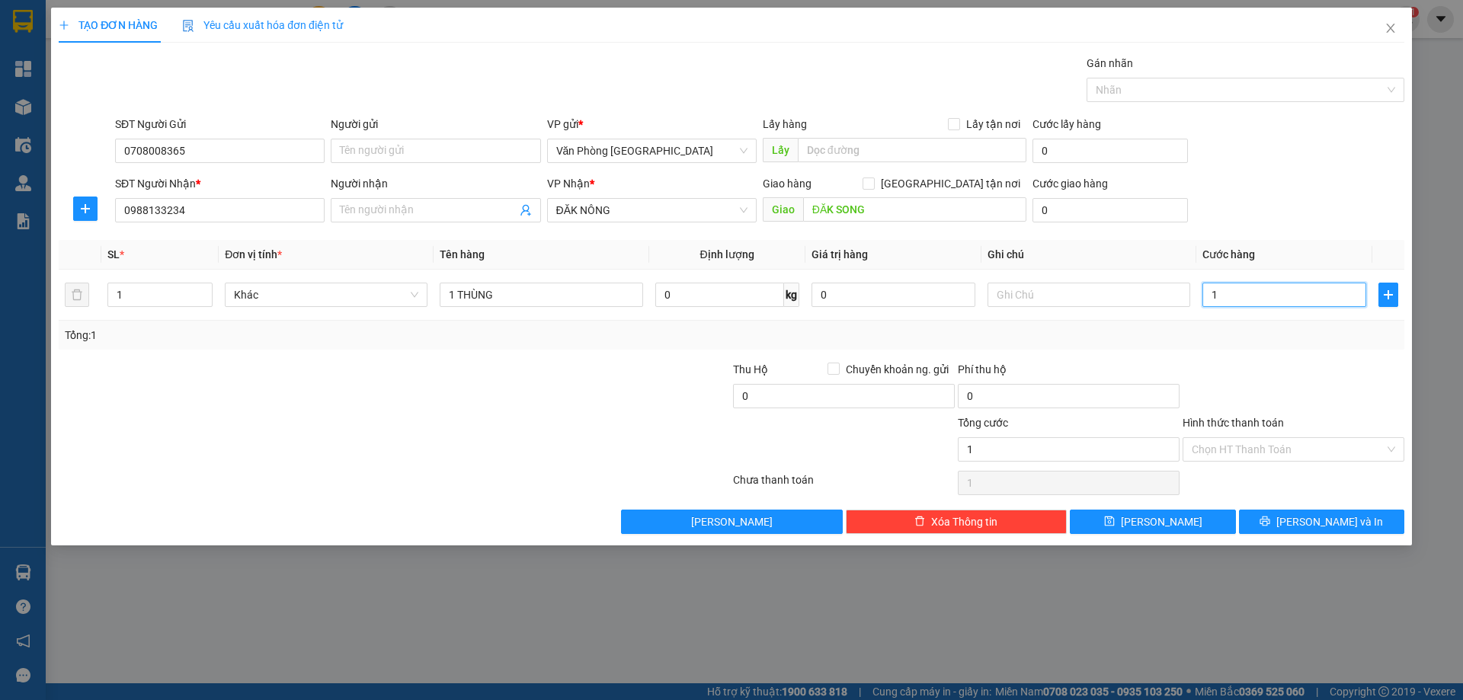
type input "10"
type input "100"
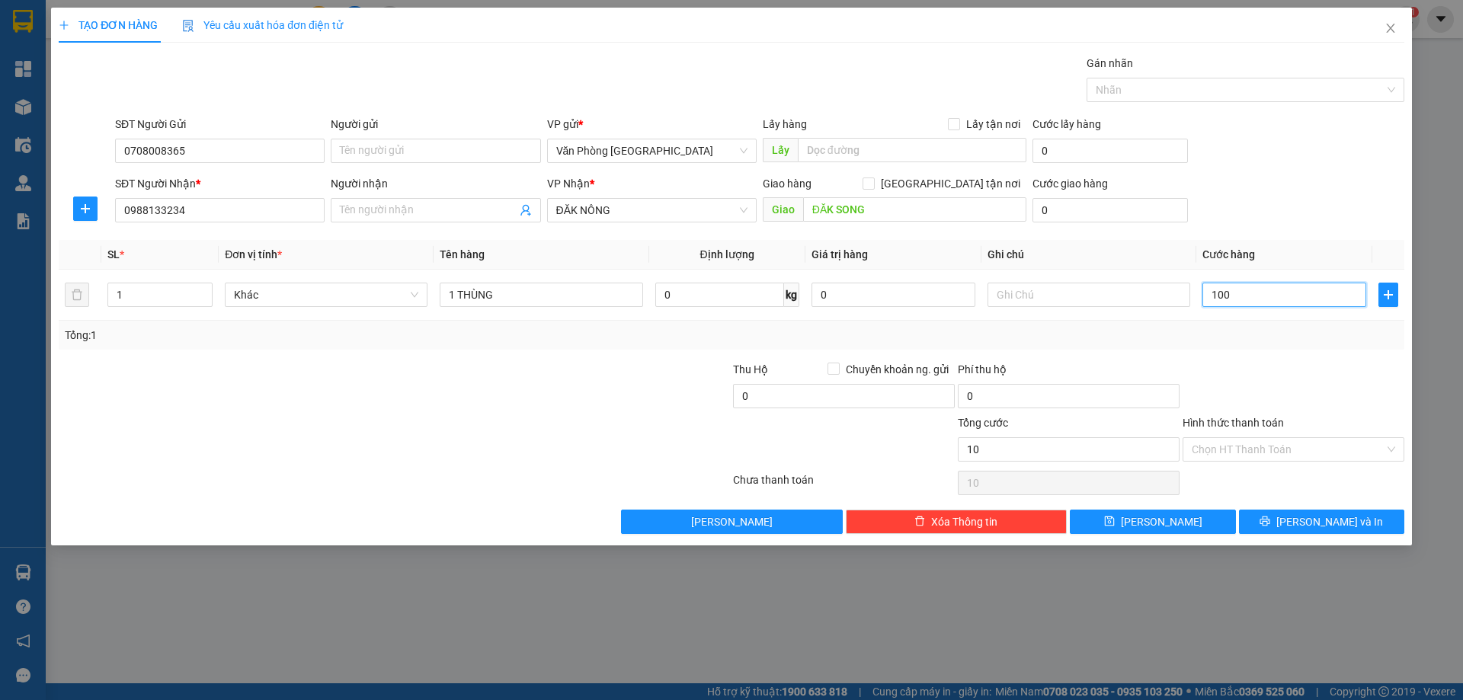
type input "100"
type input "100.000"
click at [1289, 392] on div at bounding box center [1293, 387] width 225 height 53
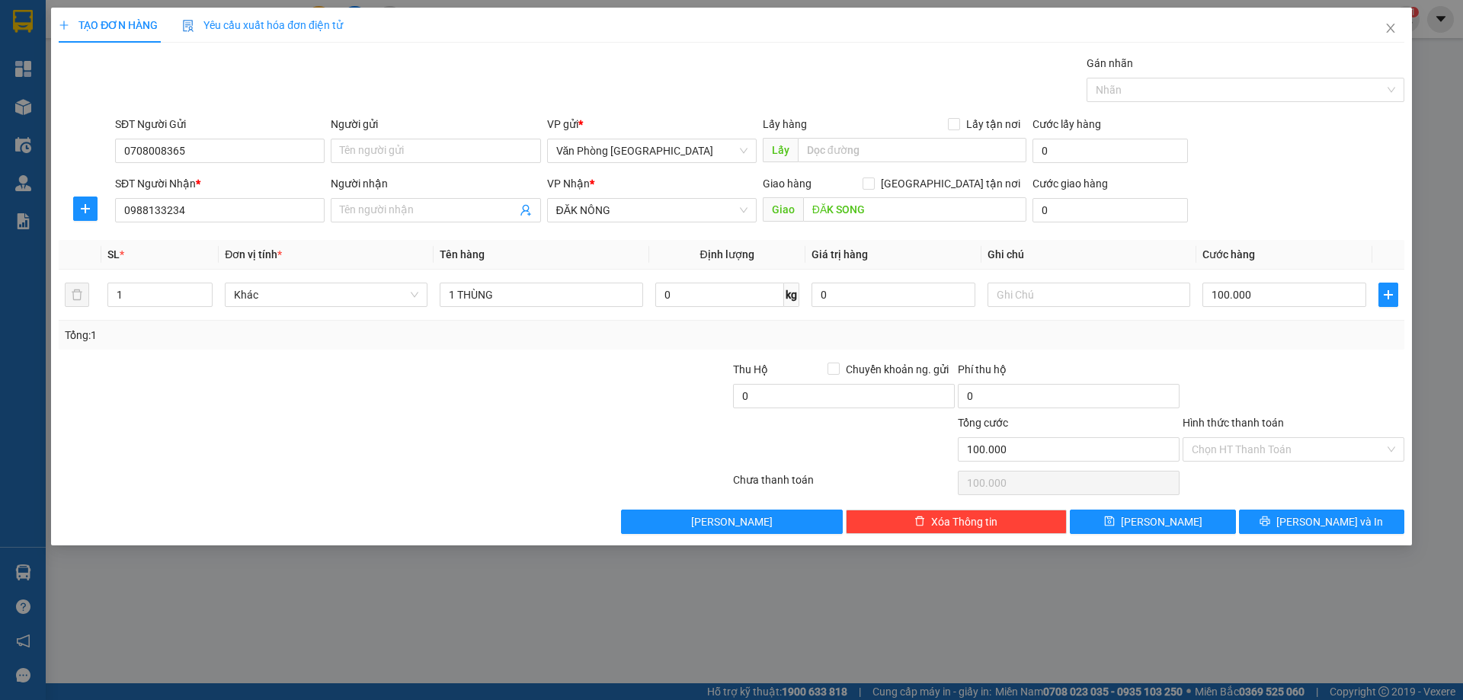
click at [1292, 506] on div "Transit Pickup Surcharge Ids Transit Deliver Surcharge Ids Transit Deliver Surc…" at bounding box center [732, 294] width 1346 height 479
click at [1270, 517] on icon "printer" at bounding box center [1265, 522] width 10 height 10
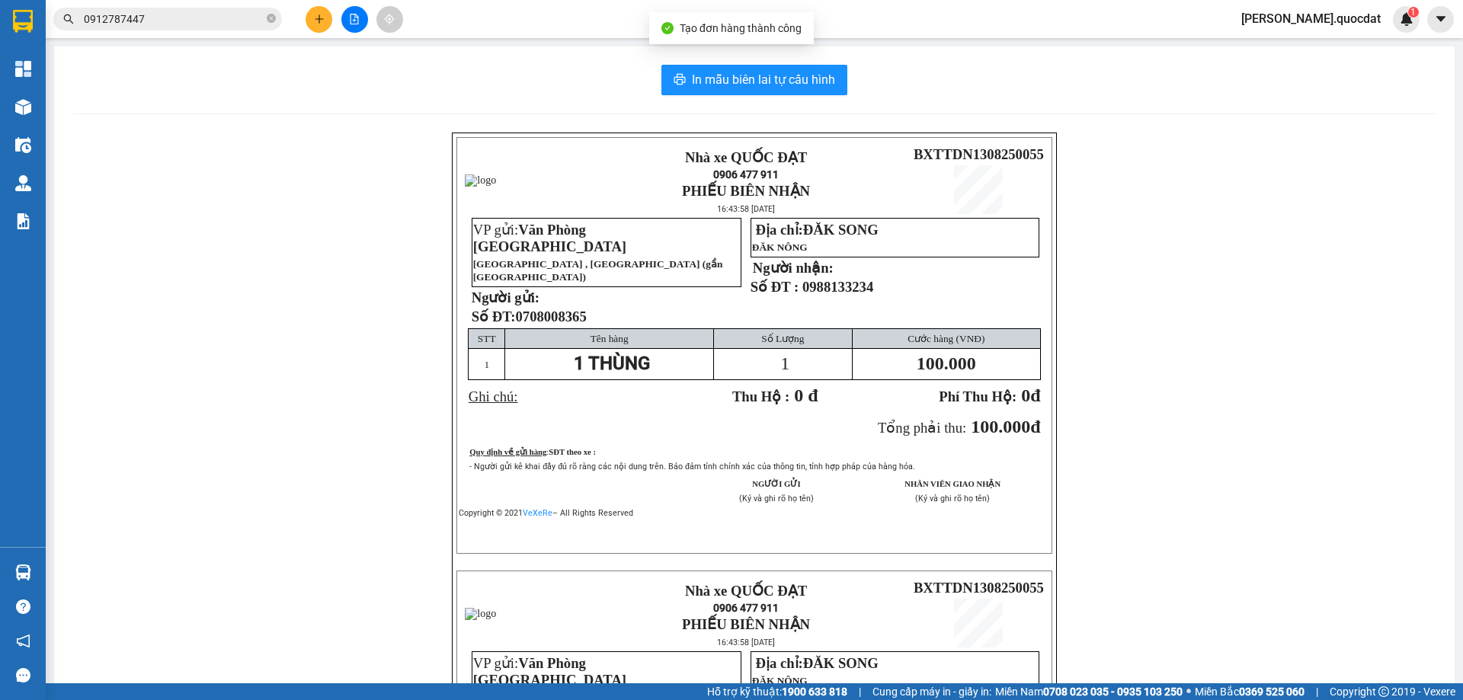
click at [711, 62] on div "In mẫu biên lai tự cấu hình Nhà xe QUỐC ĐẠT 0906 477 911 PHIẾU BIÊN NHẬN 16:43:…" at bounding box center [754, 538] width 1401 height 984
click at [727, 78] on span "In mẫu biên lai tự cấu hình" at bounding box center [763, 79] width 143 height 19
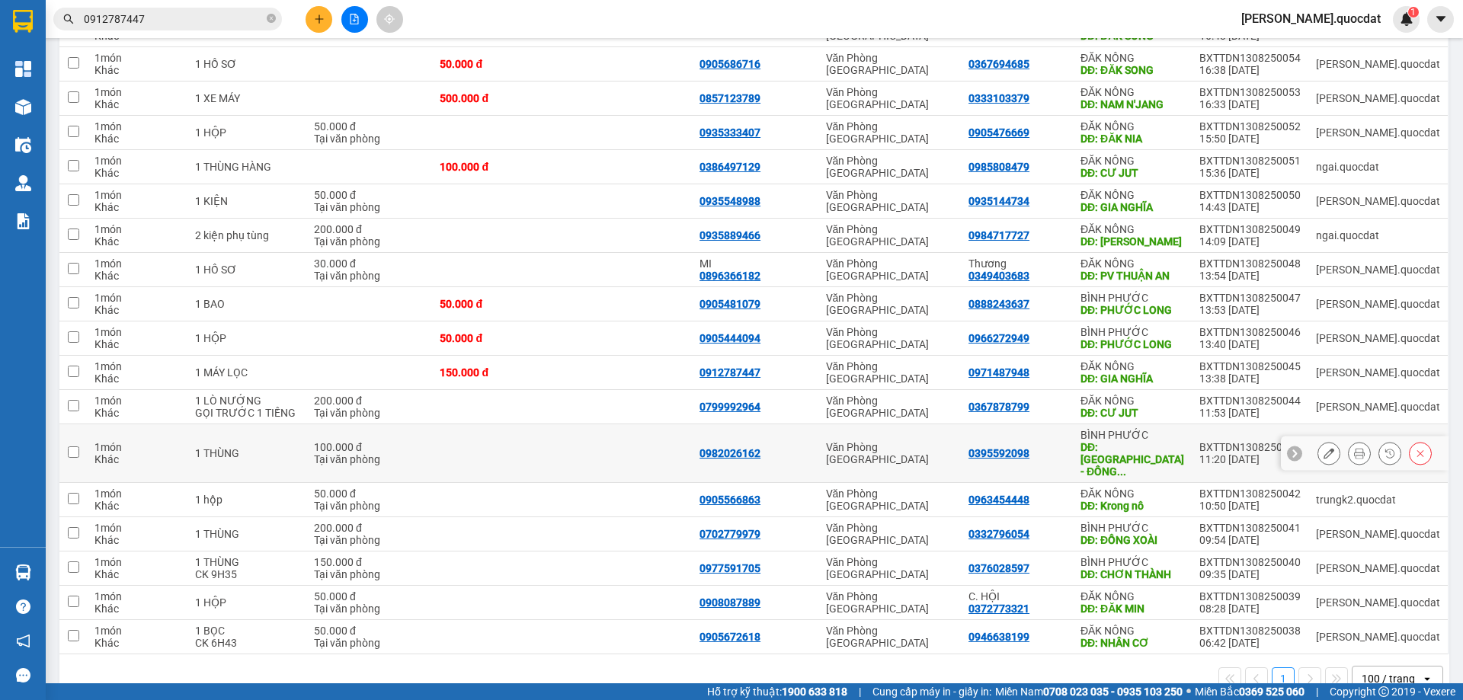
scroll to position [264, 0]
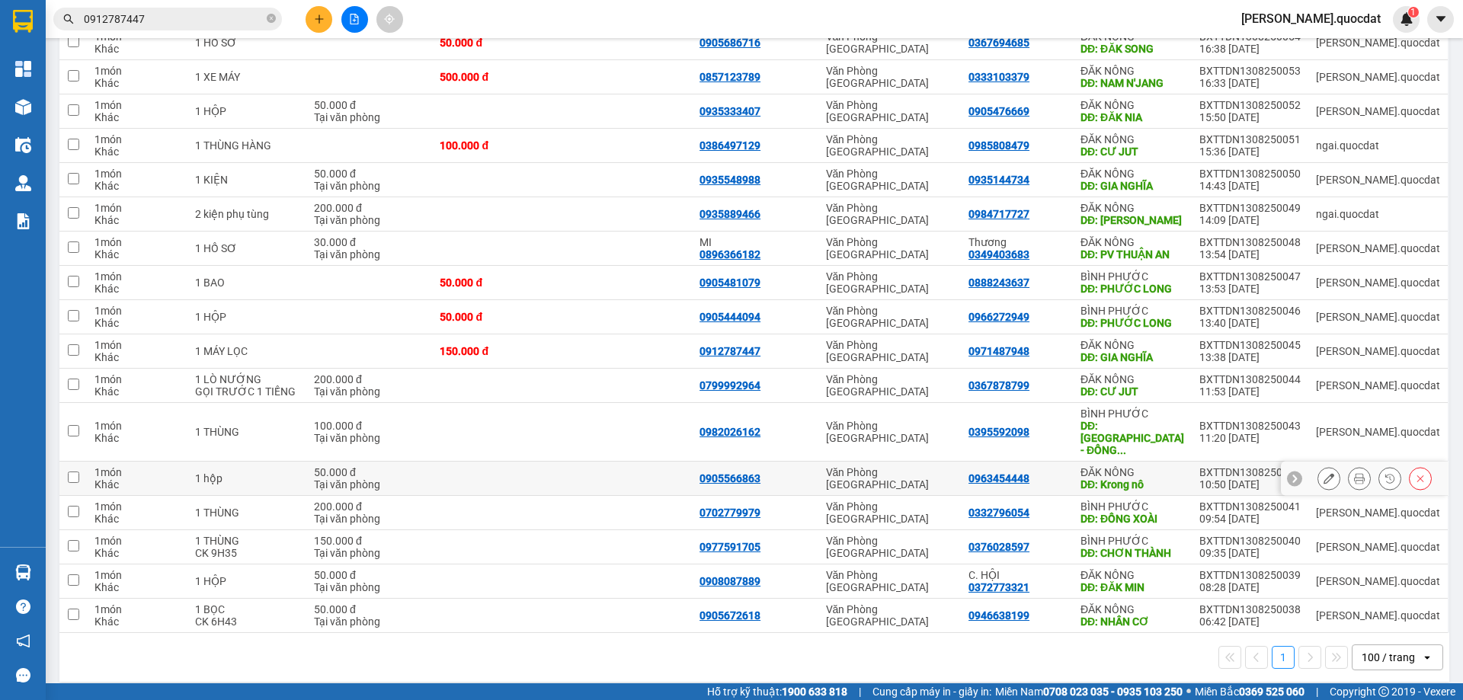
click at [954, 470] on div "Văn Phòng [GEOGRAPHIC_DATA]" at bounding box center [890, 478] width 128 height 24
checkbox input "true"
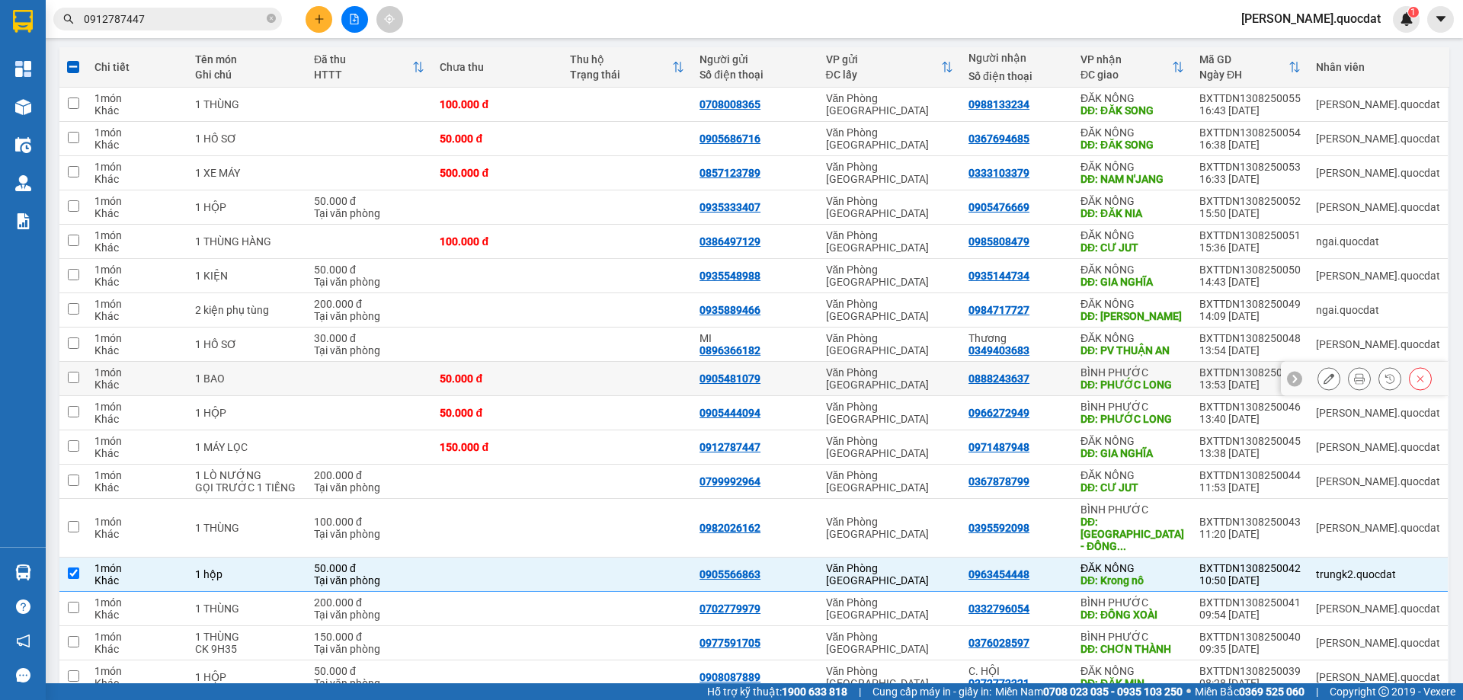
scroll to position [60, 0]
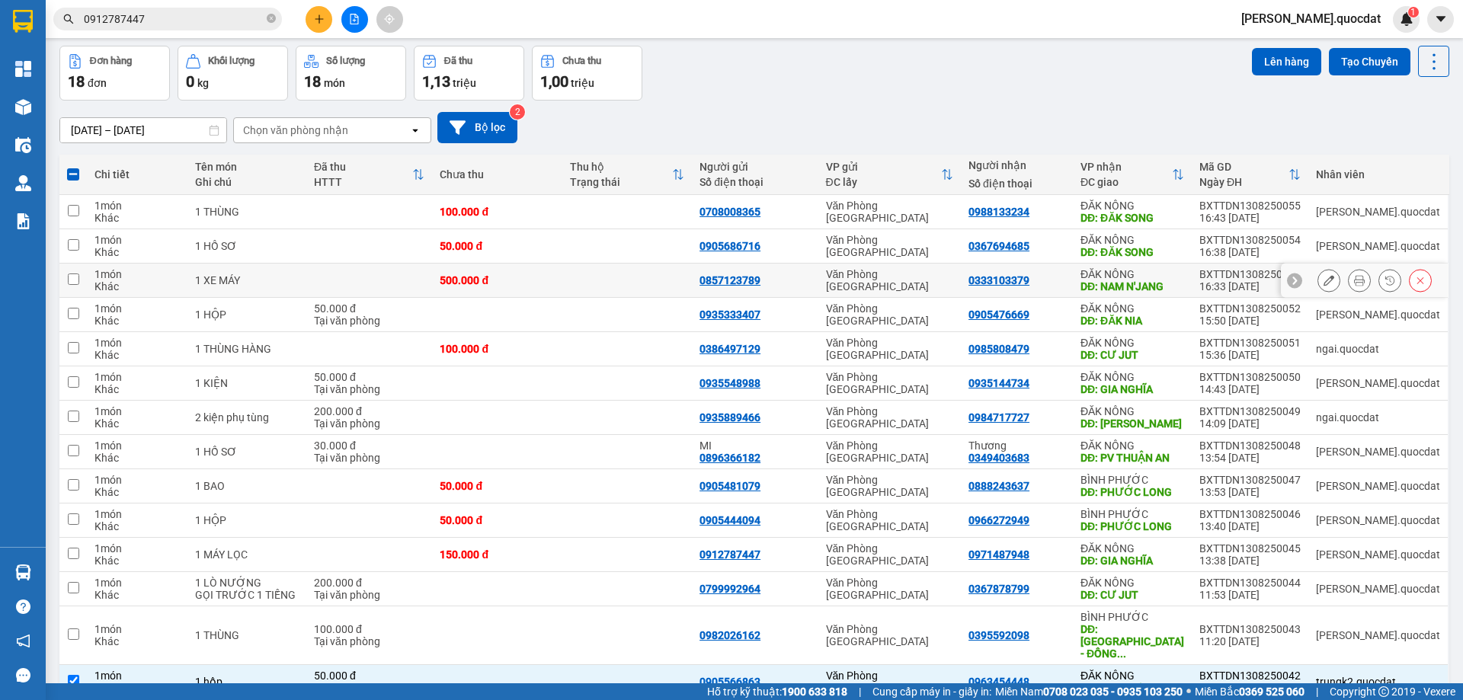
click at [871, 278] on div "Văn Phòng [GEOGRAPHIC_DATA]" at bounding box center [890, 280] width 128 height 24
checkbox input "true"
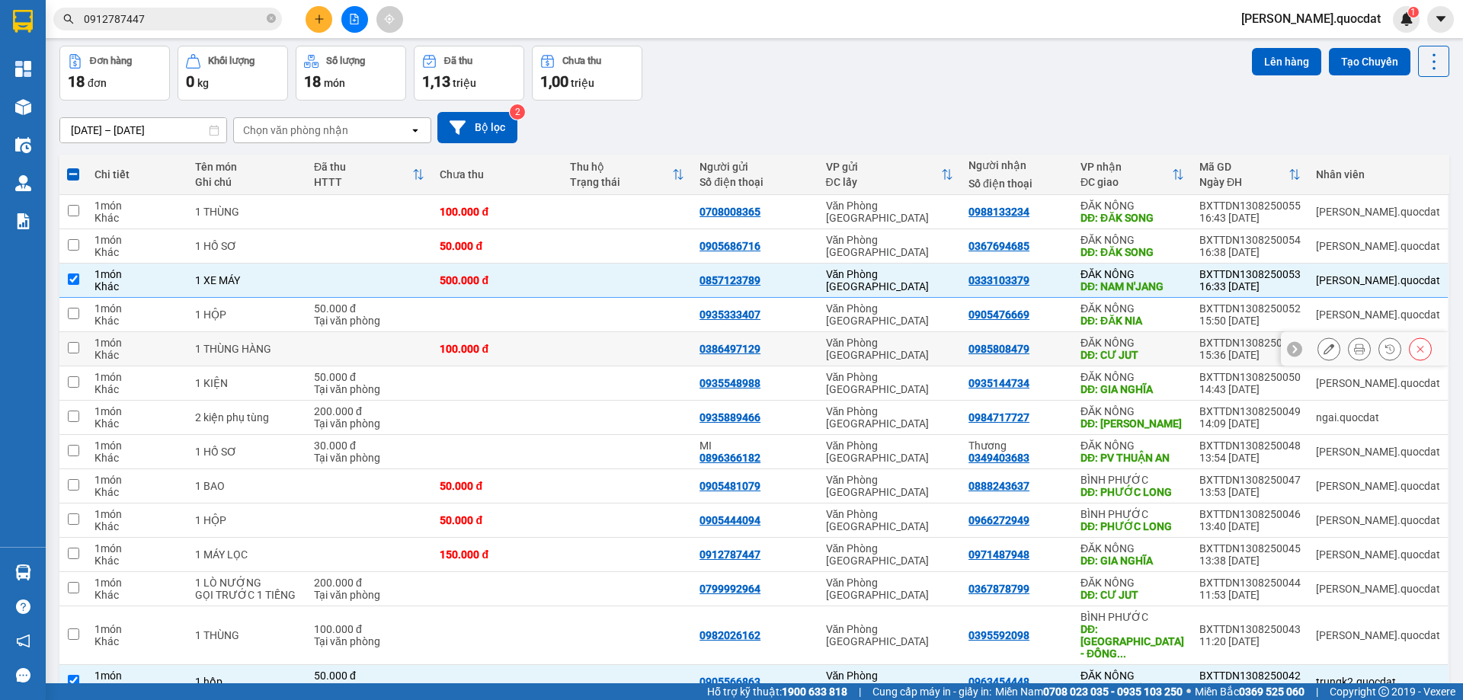
click at [554, 351] on div "100.000 đ" at bounding box center [497, 349] width 114 height 12
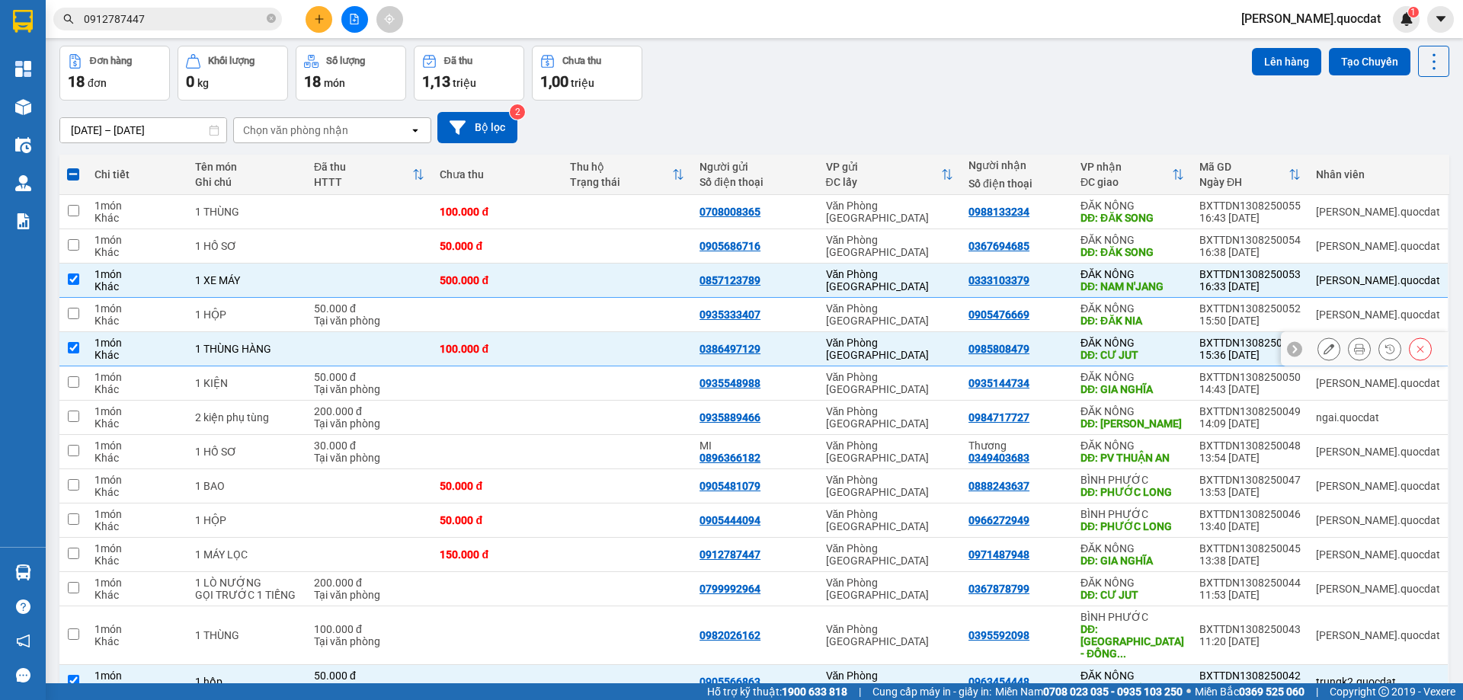
click at [554, 351] on div "100.000 đ" at bounding box center [497, 349] width 114 height 12
checkbox input "false"
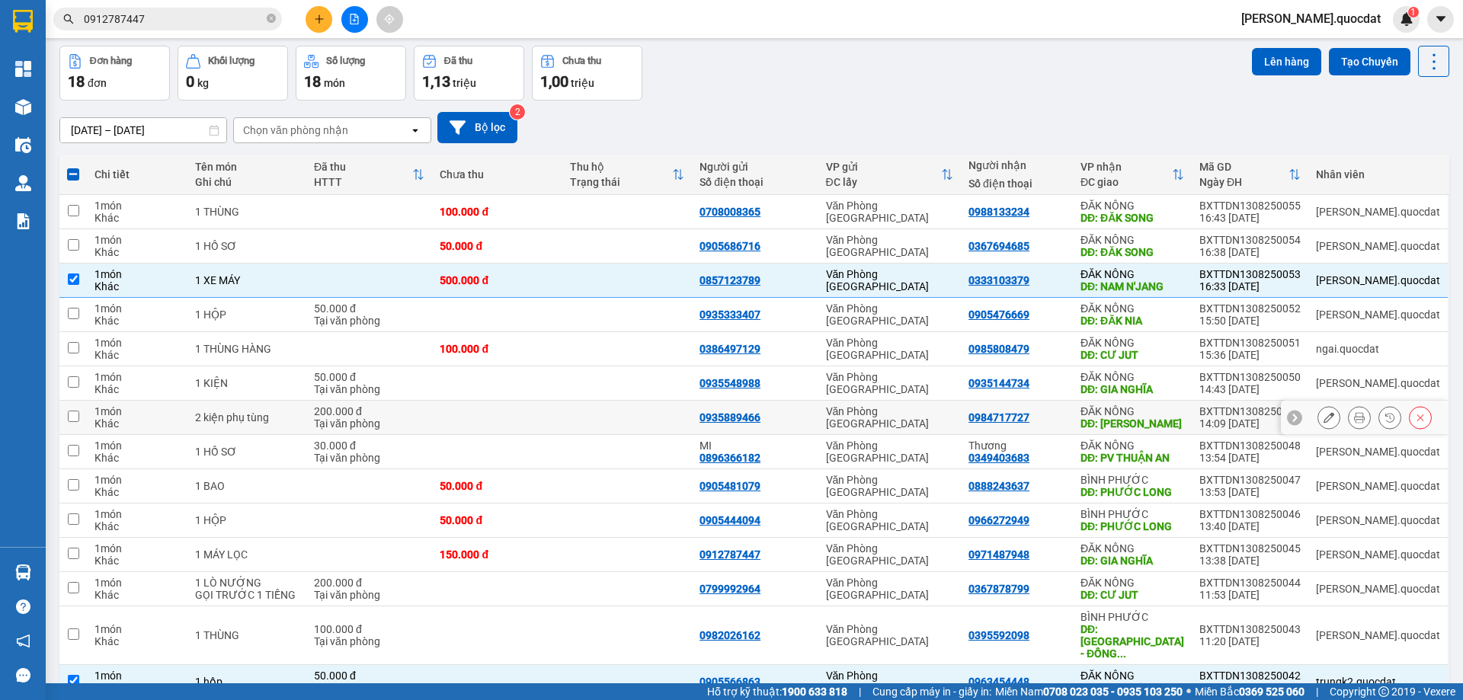
scroll to position [162, 0]
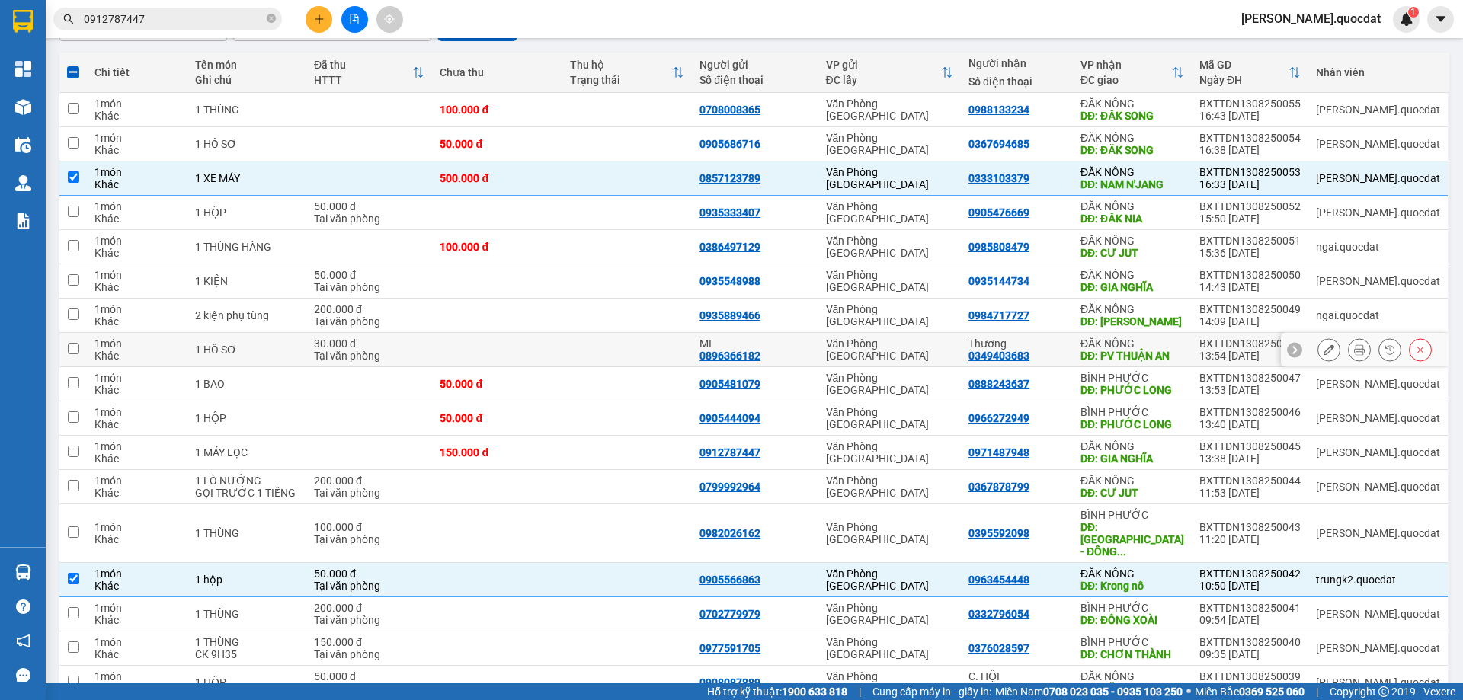
click at [633, 363] on td at bounding box center [627, 350] width 130 height 34
checkbox input "true"
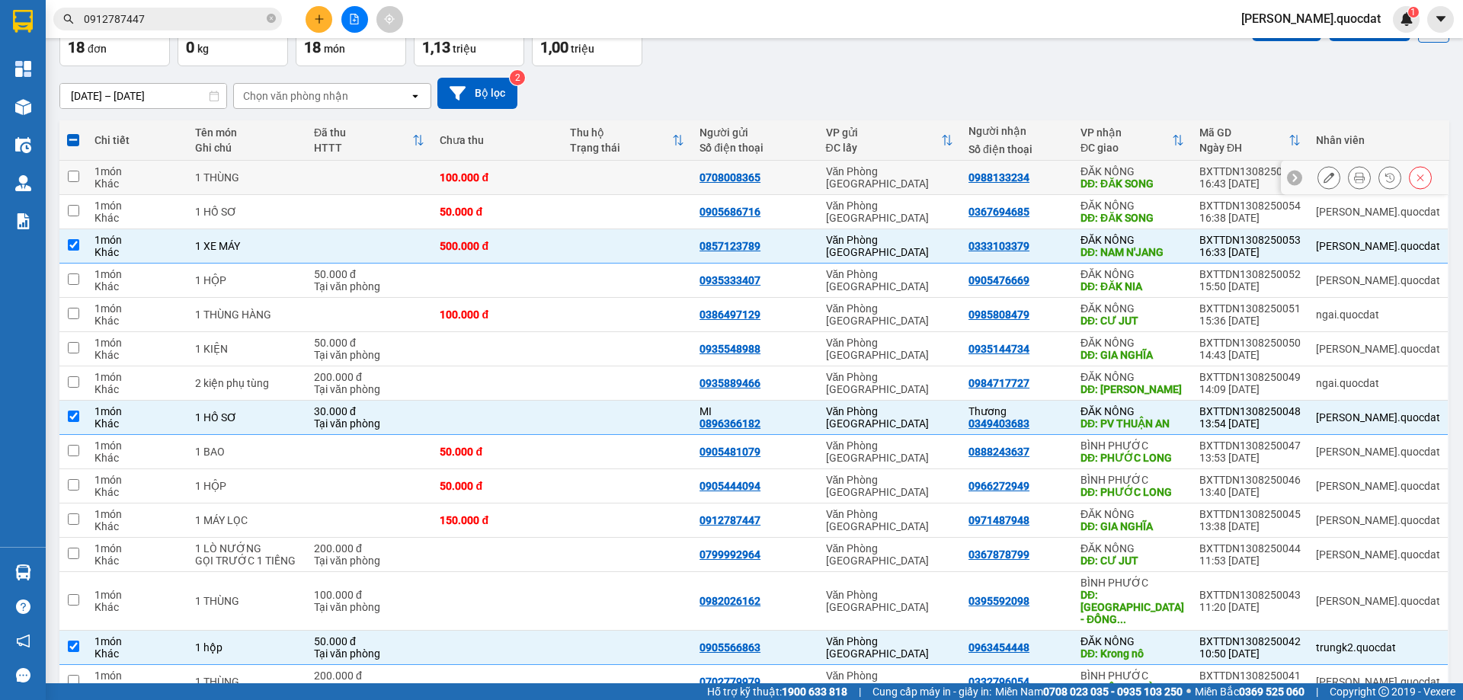
scroll to position [60, 0]
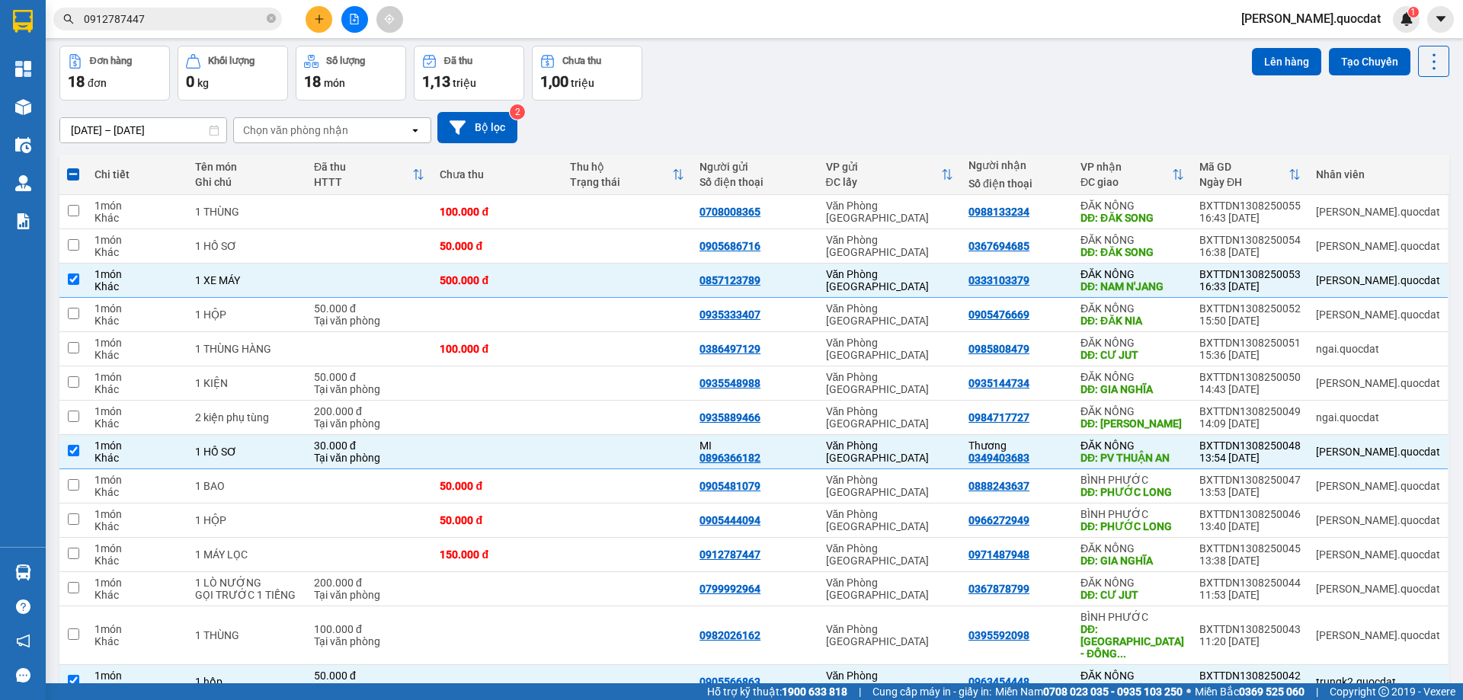
click at [731, 82] on div "Đơn hàng 18 đơn Khối lượng 0 kg Số lượng 18 món Đã thu 1,13 triệu Chưa thu 1,00…" at bounding box center [754, 73] width 1390 height 55
click at [761, 98] on div "Đơn hàng 18 đơn Khối lượng 0 kg Số lượng 18 món Đã thu 1,13 triệu Chưa thu 1,00…" at bounding box center [754, 73] width 1390 height 55
click at [530, 574] on td at bounding box center [497, 589] width 130 height 34
checkbox input "true"
